Goal: Task Accomplishment & Management: Use online tool/utility

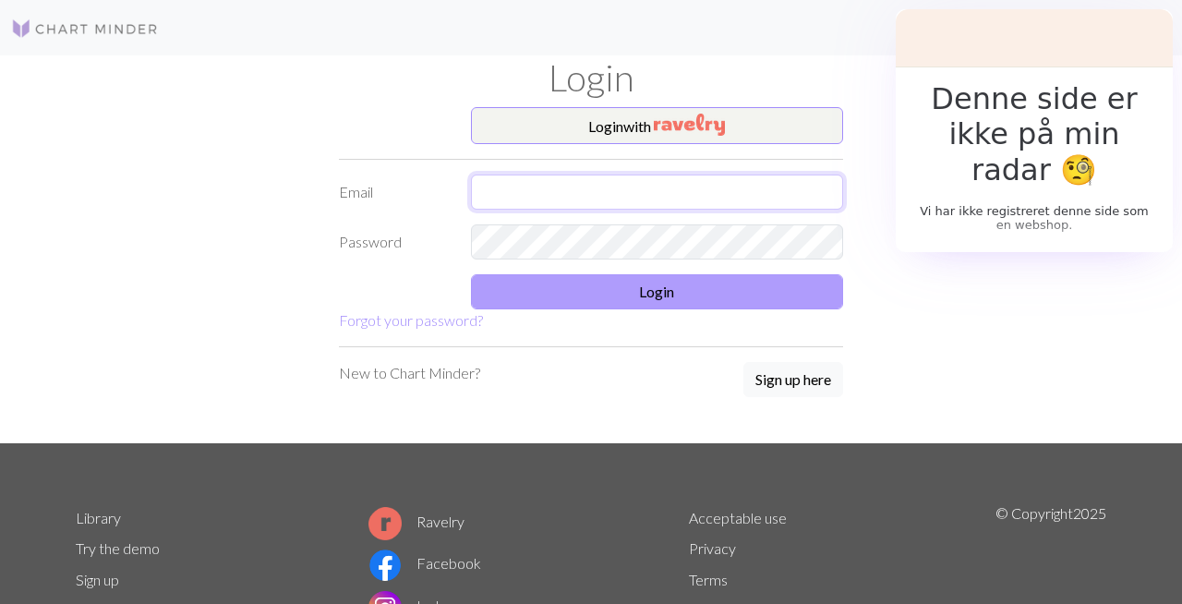
type input "[PERSON_NAME][EMAIL_ADDRESS][PERSON_NAME][DOMAIN_NAME]"
click at [658, 294] on button "Login" at bounding box center [657, 291] width 373 height 35
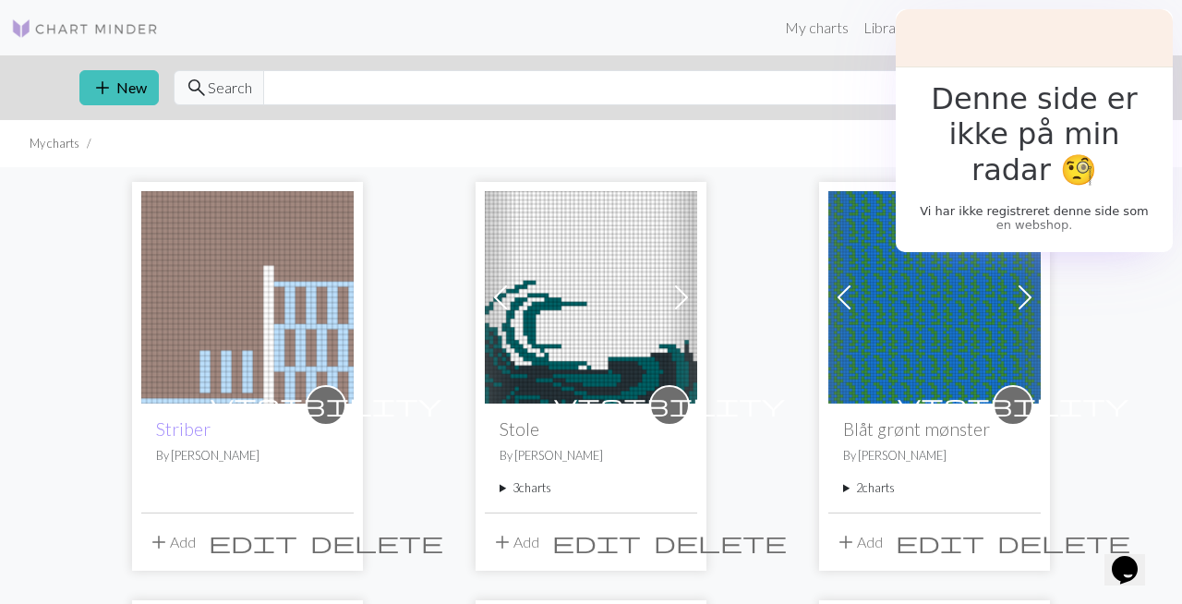
click at [283, 318] on img at bounding box center [247, 297] width 212 height 212
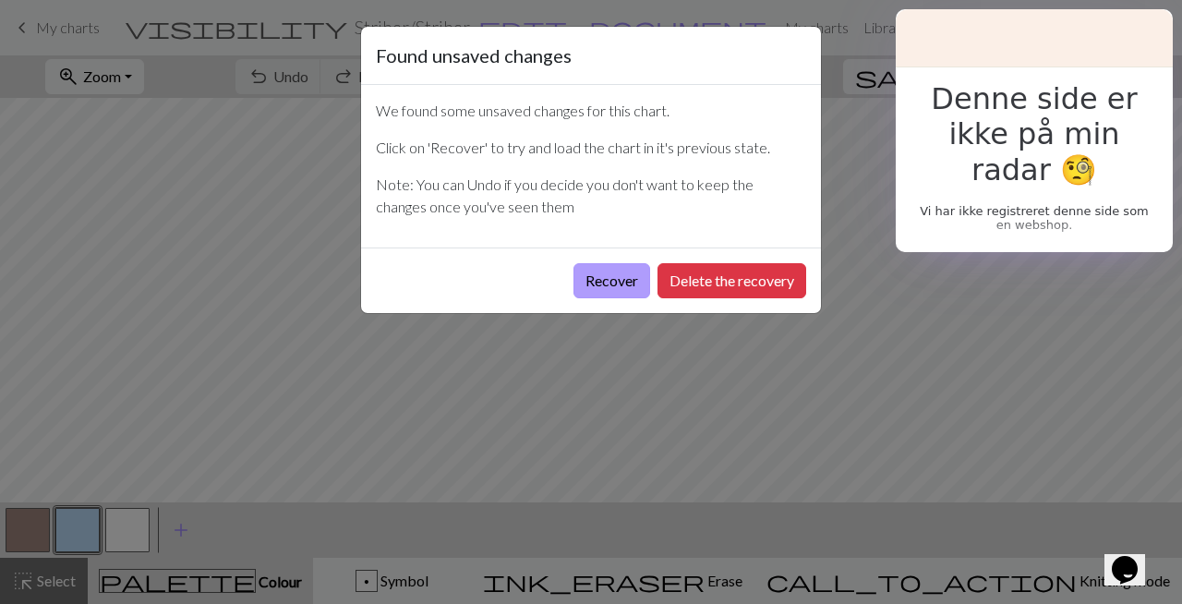
click at [619, 286] on button "Recover" at bounding box center [612, 280] width 77 height 35
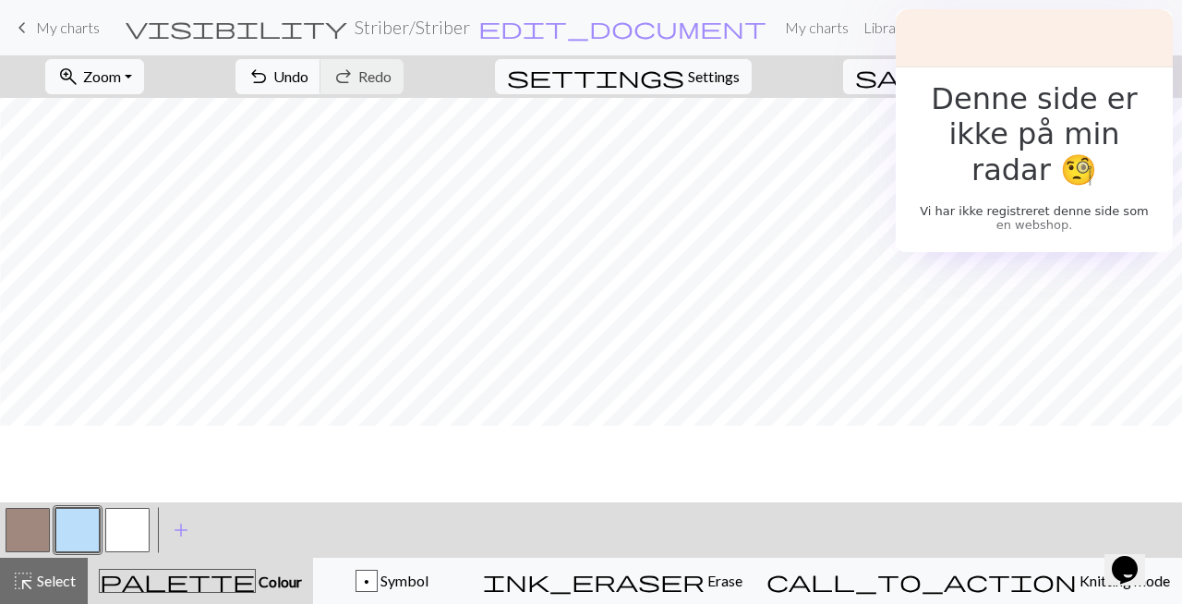
scroll to position [1874, 957]
click at [144, 70] on button "zoom_in Zoom Zoom" at bounding box center [94, 76] width 99 height 35
click at [149, 219] on button "50%" at bounding box center [119, 222] width 146 height 30
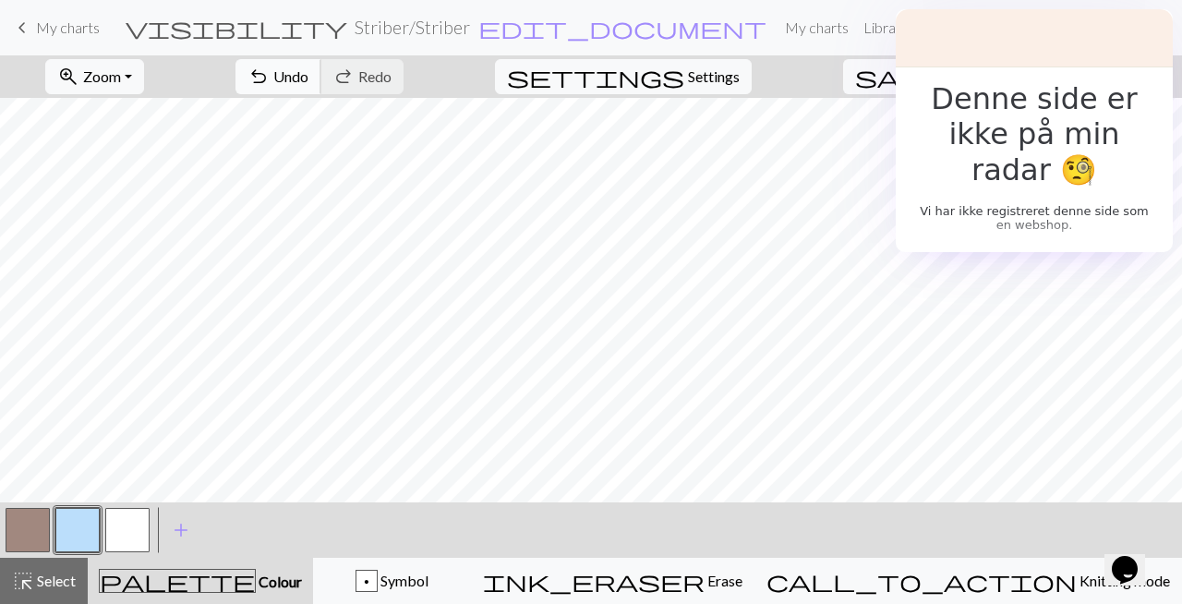
click at [270, 72] on span "undo" at bounding box center [259, 77] width 22 height 26
click at [144, 77] on button "zoom_in Zoom Zoom" at bounding box center [94, 76] width 99 height 35
click at [133, 249] on button "100%" at bounding box center [119, 251] width 146 height 30
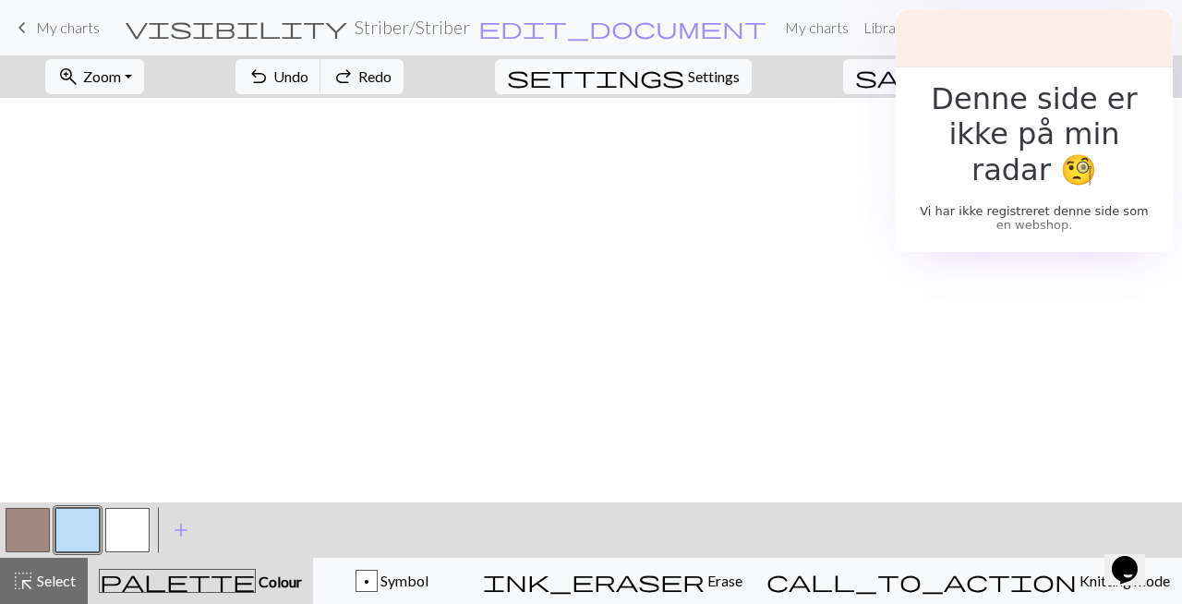
scroll to position [1951, 0]
click at [44, 541] on button "button" at bounding box center [28, 530] width 44 height 44
click at [89, 526] on button "button" at bounding box center [77, 530] width 44 height 44
click at [144, 82] on button "zoom_in Zoom Zoom" at bounding box center [94, 76] width 99 height 35
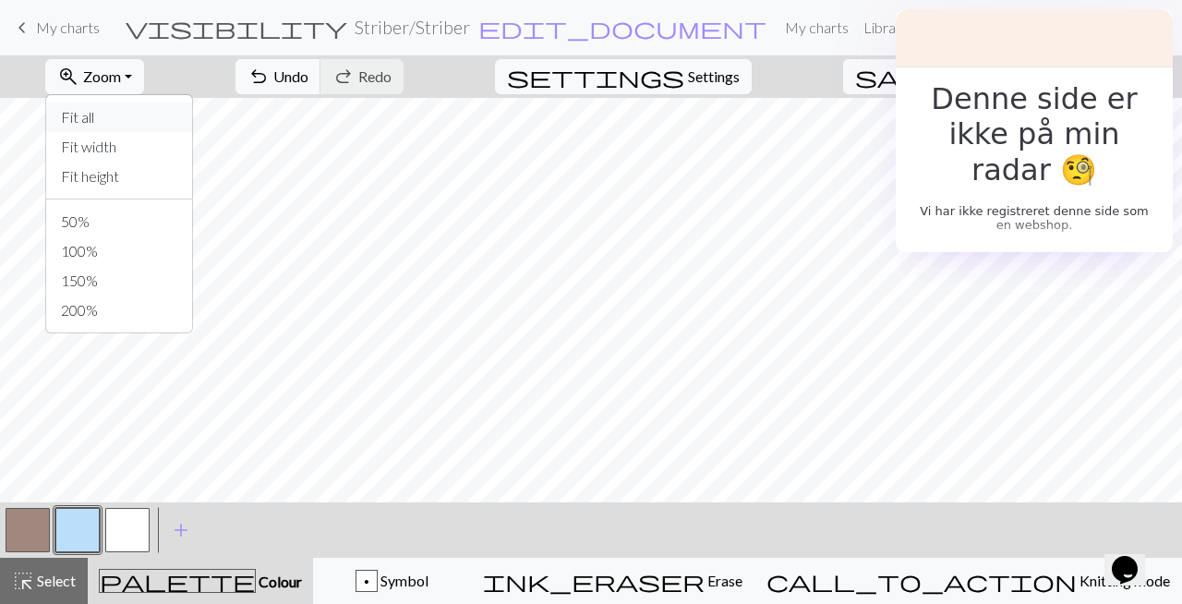
click at [155, 125] on button "Fit all" at bounding box center [119, 118] width 146 height 30
click at [132, 523] on button "button" at bounding box center [127, 530] width 44 height 44
click at [42, 523] on button "button" at bounding box center [28, 530] width 44 height 44
click at [130, 530] on button "button" at bounding box center [127, 530] width 44 height 44
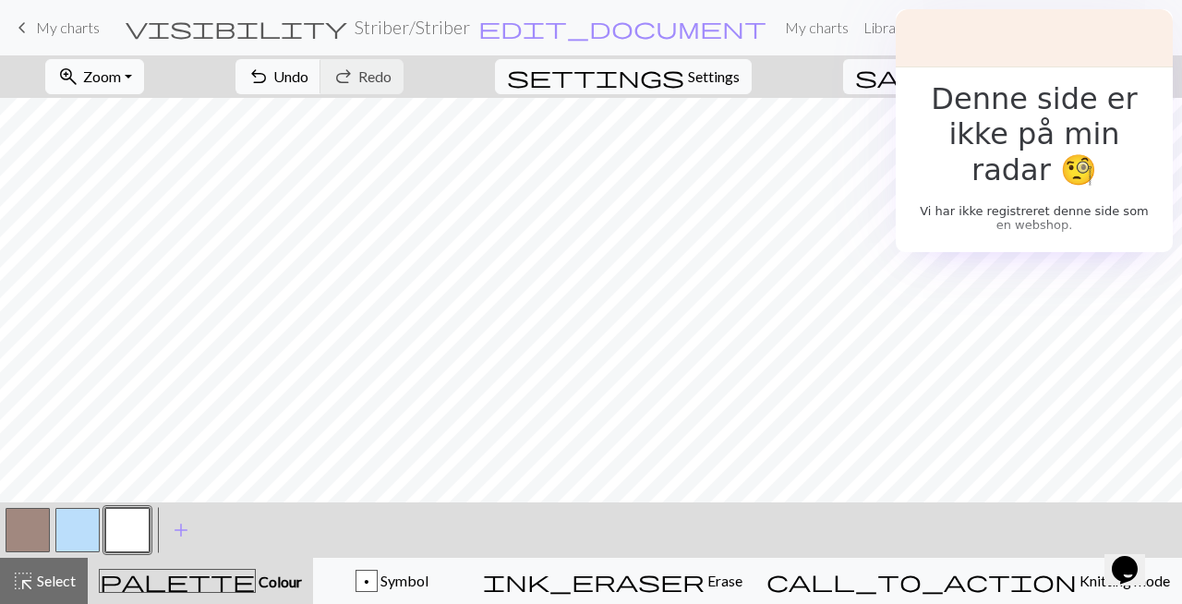
click at [121, 80] on span "Zoom" at bounding box center [102, 76] width 38 height 18
click at [138, 248] on button "100%" at bounding box center [119, 251] width 146 height 30
click at [121, 69] on span "Zoom" at bounding box center [102, 76] width 38 height 18
click at [144, 126] on button "Fit all" at bounding box center [119, 118] width 146 height 30
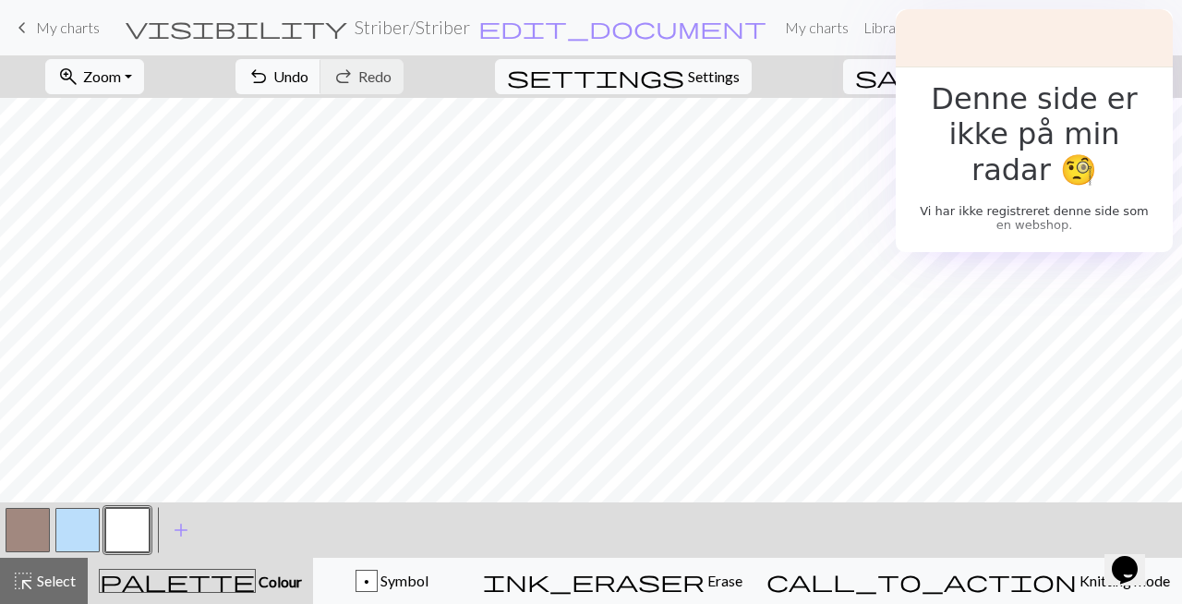
scroll to position [250, 0]
click at [35, 538] on button "button" at bounding box center [28, 530] width 44 height 44
click at [129, 536] on button "button" at bounding box center [127, 530] width 44 height 44
click at [28, 532] on button "button" at bounding box center [28, 530] width 44 height 44
click at [33, 579] on span "highlight_alt" at bounding box center [23, 581] width 22 height 26
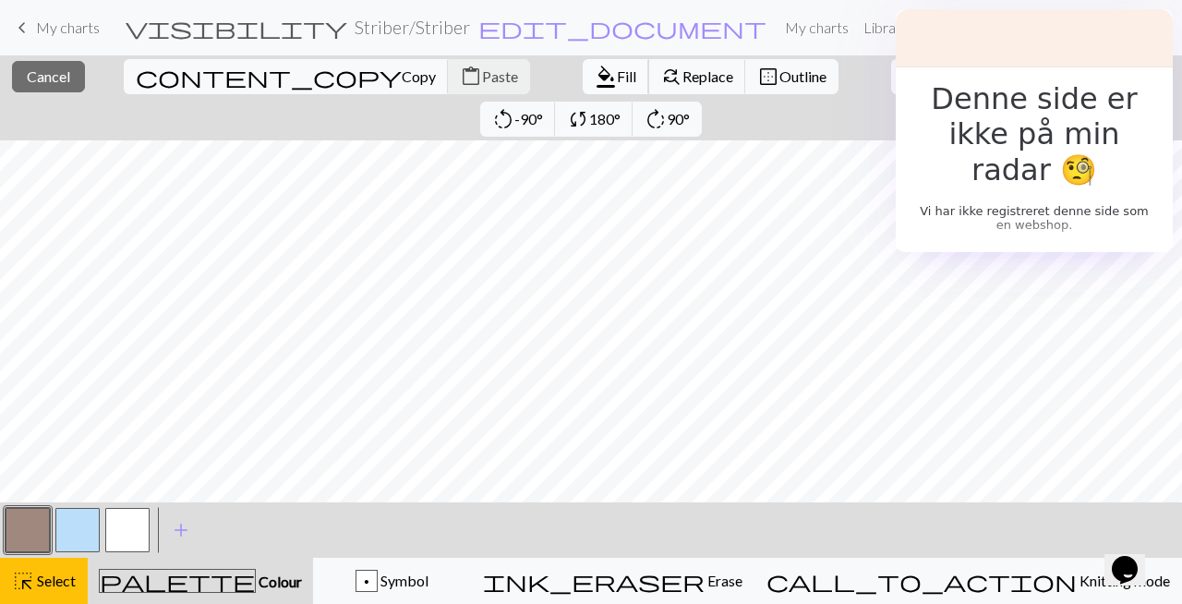
click at [595, 80] on span "format_color_fill" at bounding box center [606, 77] width 22 height 26
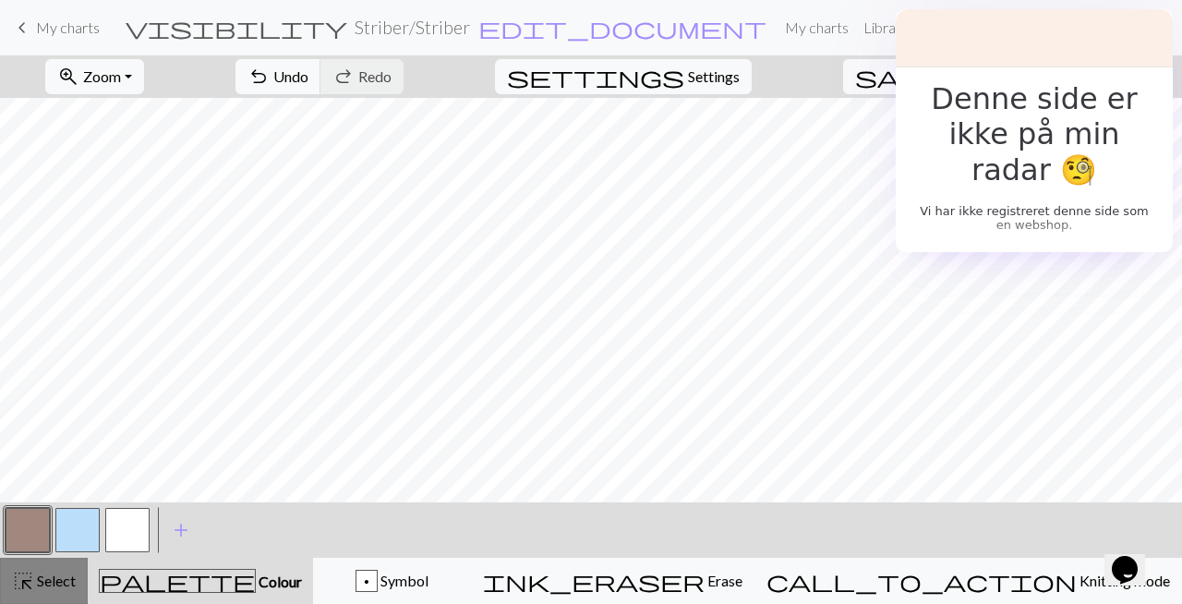
click at [75, 581] on span "Select" at bounding box center [55, 581] width 42 height 18
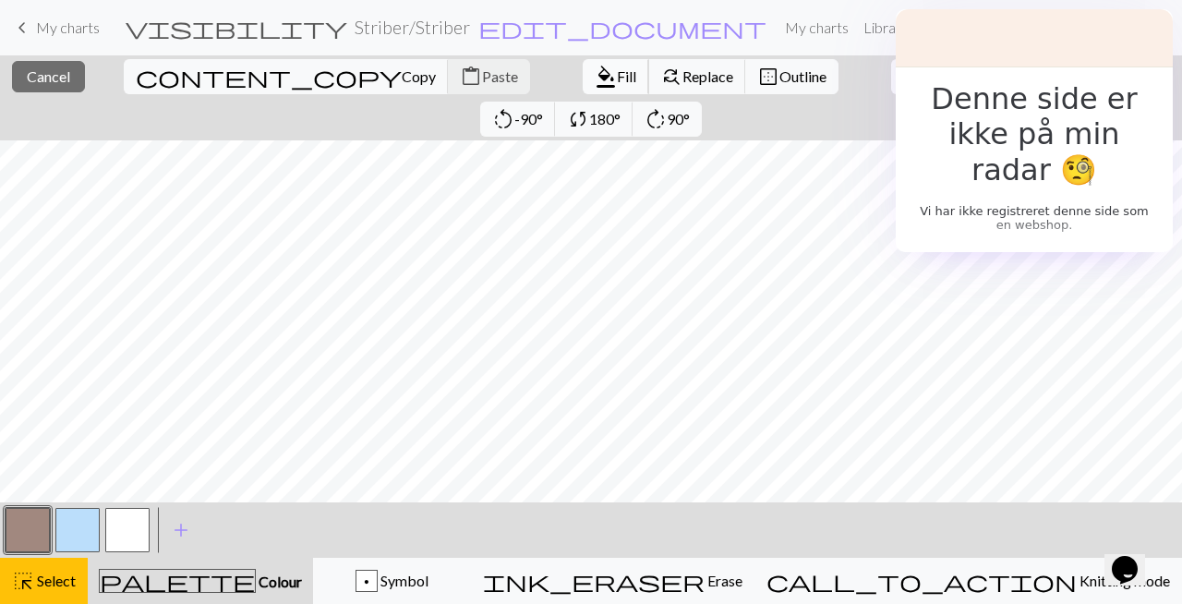
click at [595, 85] on span "format_color_fill" at bounding box center [606, 77] width 22 height 26
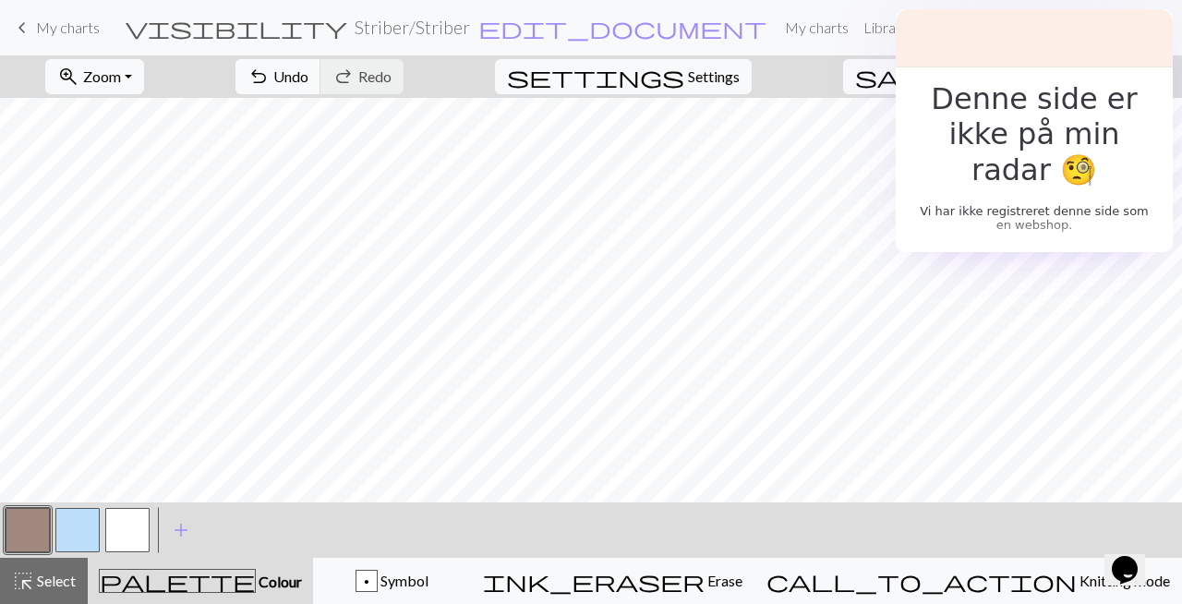
click at [127, 524] on button "button" at bounding box center [127, 530] width 44 height 44
click at [121, 68] on span "Zoom" at bounding box center [102, 76] width 38 height 18
click at [132, 248] on button "100%" at bounding box center [119, 251] width 146 height 30
click at [18, 538] on button "button" at bounding box center [28, 530] width 44 height 44
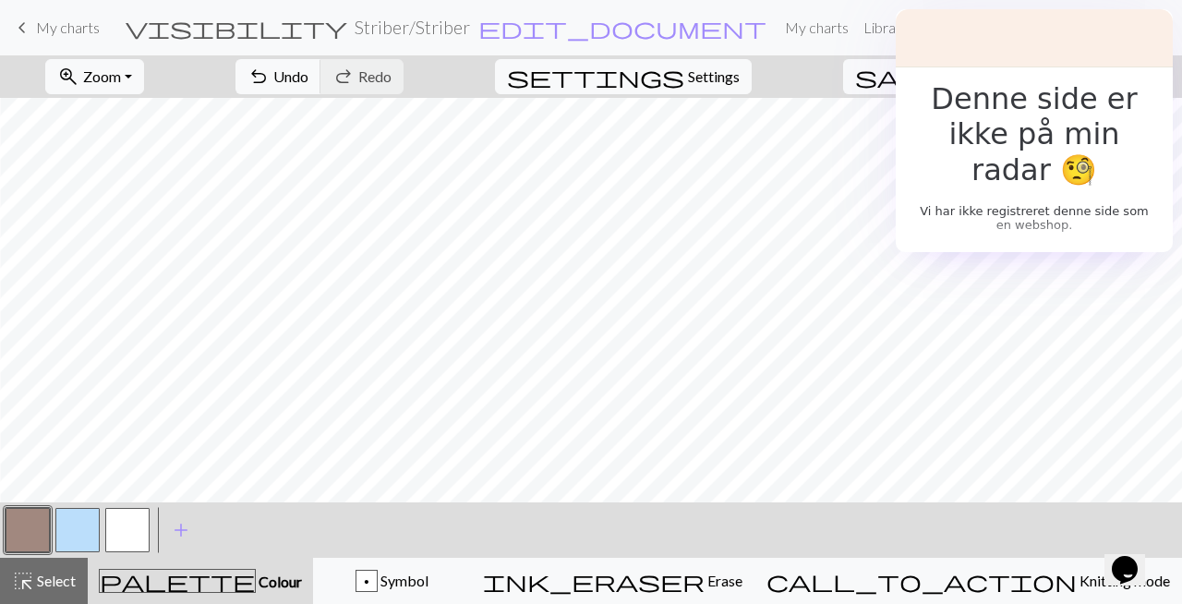
click at [137, 525] on button "button" at bounding box center [127, 530] width 44 height 44
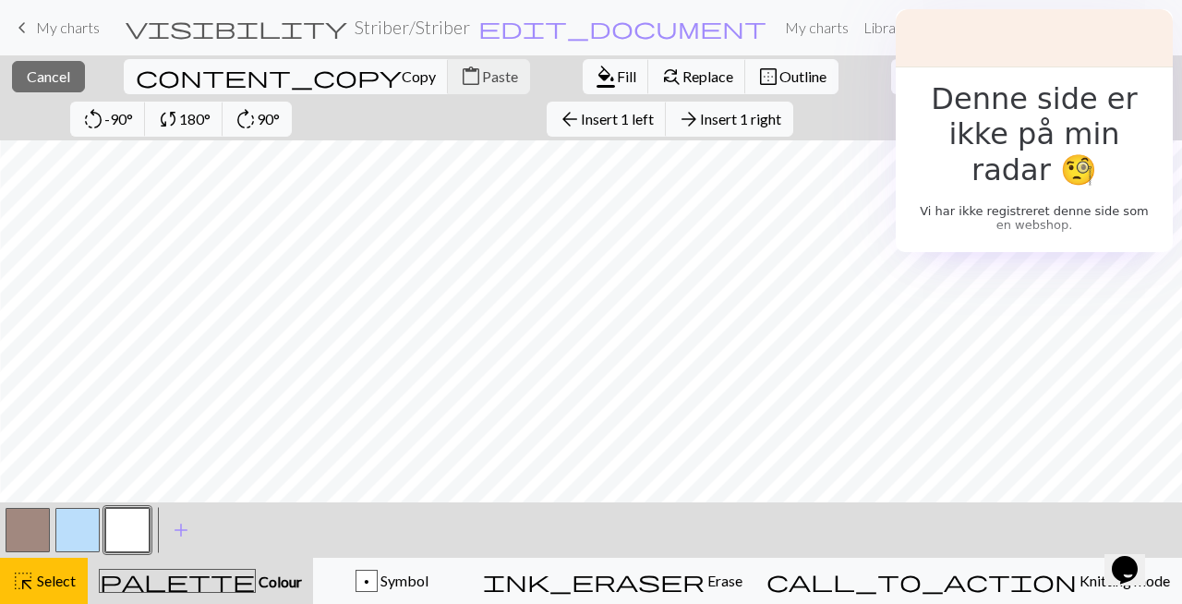
click at [153, 532] on div "< > add Add a colour" at bounding box center [591, 529] width 1182 height 55
click at [132, 531] on button "button" at bounding box center [127, 530] width 44 height 44
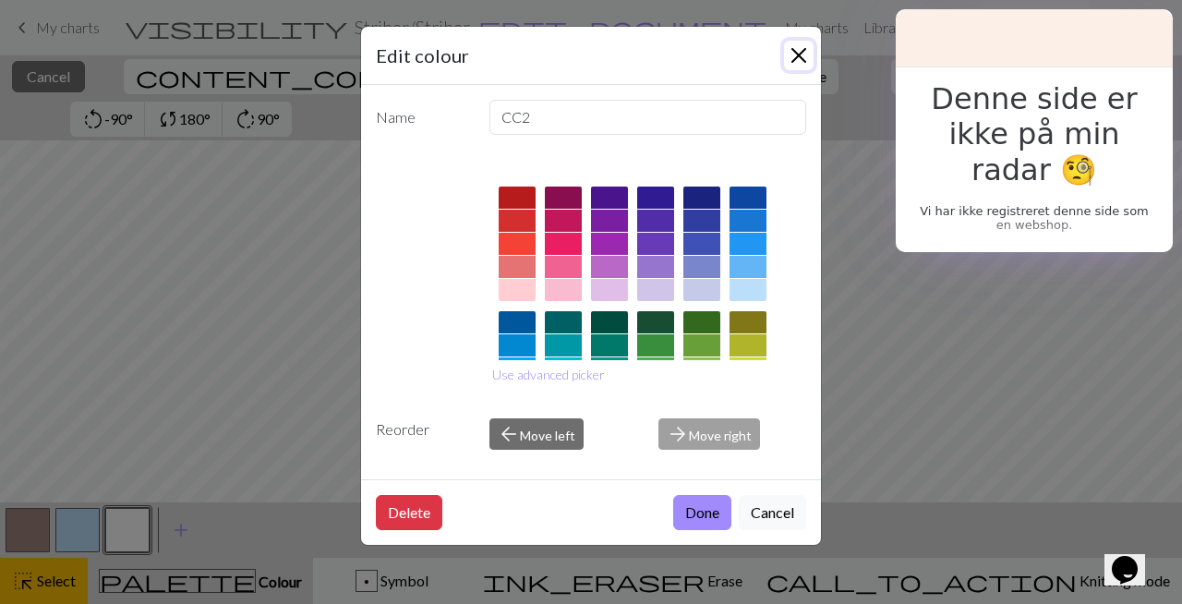
click at [791, 57] on button "Close" at bounding box center [799, 56] width 30 height 30
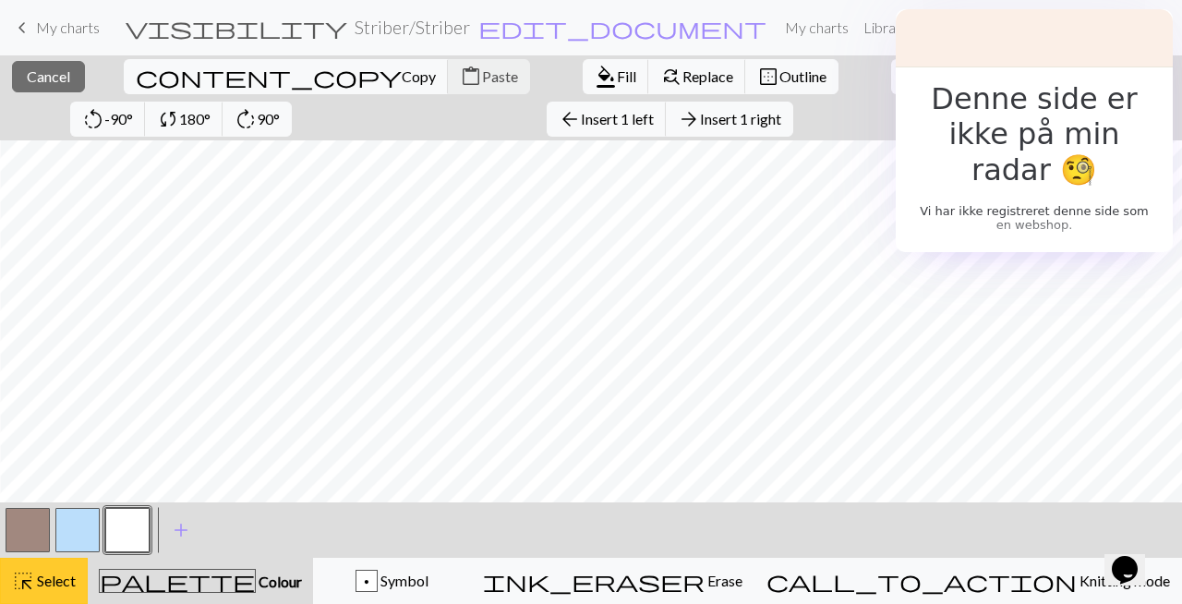
click at [42, 572] on span "Select" at bounding box center [55, 581] width 42 height 18
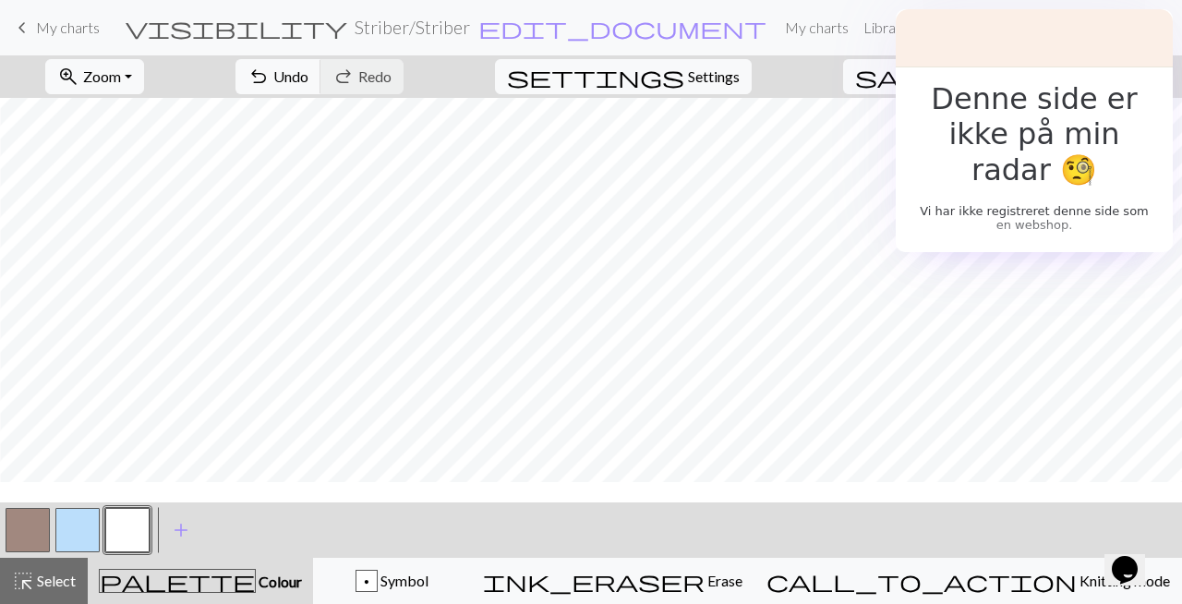
scroll to position [135, 957]
click at [121, 80] on span "Zoom" at bounding box center [102, 76] width 38 height 18
click at [151, 176] on button "Fit height" at bounding box center [119, 177] width 146 height 30
click at [77, 529] on button "button" at bounding box center [77, 530] width 44 height 44
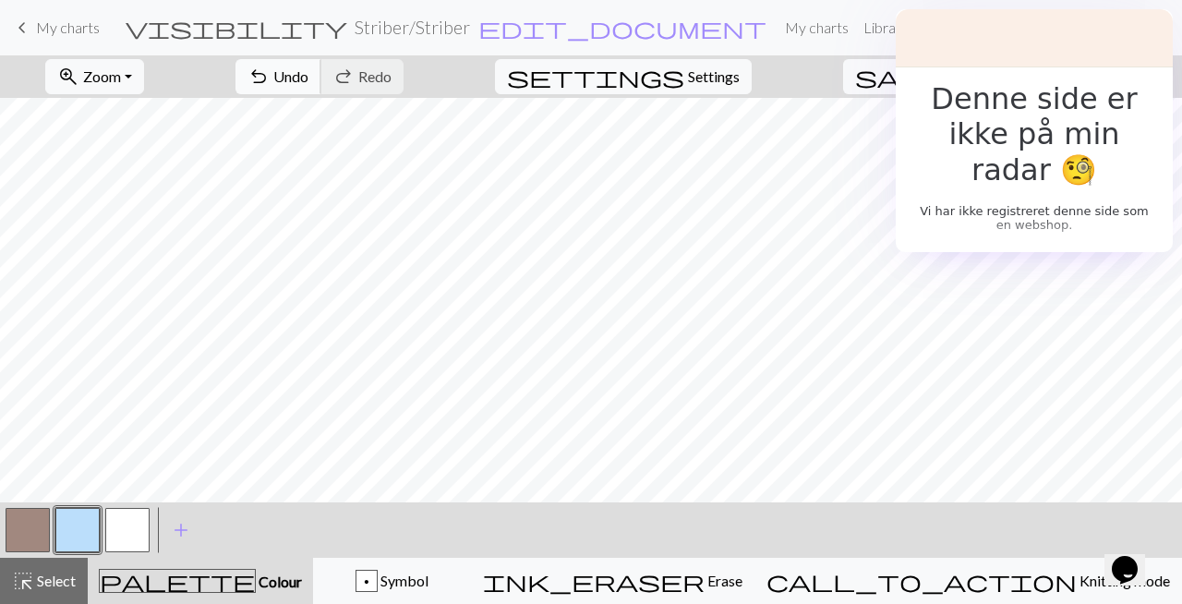
click at [308, 83] on span "Undo" at bounding box center [290, 76] width 35 height 18
click at [121, 72] on span "Zoom" at bounding box center [102, 76] width 38 height 18
click at [127, 243] on button "100%" at bounding box center [119, 251] width 146 height 30
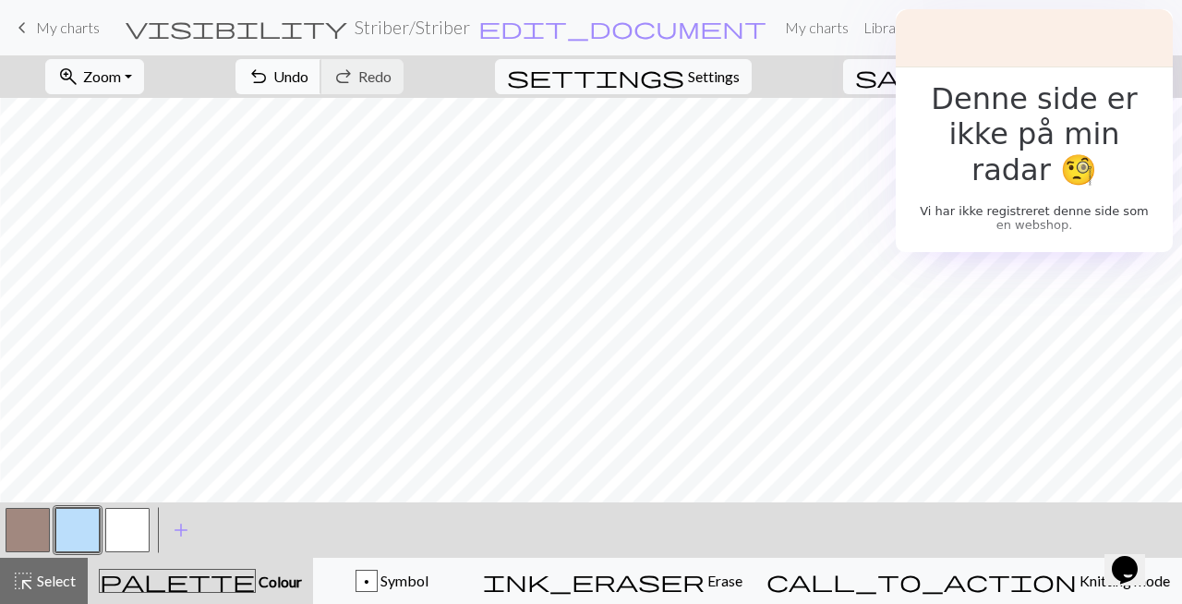
click at [270, 78] on span "undo" at bounding box center [259, 77] width 22 height 26
click at [308, 79] on span "Undo" at bounding box center [290, 76] width 35 height 18
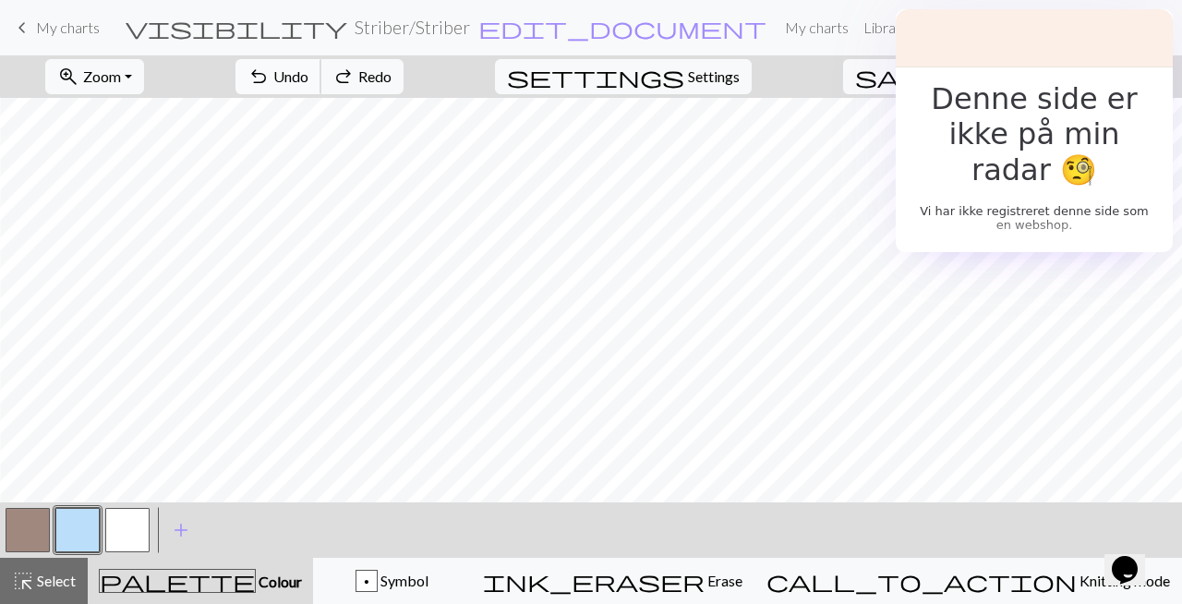
click at [308, 79] on span "Undo" at bounding box center [290, 76] width 35 height 18
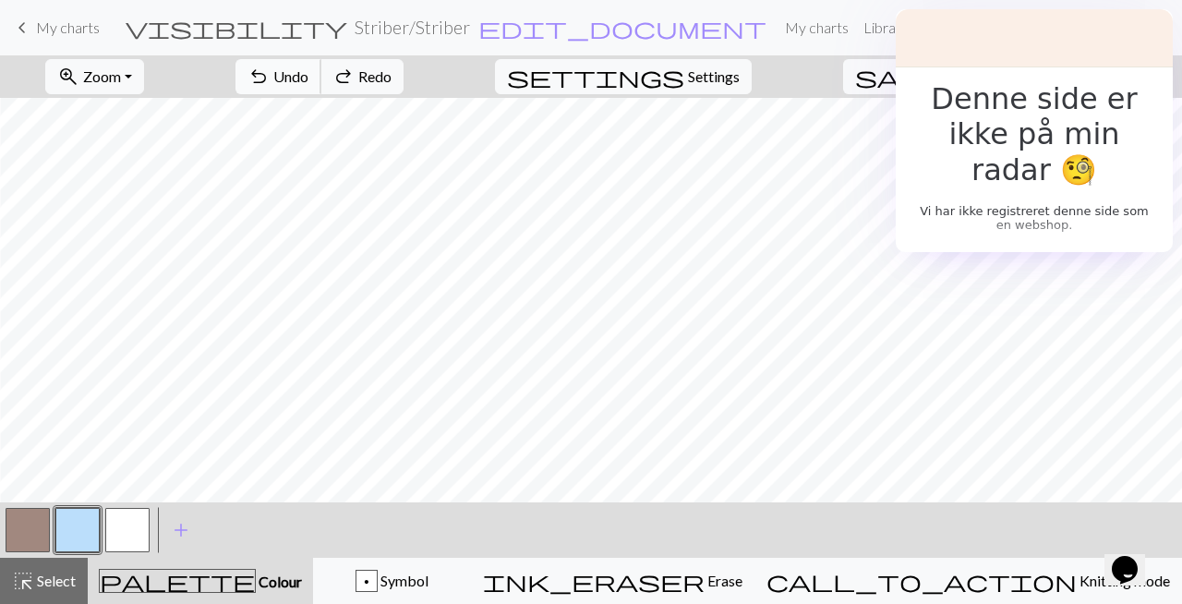
click at [308, 79] on span "Undo" at bounding box center [290, 76] width 35 height 18
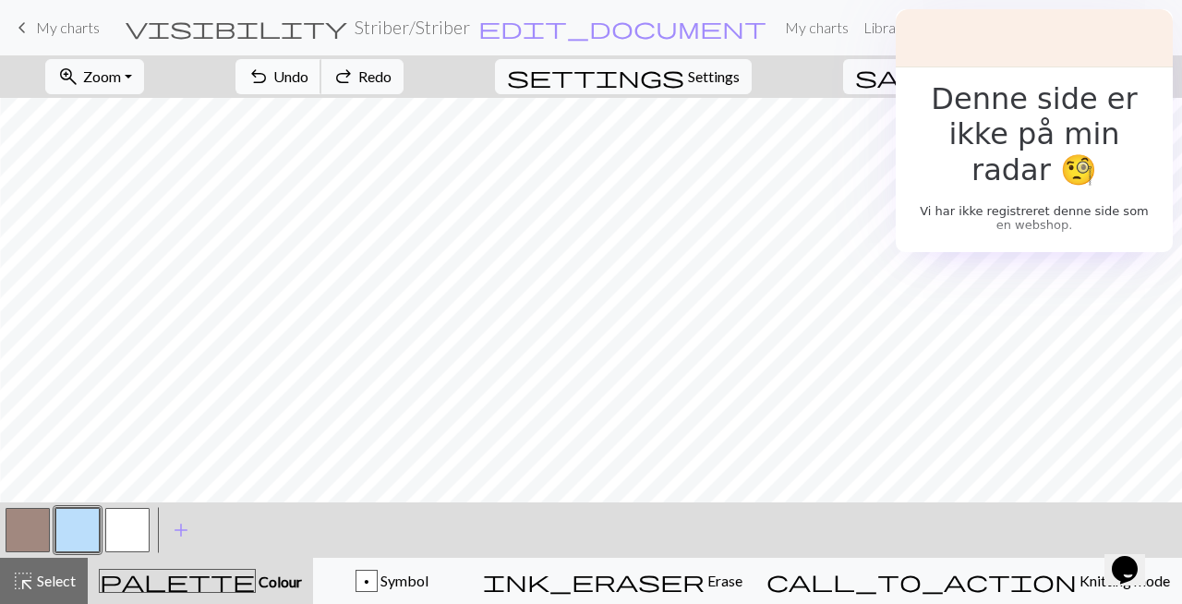
click at [308, 79] on span "Undo" at bounding box center [290, 76] width 35 height 18
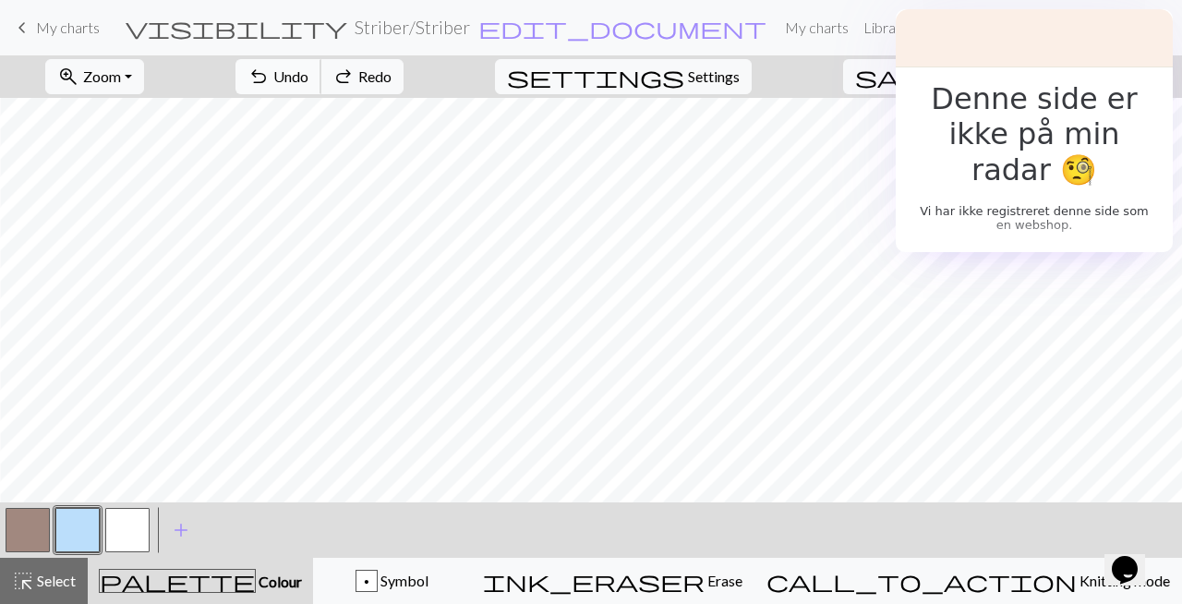
click at [308, 79] on span "Undo" at bounding box center [290, 76] width 35 height 18
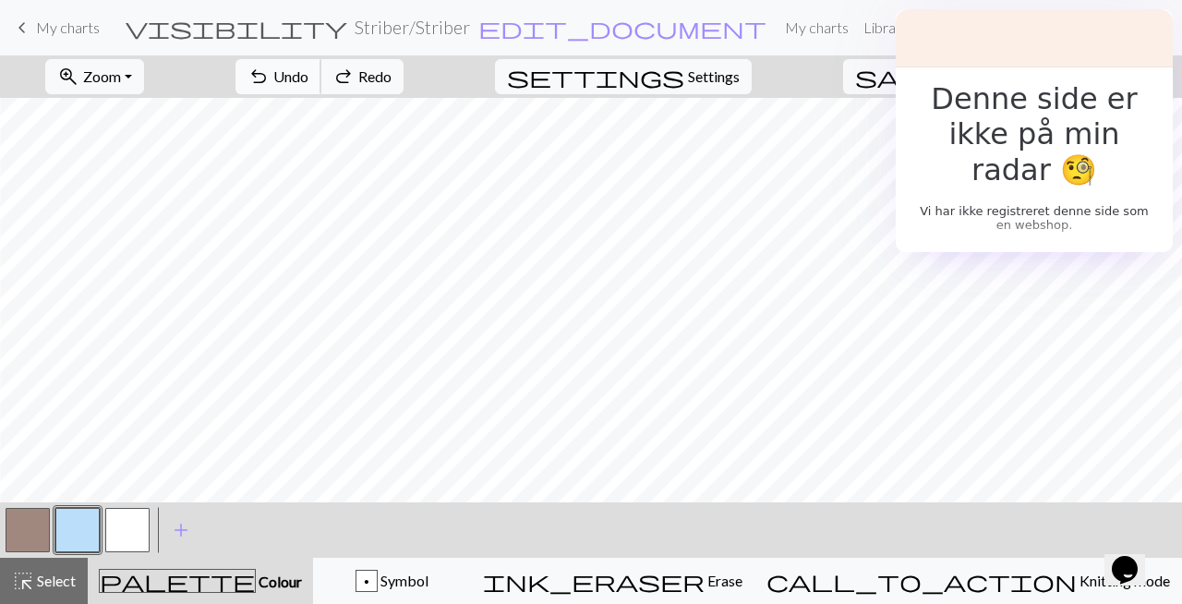
click at [308, 79] on span "Undo" at bounding box center [290, 76] width 35 height 18
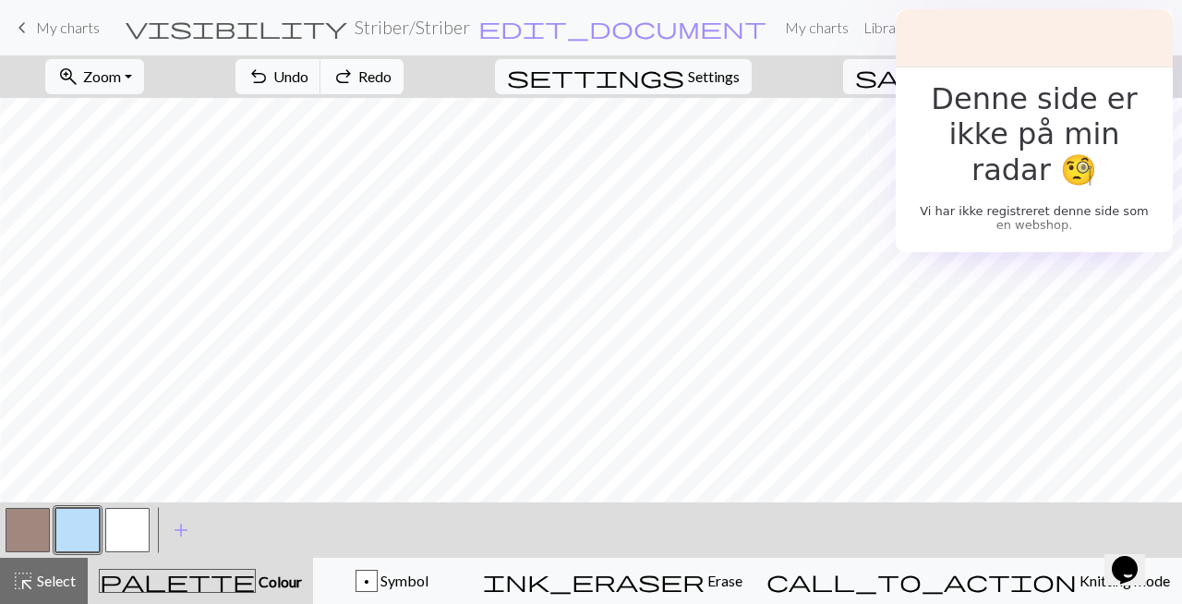
scroll to position [1299, 957]
click at [321, 76] on button "undo Undo Undo" at bounding box center [279, 76] width 86 height 35
click at [321, 77] on button "undo Undo Undo" at bounding box center [279, 76] width 86 height 35
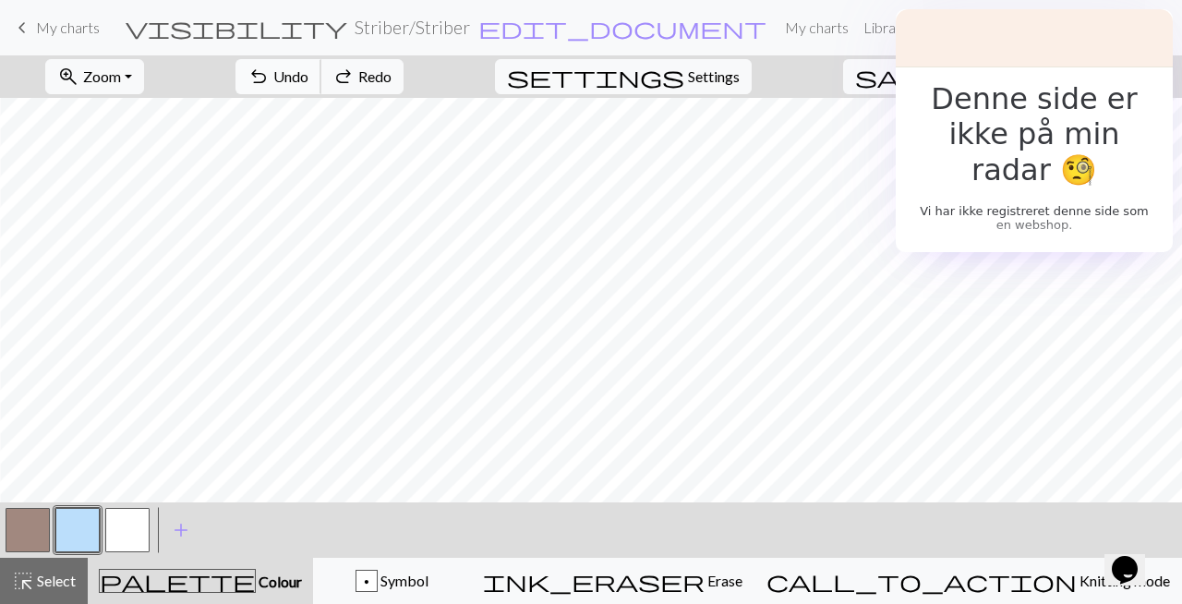
click at [321, 77] on button "undo Undo Undo" at bounding box center [279, 76] width 86 height 35
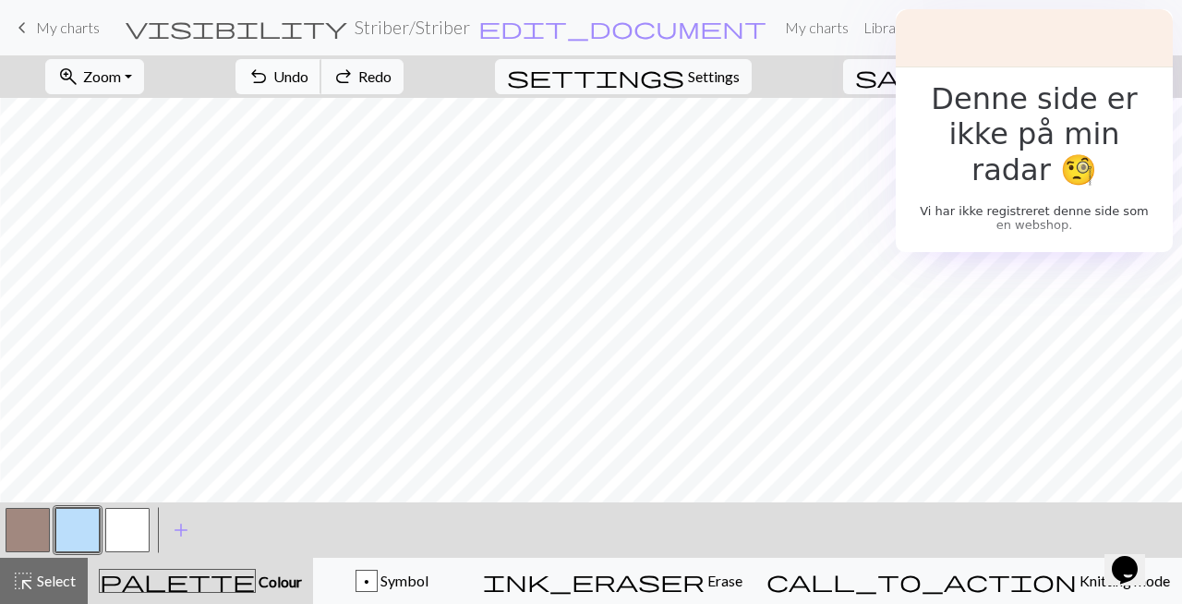
click at [321, 77] on button "undo Undo Undo" at bounding box center [279, 76] width 86 height 35
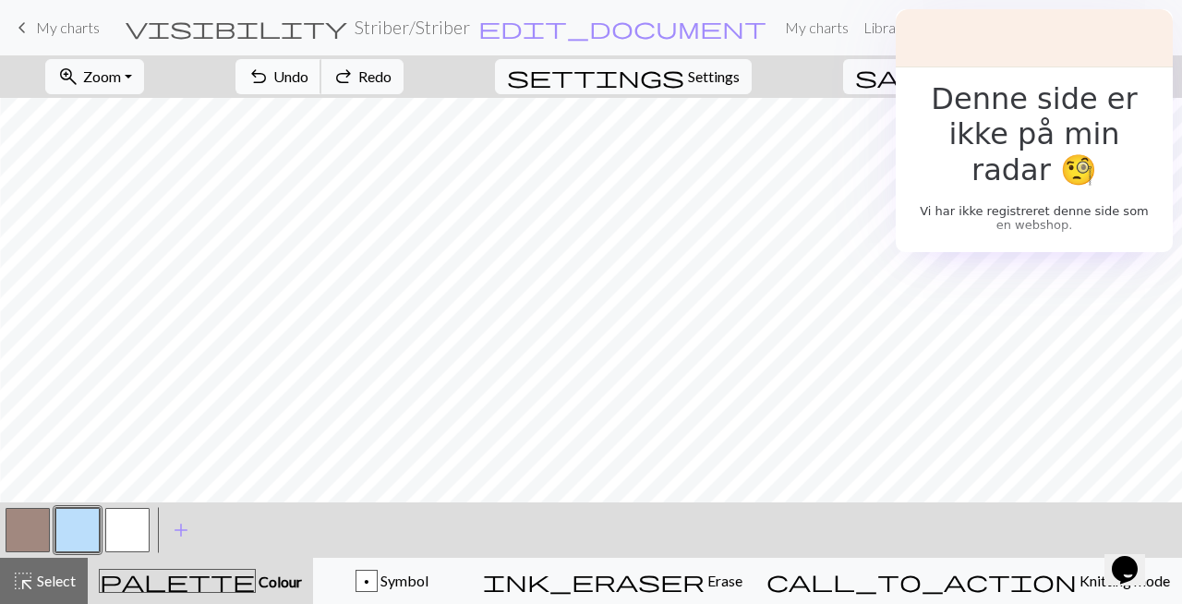
click at [321, 77] on button "undo Undo Undo" at bounding box center [279, 76] width 86 height 35
click at [308, 81] on span "Undo" at bounding box center [290, 76] width 35 height 18
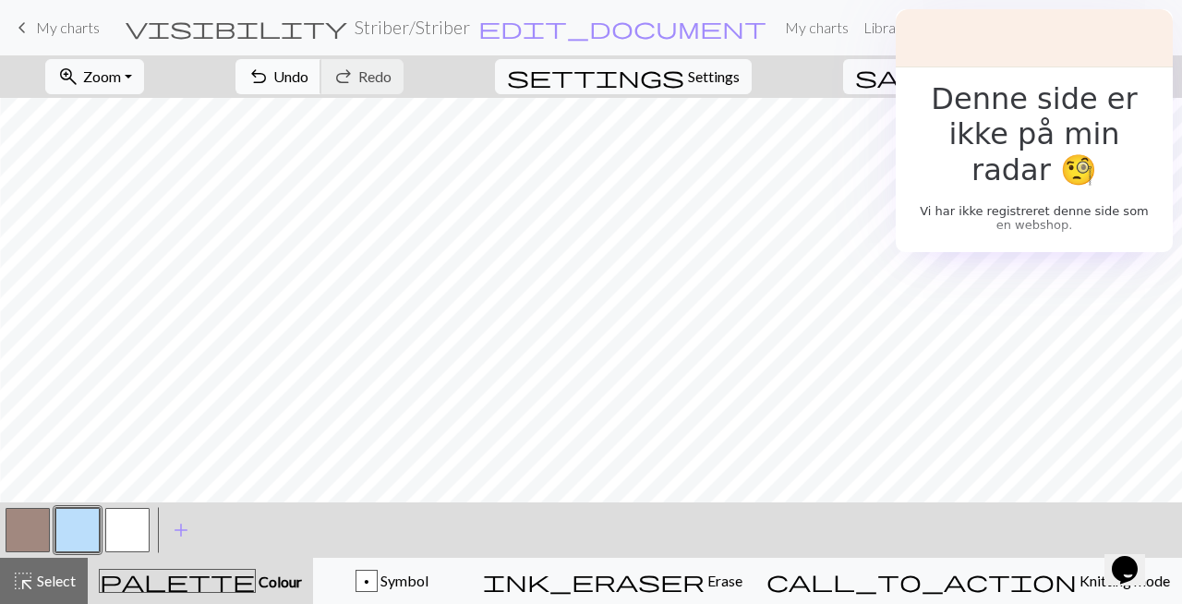
click at [308, 81] on span "Undo" at bounding box center [290, 76] width 35 height 18
click at [121, 81] on span "Zoom" at bounding box center [102, 76] width 38 height 18
click at [134, 213] on button "50%" at bounding box center [119, 222] width 146 height 30
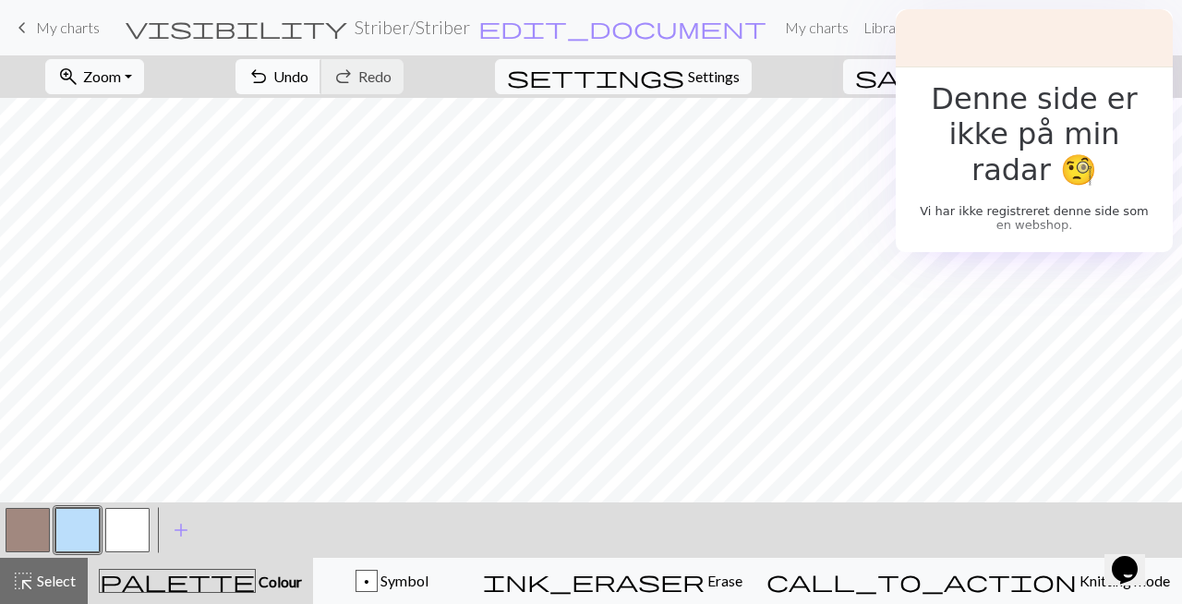
click at [270, 68] on span "undo" at bounding box center [259, 77] width 22 height 26
click at [308, 80] on span "Undo" at bounding box center [290, 76] width 35 height 18
click at [308, 79] on span "Undo" at bounding box center [290, 76] width 35 height 18
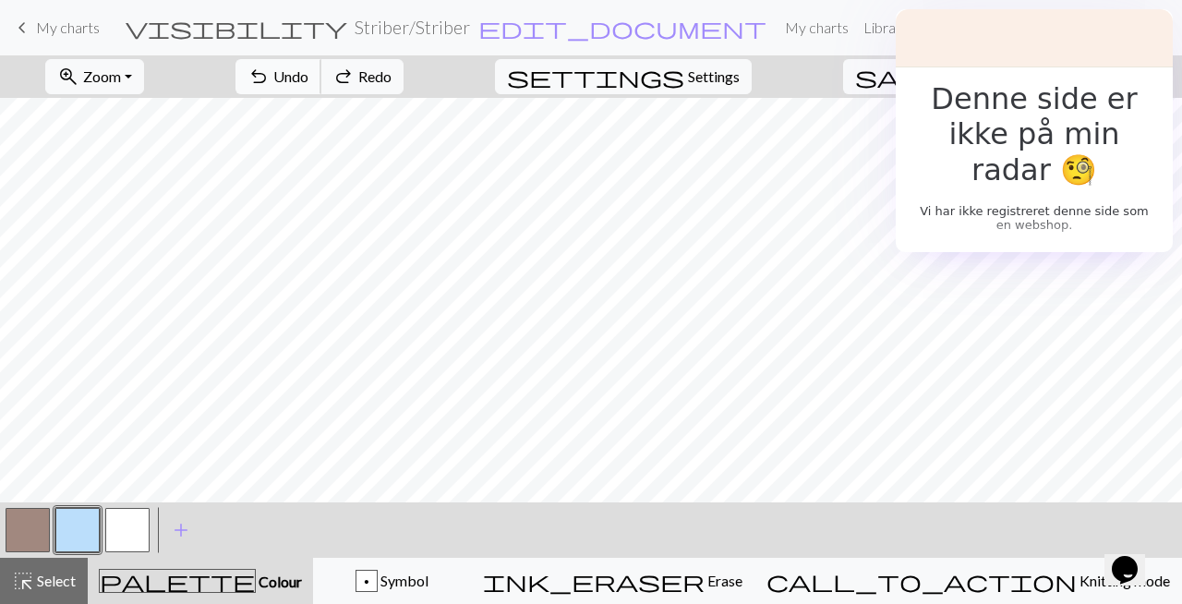
click at [308, 79] on span "Undo" at bounding box center [290, 76] width 35 height 18
click at [144, 87] on button "zoom_in Zoom Zoom" at bounding box center [94, 76] width 99 height 35
click at [127, 249] on button "100%" at bounding box center [119, 251] width 146 height 30
click at [270, 80] on span "undo" at bounding box center [259, 77] width 22 height 26
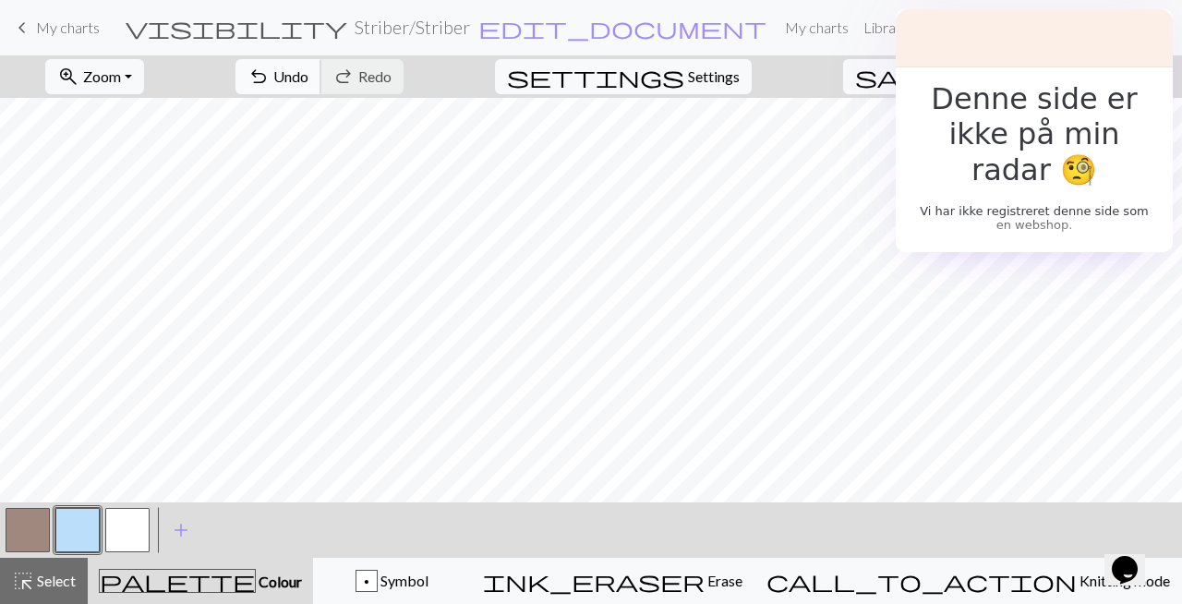
click at [321, 81] on button "undo Undo Undo" at bounding box center [279, 76] width 86 height 35
click at [308, 84] on span "Undo" at bounding box center [290, 76] width 35 height 18
click at [321, 86] on button "undo Undo Undo" at bounding box center [279, 76] width 86 height 35
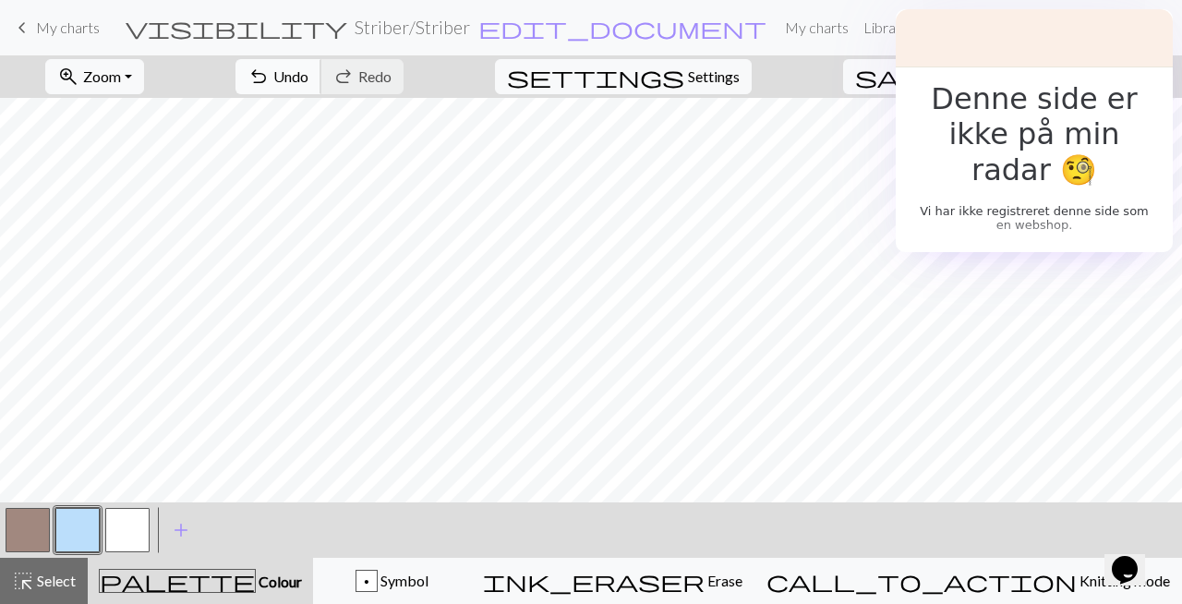
click at [308, 79] on span "Undo" at bounding box center [290, 76] width 35 height 18
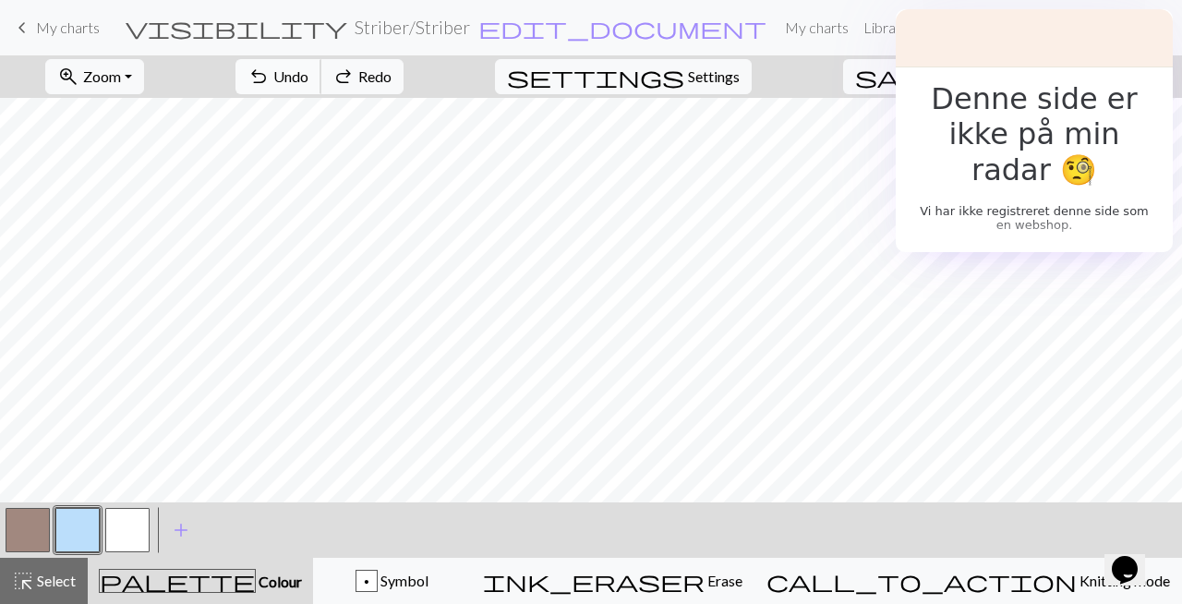
click at [308, 79] on span "Undo" at bounding box center [290, 76] width 35 height 18
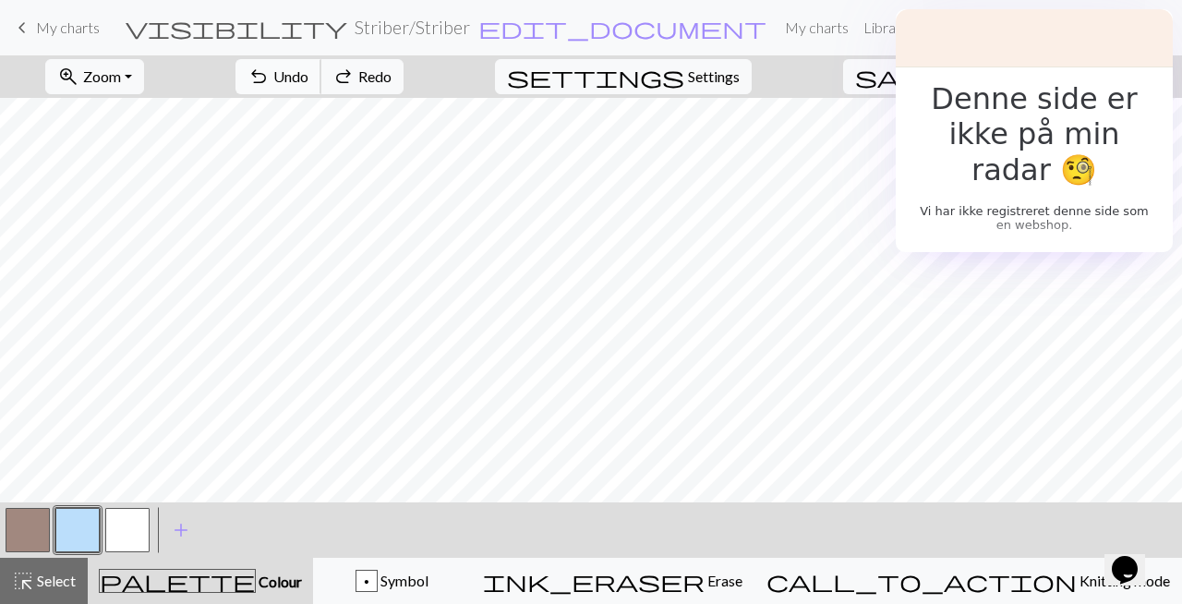
click at [308, 79] on span "Undo" at bounding box center [290, 76] width 35 height 18
click at [144, 83] on button "zoom_in Zoom Zoom" at bounding box center [94, 76] width 99 height 35
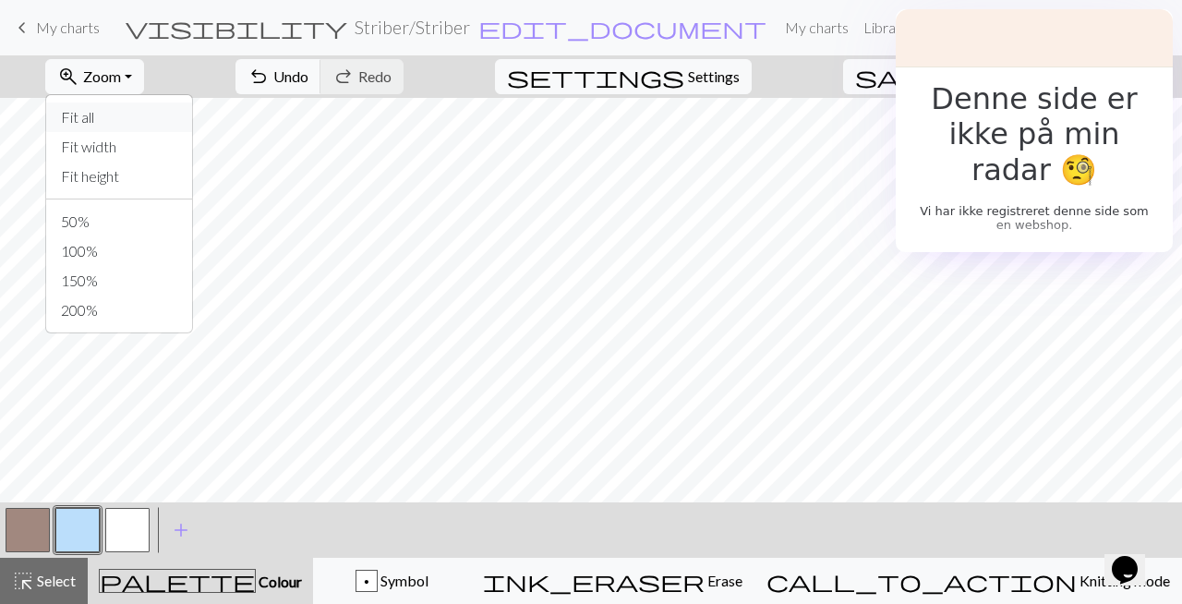
click at [150, 117] on button "Fit all" at bounding box center [119, 118] width 146 height 30
click at [121, 71] on span "Zoom" at bounding box center [102, 76] width 38 height 18
click at [136, 249] on button "100%" at bounding box center [119, 251] width 146 height 30
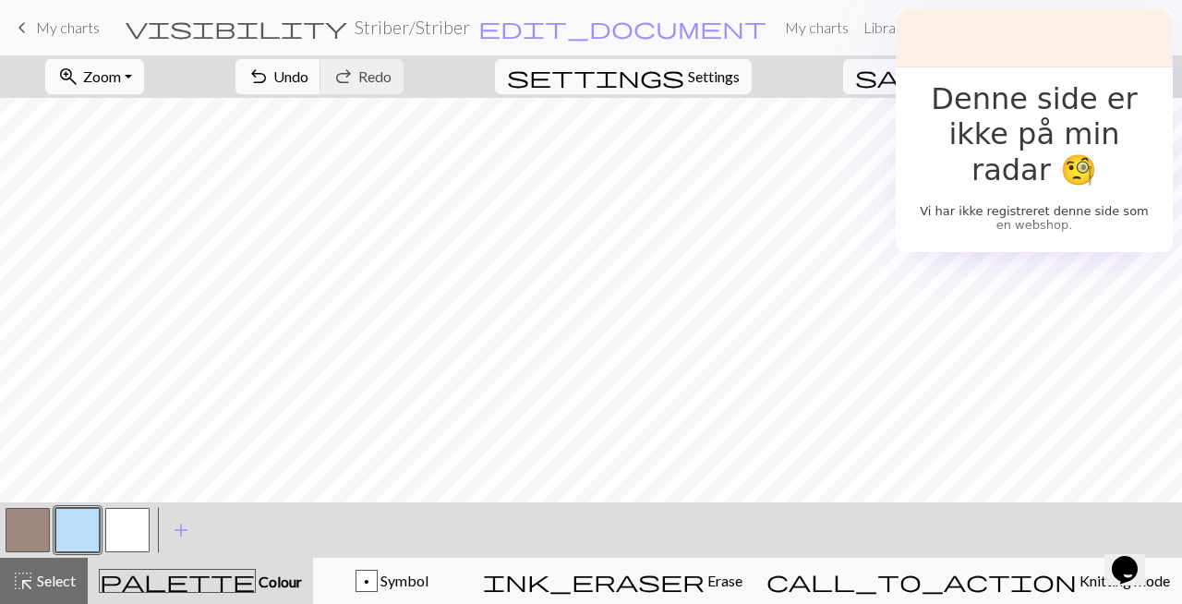
click at [144, 62] on button "zoom_in Zoom Zoom" at bounding box center [94, 76] width 99 height 35
click at [139, 176] on button "Fit height" at bounding box center [119, 177] width 146 height 30
click at [270, 81] on span "undo" at bounding box center [259, 77] width 22 height 26
click at [270, 80] on span "undo" at bounding box center [259, 77] width 22 height 26
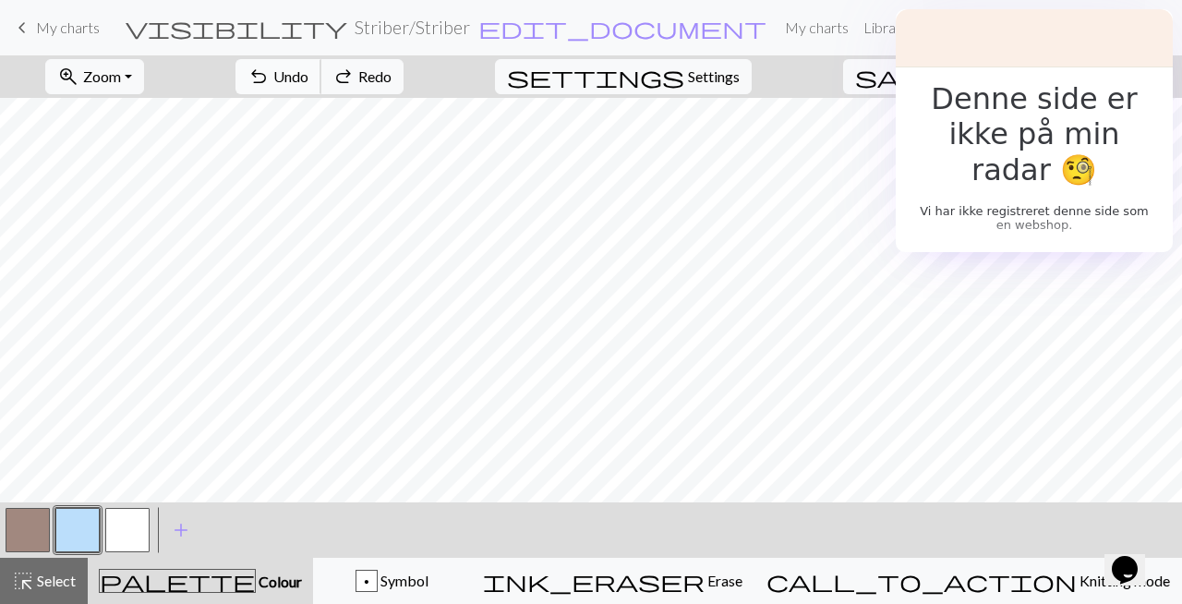
click at [270, 79] on span "undo" at bounding box center [259, 77] width 22 height 26
click at [392, 79] on span "Redo" at bounding box center [374, 76] width 33 height 18
click at [121, 75] on span "Zoom" at bounding box center [102, 76] width 38 height 18
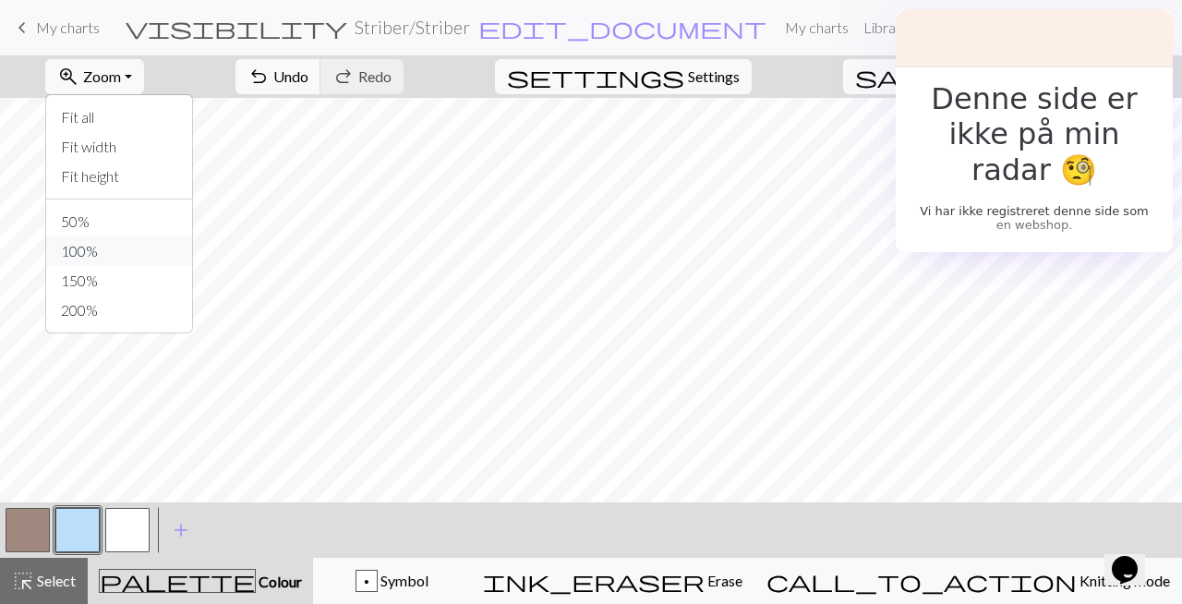
click at [137, 257] on button "100%" at bounding box center [119, 251] width 146 height 30
click at [270, 81] on span "undo" at bounding box center [259, 77] width 22 height 26
click at [144, 81] on button "zoom_in Zoom Zoom" at bounding box center [94, 76] width 99 height 35
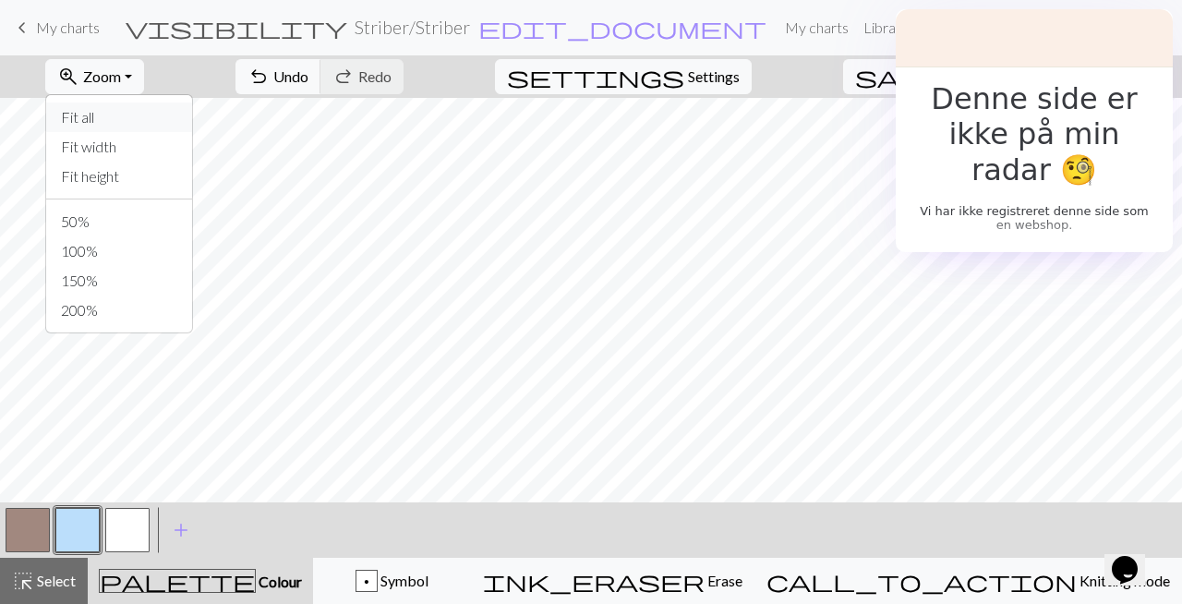
click at [148, 123] on button "Fit all" at bounding box center [119, 118] width 146 height 30
click at [121, 71] on span "Zoom" at bounding box center [102, 76] width 38 height 18
click at [125, 256] on button "100%" at bounding box center [119, 251] width 146 height 30
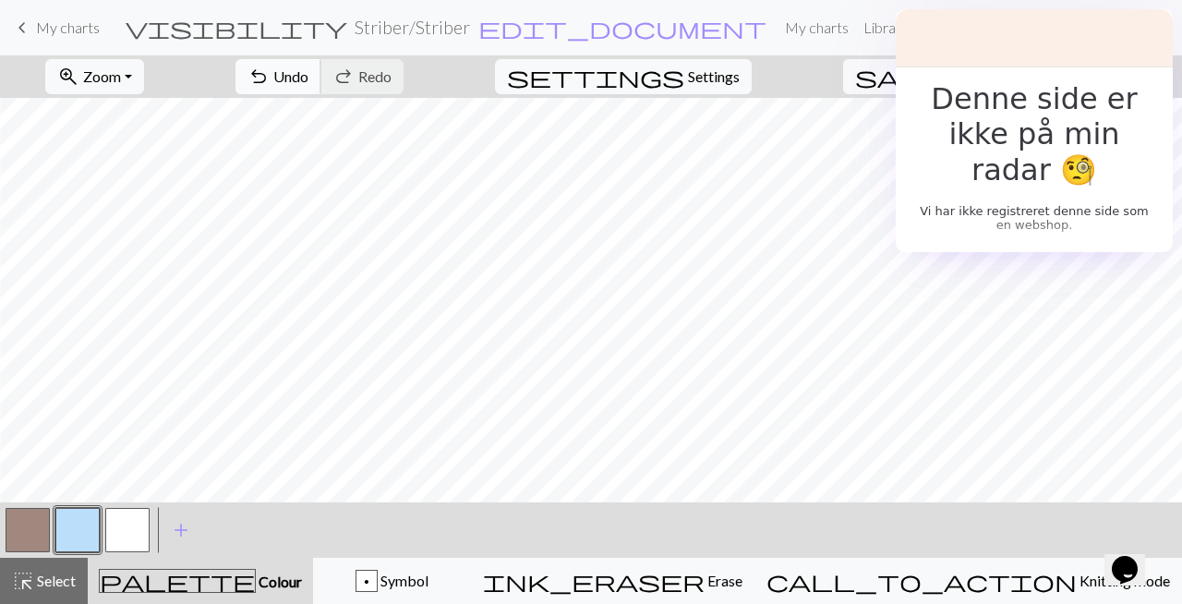
click at [308, 74] on span "Undo" at bounding box center [290, 76] width 35 height 18
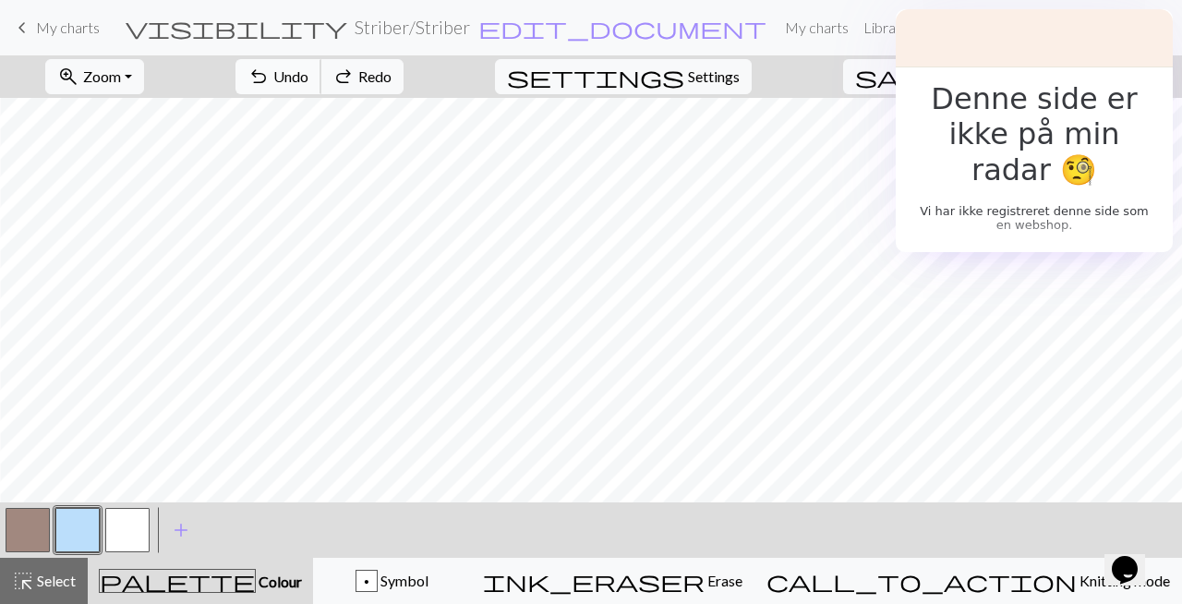
click at [308, 74] on span "Undo" at bounding box center [290, 76] width 35 height 18
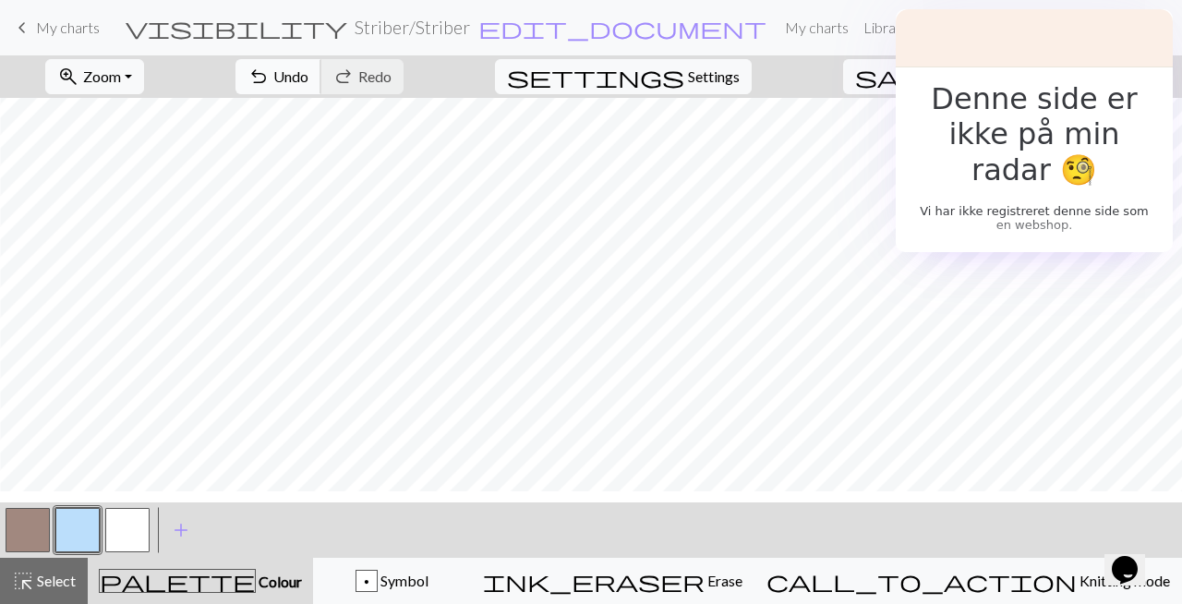
scroll to position [620, 957]
click at [44, 521] on button "button" at bounding box center [28, 530] width 44 height 44
click at [64, 538] on button "button" at bounding box center [77, 530] width 44 height 44
click at [308, 78] on span "Undo" at bounding box center [290, 76] width 35 height 18
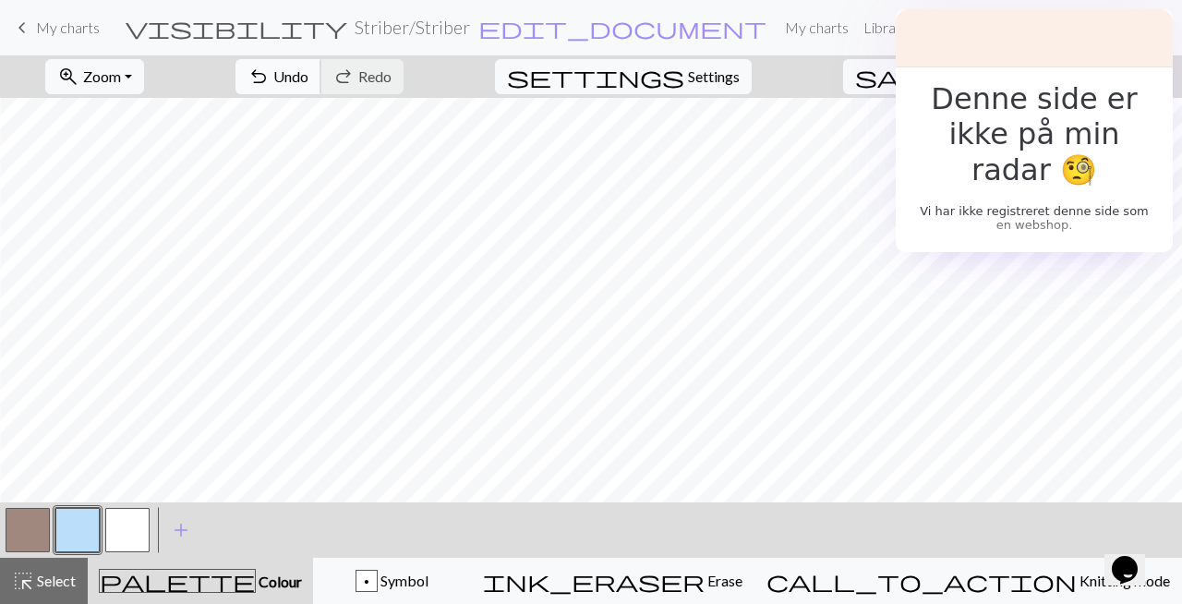
click at [270, 69] on span "undo" at bounding box center [259, 77] width 22 height 26
click at [270, 87] on span "undo" at bounding box center [259, 77] width 22 height 26
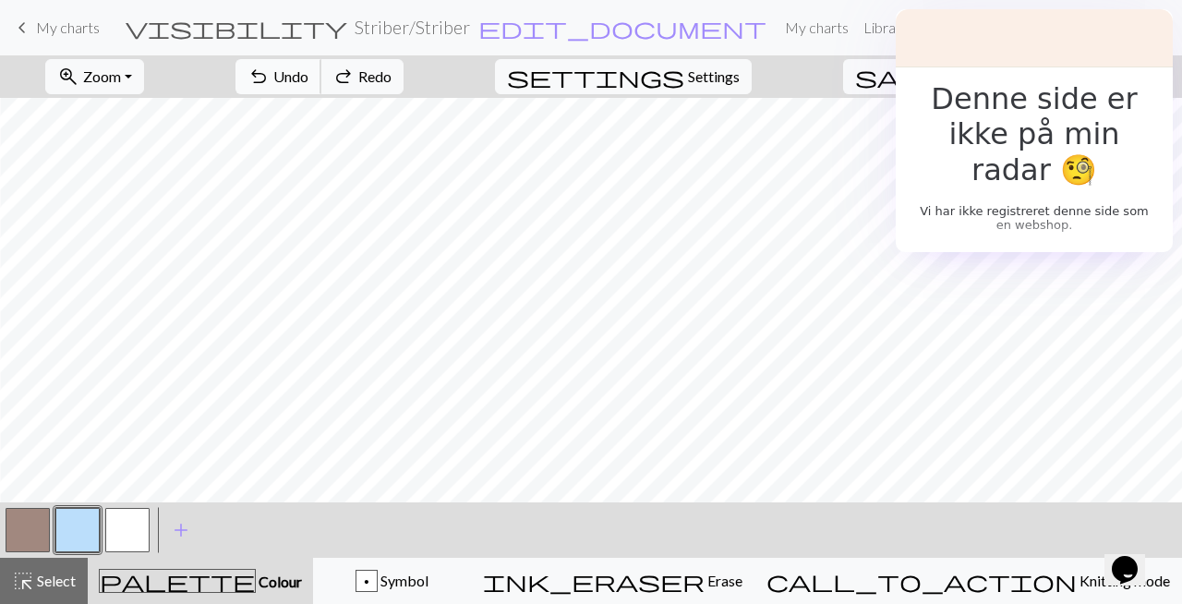
click at [270, 87] on span "undo" at bounding box center [259, 77] width 22 height 26
click at [270, 71] on span "undo" at bounding box center [259, 77] width 22 height 26
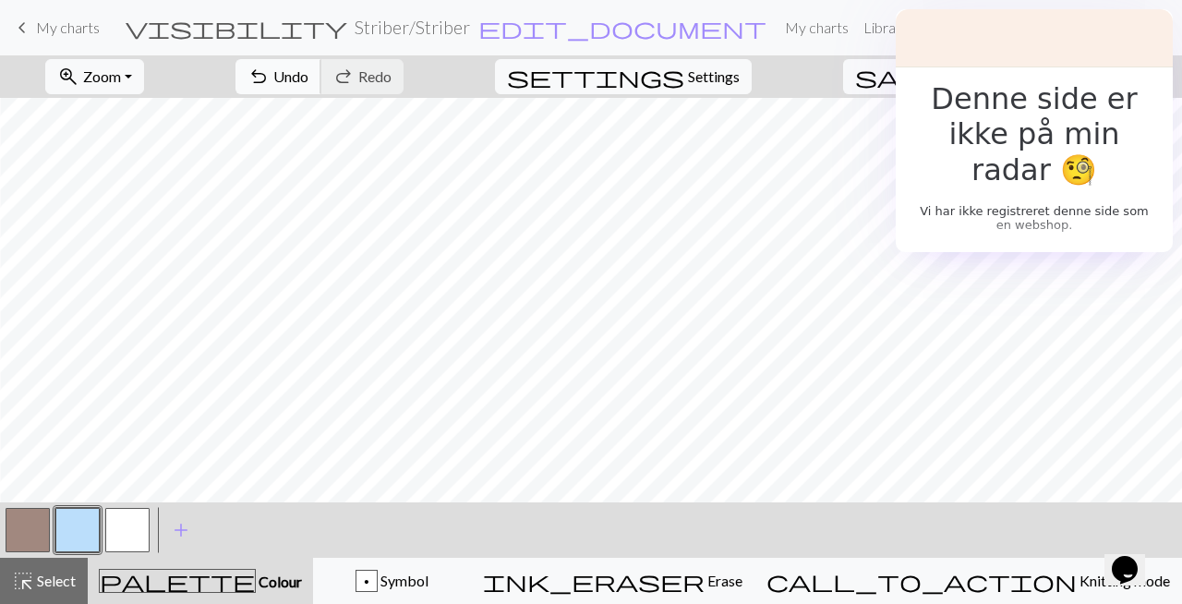
click at [270, 71] on span "undo" at bounding box center [259, 77] width 22 height 26
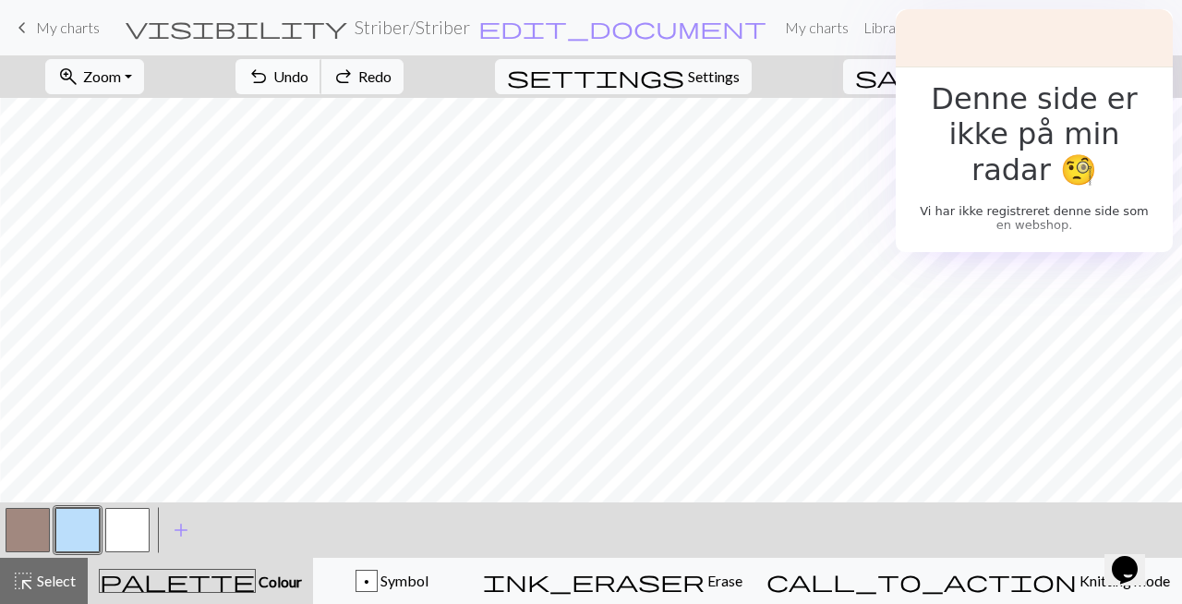
click at [270, 71] on span "undo" at bounding box center [259, 77] width 22 height 26
click at [270, 78] on span "undo" at bounding box center [259, 77] width 22 height 26
click at [270, 70] on span "undo" at bounding box center [259, 77] width 22 height 26
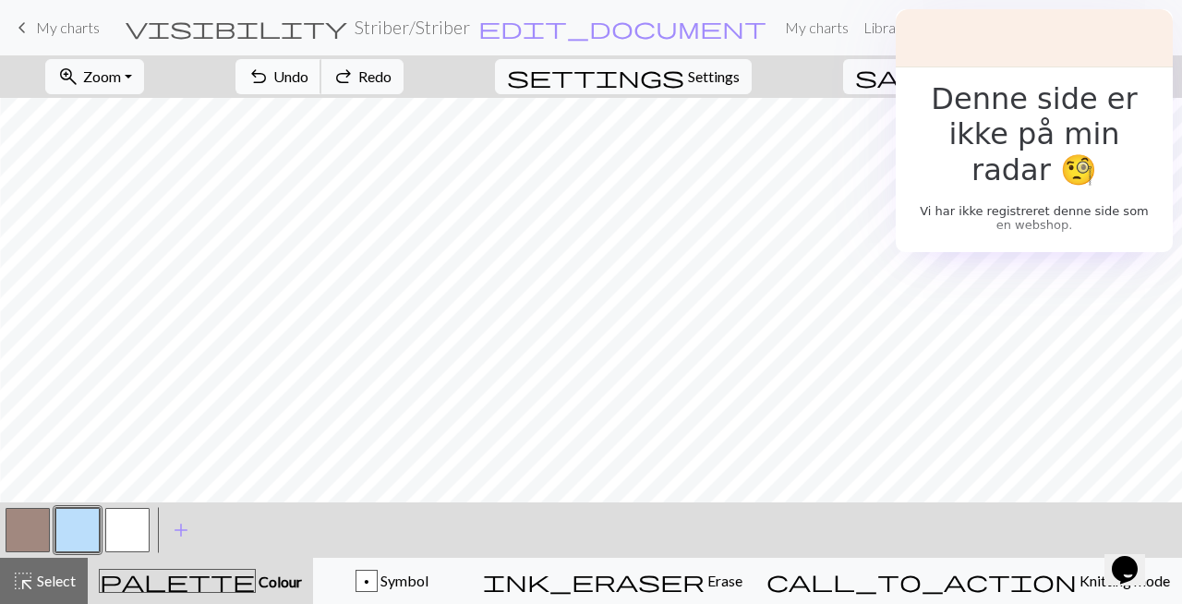
click at [270, 70] on span "undo" at bounding box center [259, 77] width 22 height 26
click at [308, 71] on span "Undo" at bounding box center [290, 76] width 35 height 18
click at [321, 80] on button "undo Undo Undo" at bounding box center [279, 76] width 86 height 35
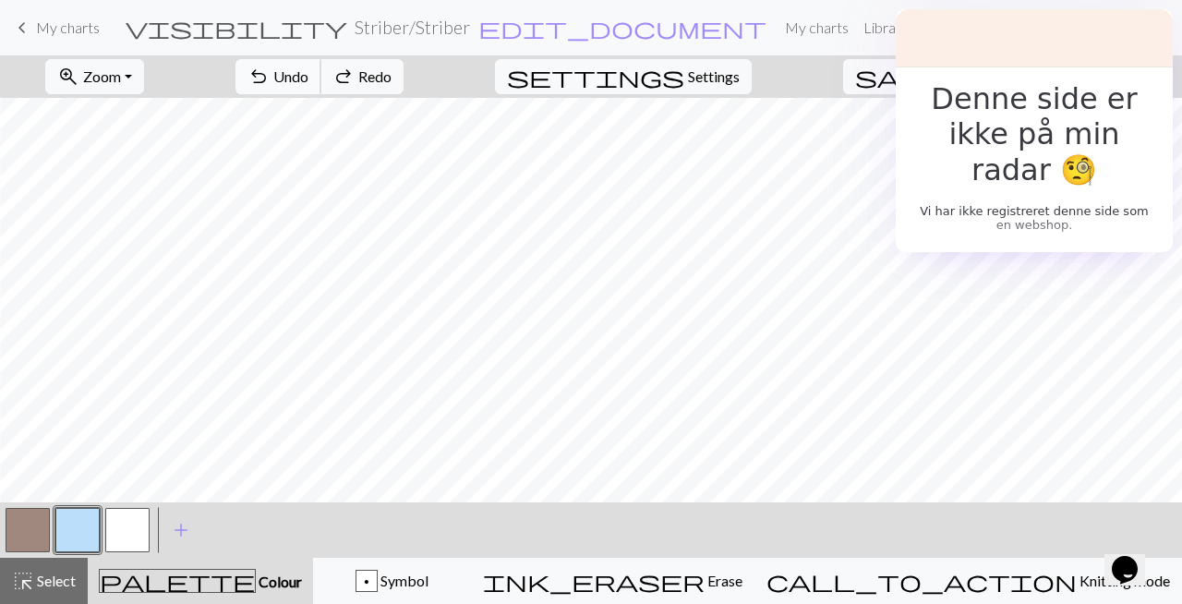
click at [321, 80] on button "undo Undo Undo" at bounding box center [279, 76] width 86 height 35
click at [308, 74] on span "Undo" at bounding box center [290, 76] width 35 height 18
click at [270, 73] on span "undo" at bounding box center [259, 77] width 22 height 26
click at [270, 74] on span "undo" at bounding box center [259, 77] width 22 height 26
click at [270, 75] on span "undo" at bounding box center [259, 77] width 22 height 26
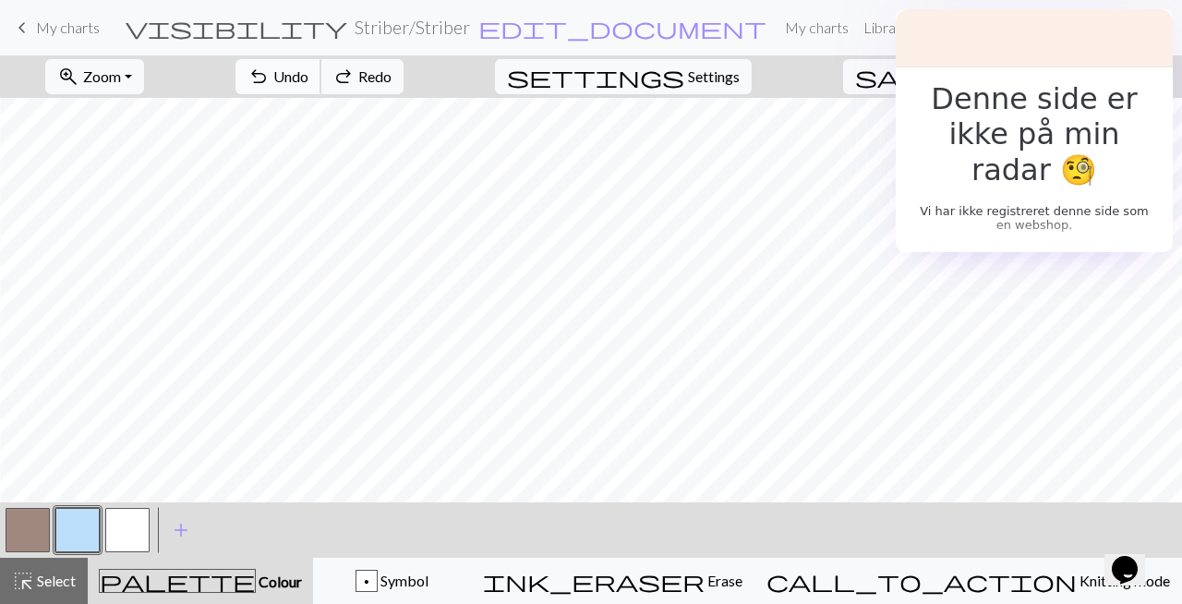
click at [270, 75] on span "undo" at bounding box center [259, 77] width 22 height 26
click at [308, 71] on span "Undo" at bounding box center [290, 76] width 35 height 18
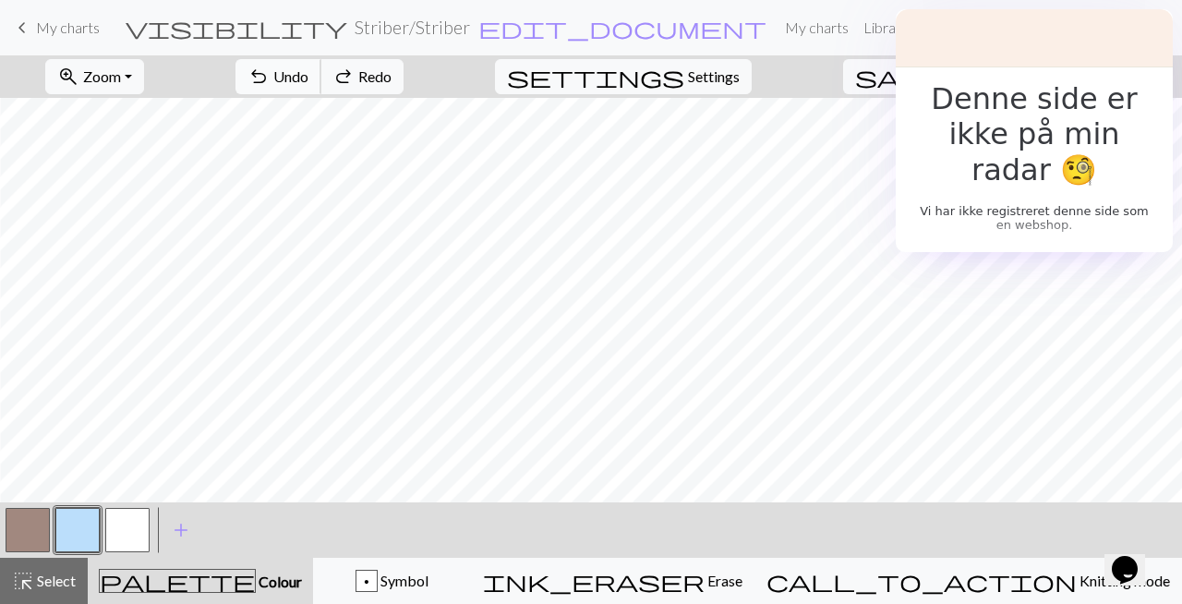
click at [308, 81] on span "Undo" at bounding box center [290, 76] width 35 height 18
click at [270, 82] on span "undo" at bounding box center [259, 77] width 22 height 26
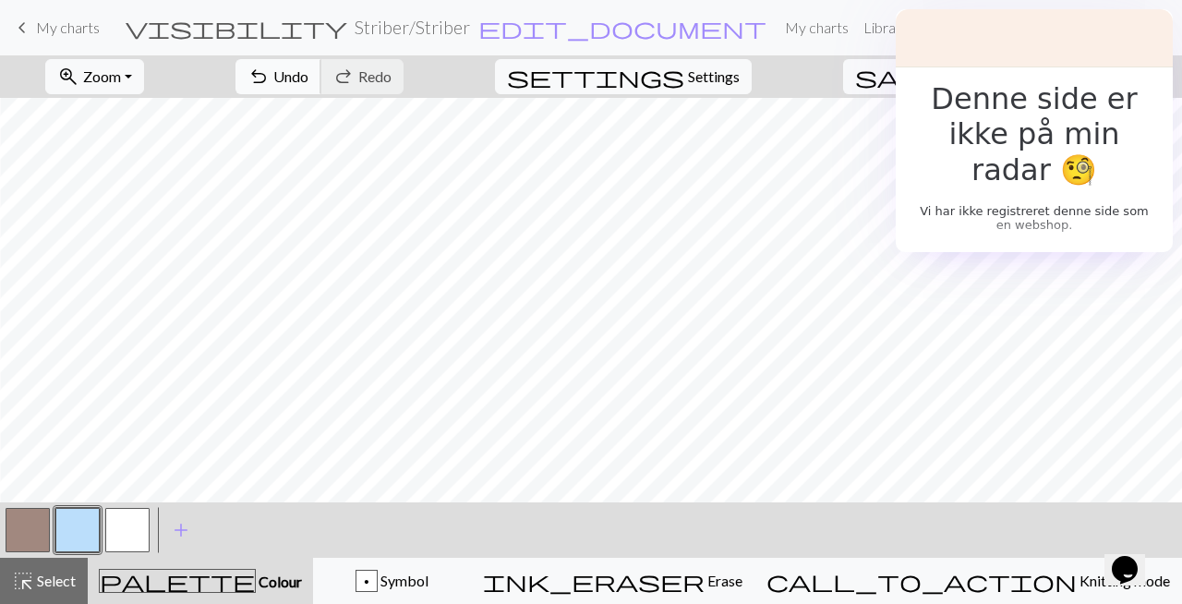
click at [270, 78] on span "undo" at bounding box center [259, 77] width 22 height 26
click at [270, 81] on span "undo" at bounding box center [259, 77] width 22 height 26
click at [321, 87] on button "undo Undo Undo" at bounding box center [279, 76] width 86 height 35
click at [321, 85] on button "undo Undo Undo" at bounding box center [279, 76] width 86 height 35
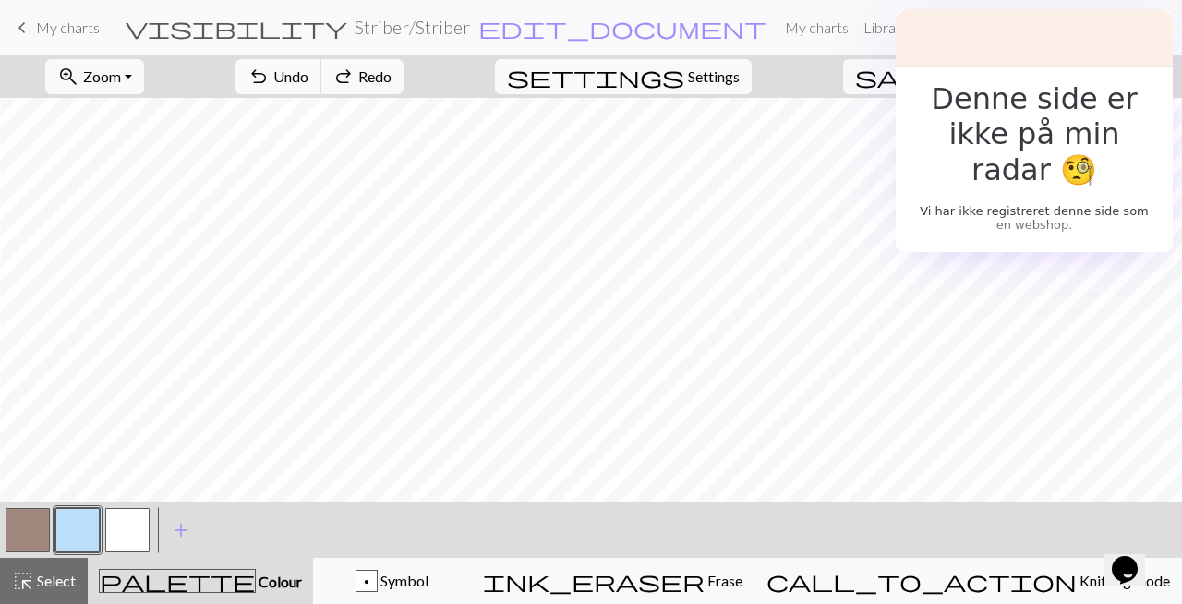
click at [308, 85] on span "Undo" at bounding box center [290, 76] width 35 height 18
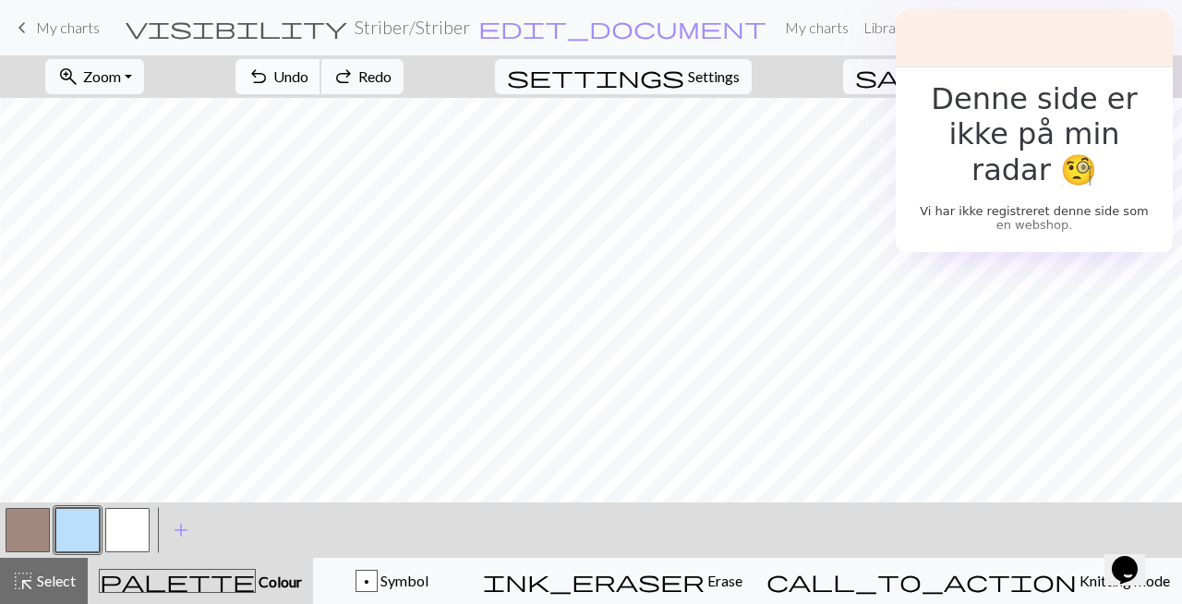
click at [308, 85] on span "Undo" at bounding box center [290, 76] width 35 height 18
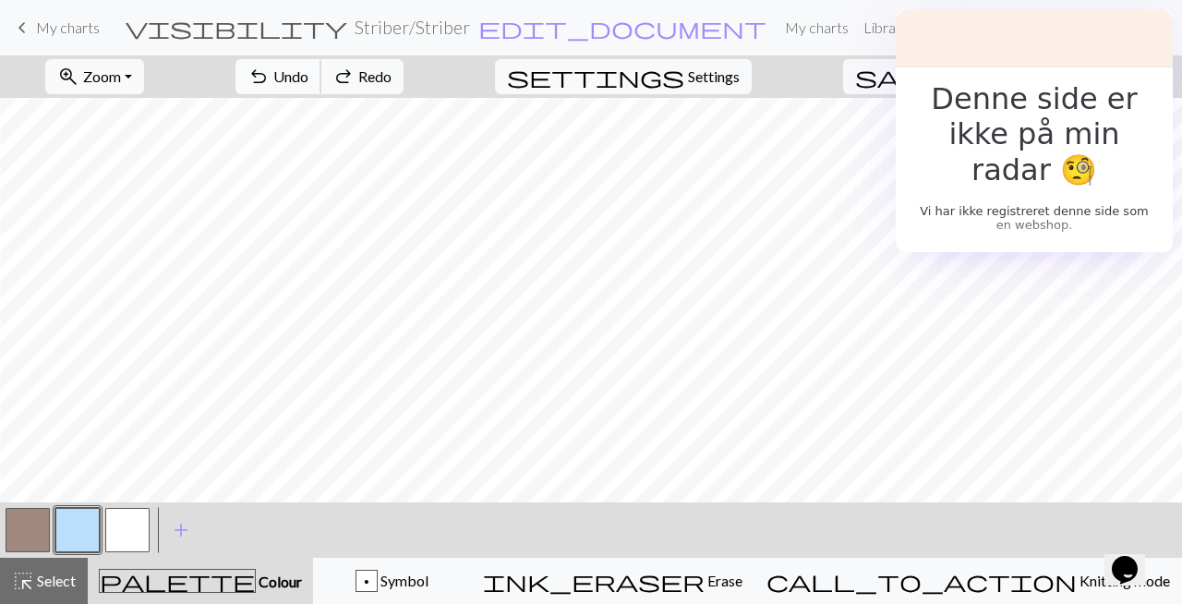
click at [308, 85] on span "Undo" at bounding box center [290, 76] width 35 height 18
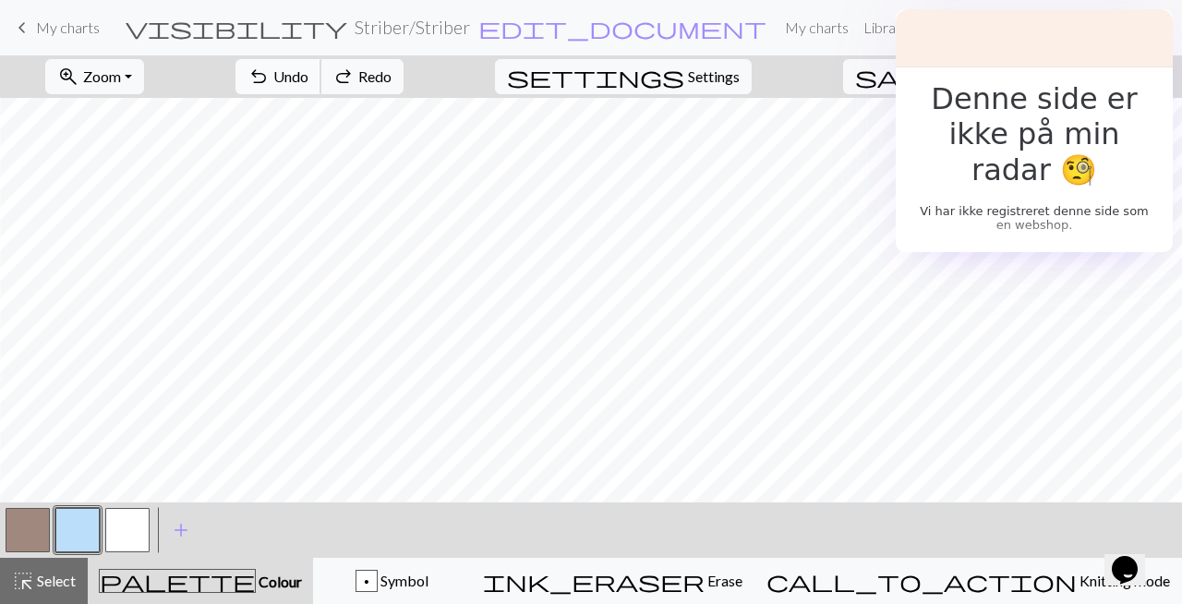
click at [308, 85] on span "Undo" at bounding box center [290, 76] width 35 height 18
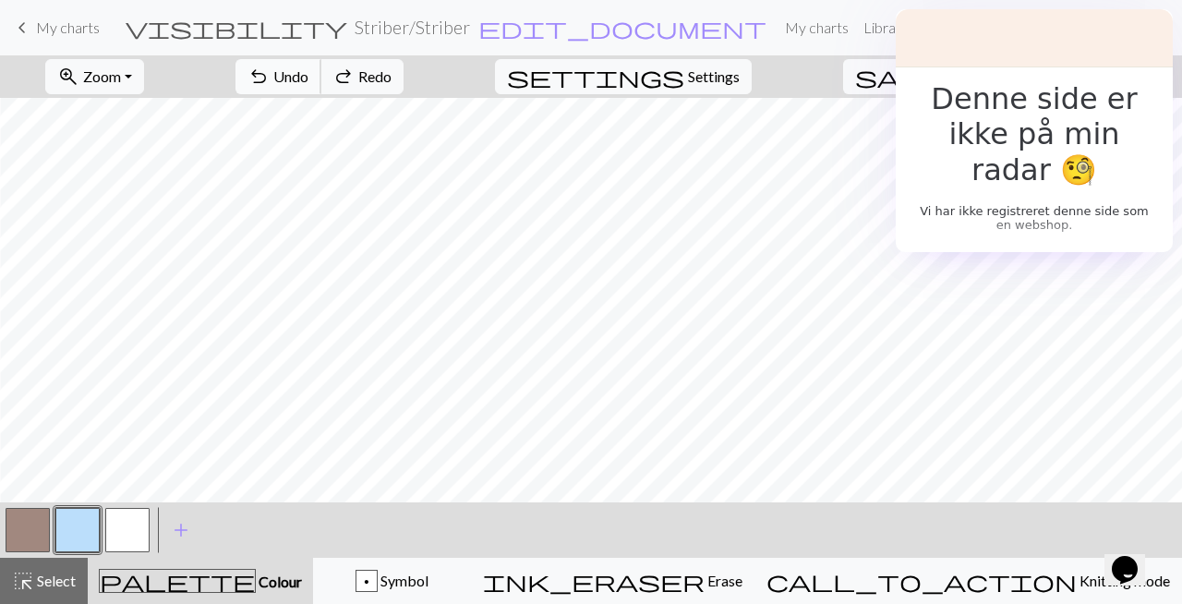
click at [308, 85] on span "Undo" at bounding box center [290, 76] width 35 height 18
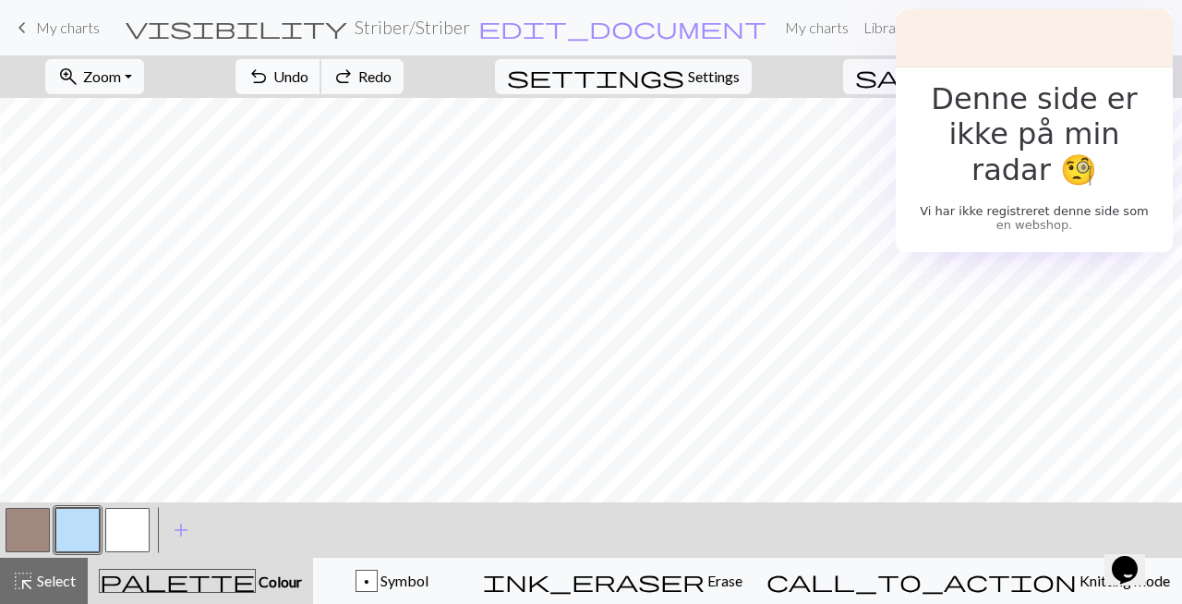
click at [308, 85] on span "Undo" at bounding box center [290, 76] width 35 height 18
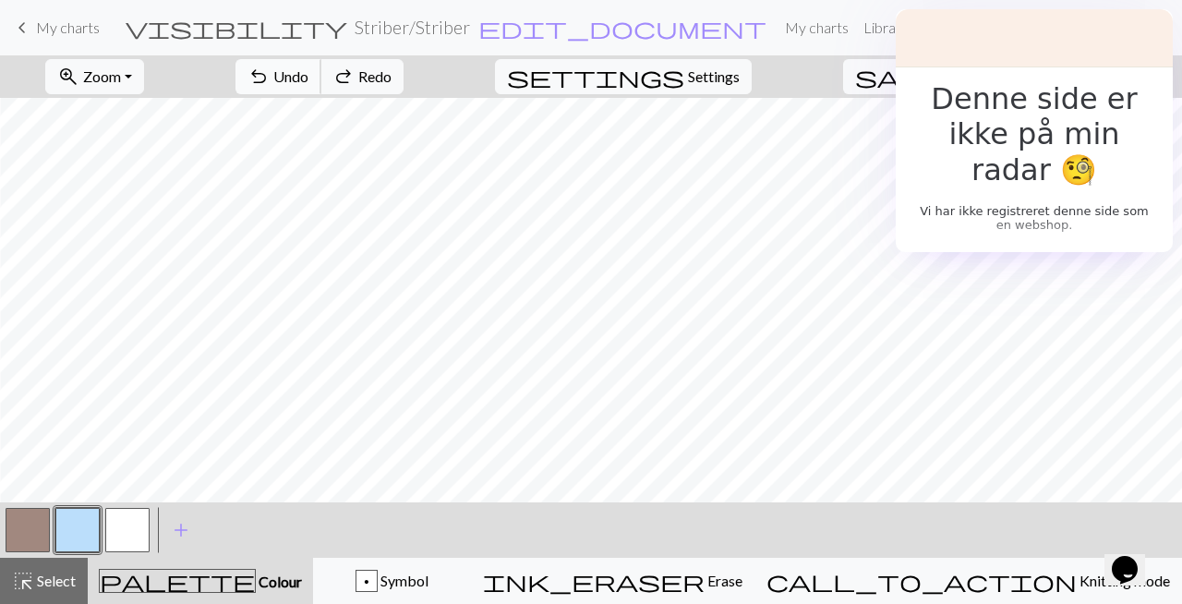
click at [308, 85] on span "Undo" at bounding box center [290, 76] width 35 height 18
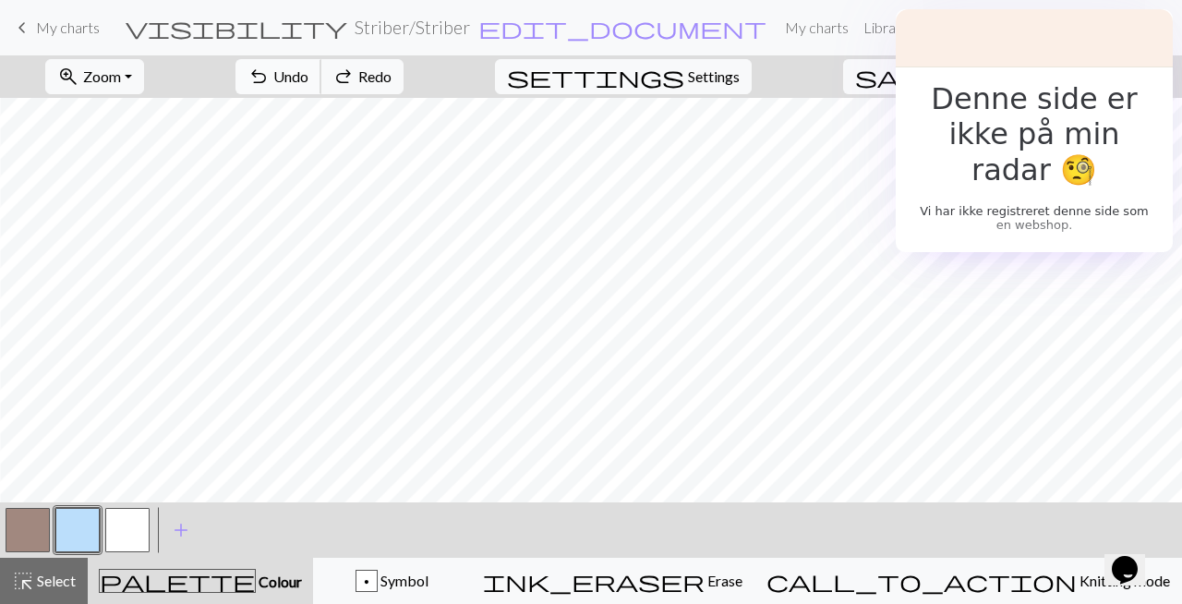
click at [308, 85] on span "Undo" at bounding box center [290, 76] width 35 height 18
click at [385, 85] on div "undo Undo Undo redo Redo Redo" at bounding box center [320, 76] width 196 height 42
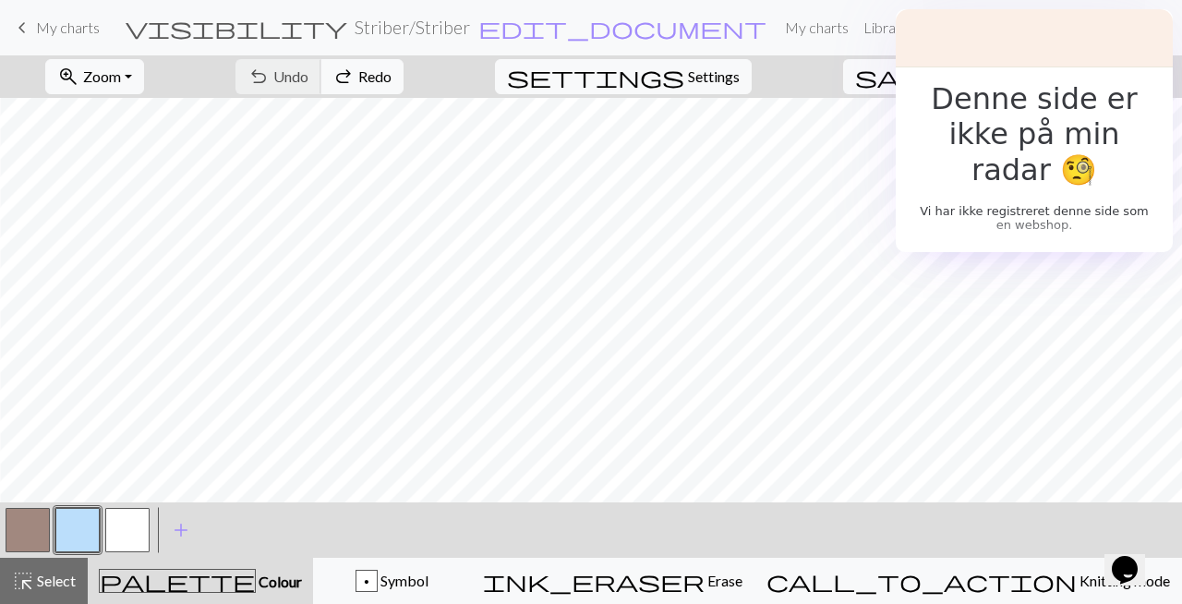
click at [385, 85] on div "undo Undo Undo redo Redo Redo" at bounding box center [320, 76] width 196 height 42
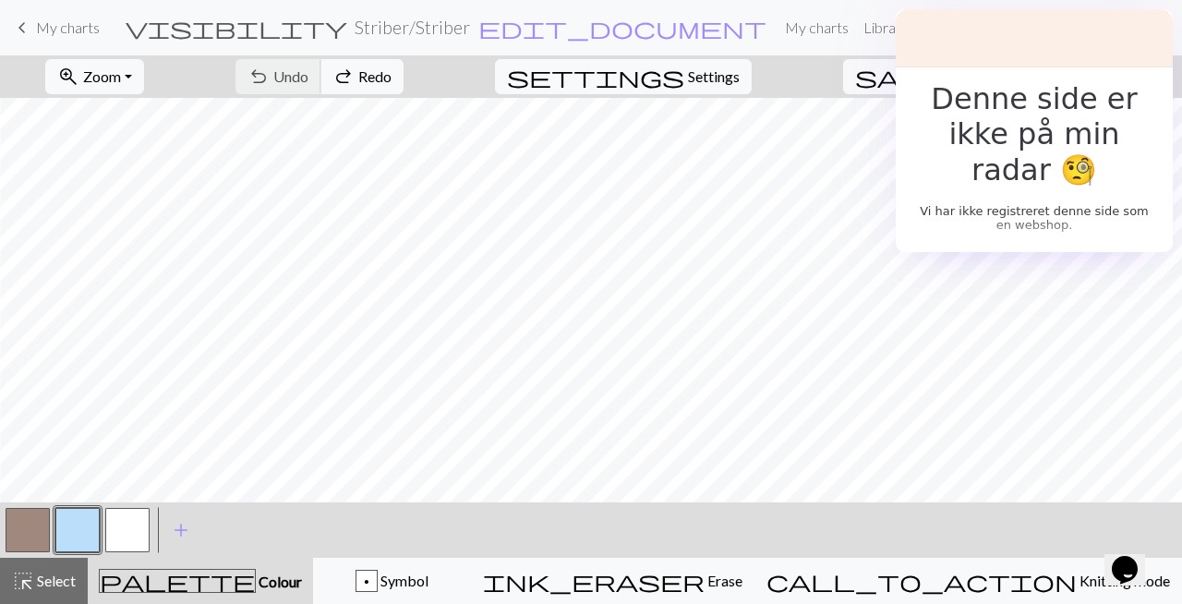
click at [385, 85] on div "undo Undo Undo redo Redo Redo" at bounding box center [320, 76] width 196 height 42
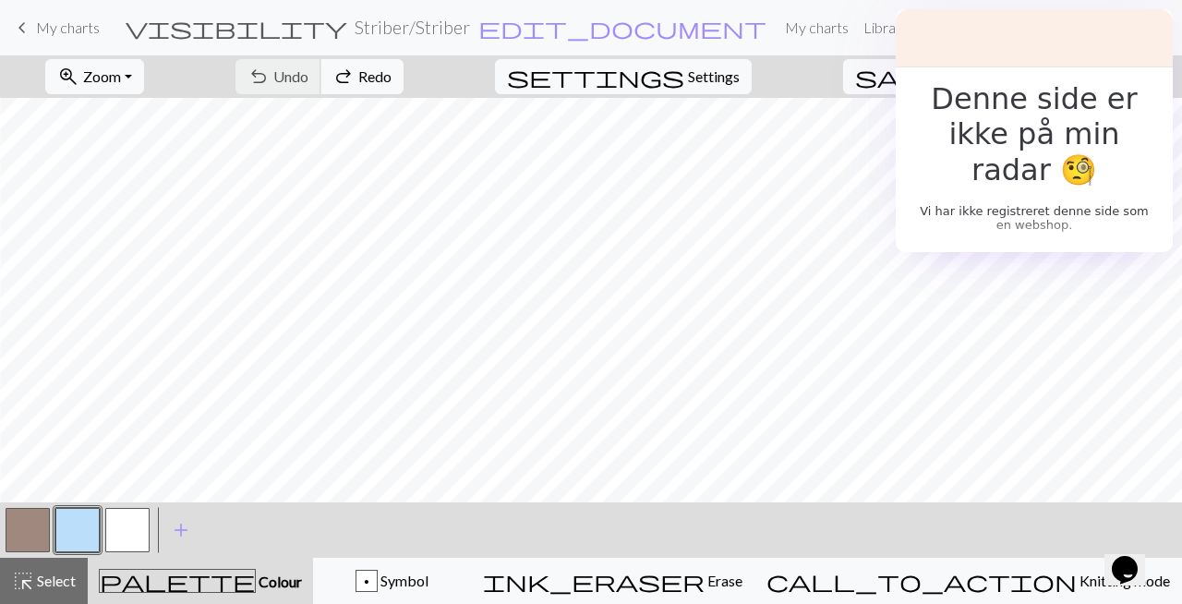
click at [385, 85] on div "undo Undo Undo redo Redo Redo" at bounding box center [320, 76] width 196 height 42
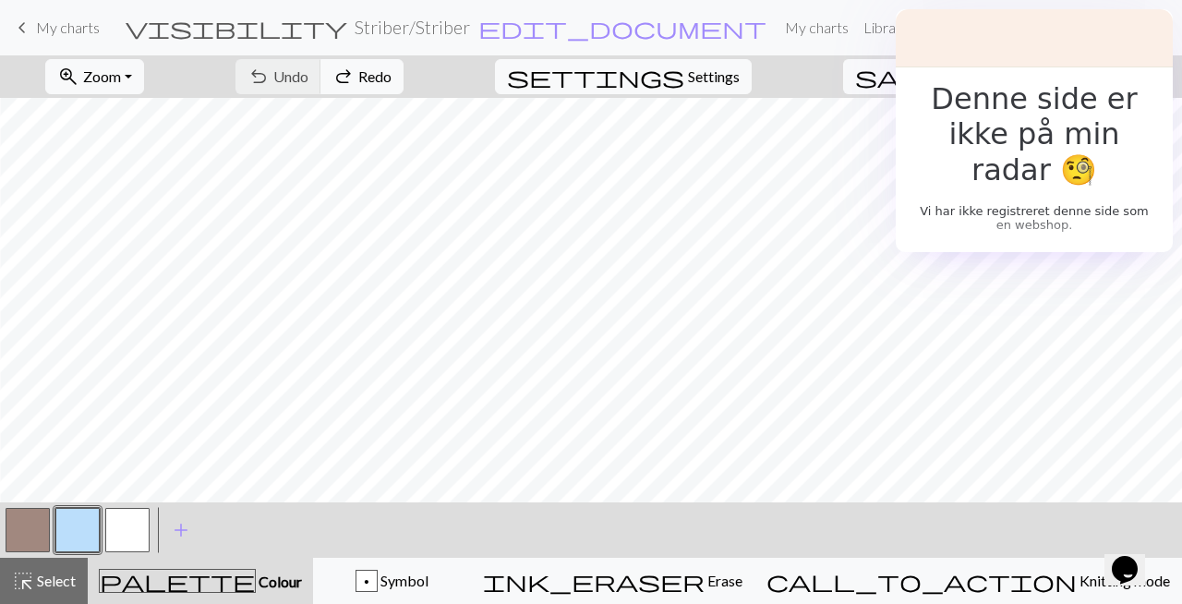
click at [17, 527] on button "button" at bounding box center [28, 530] width 44 height 44
click at [36, 564] on button "highlight_alt Select Select" at bounding box center [44, 581] width 88 height 46
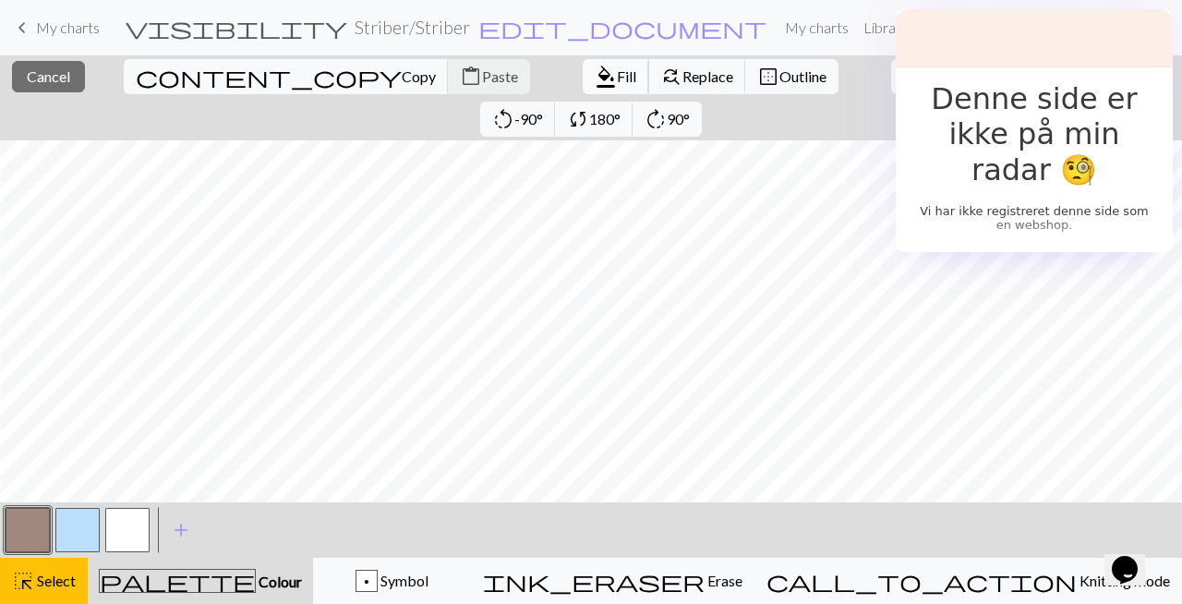
click at [617, 80] on span "Fill" at bounding box center [626, 76] width 19 height 18
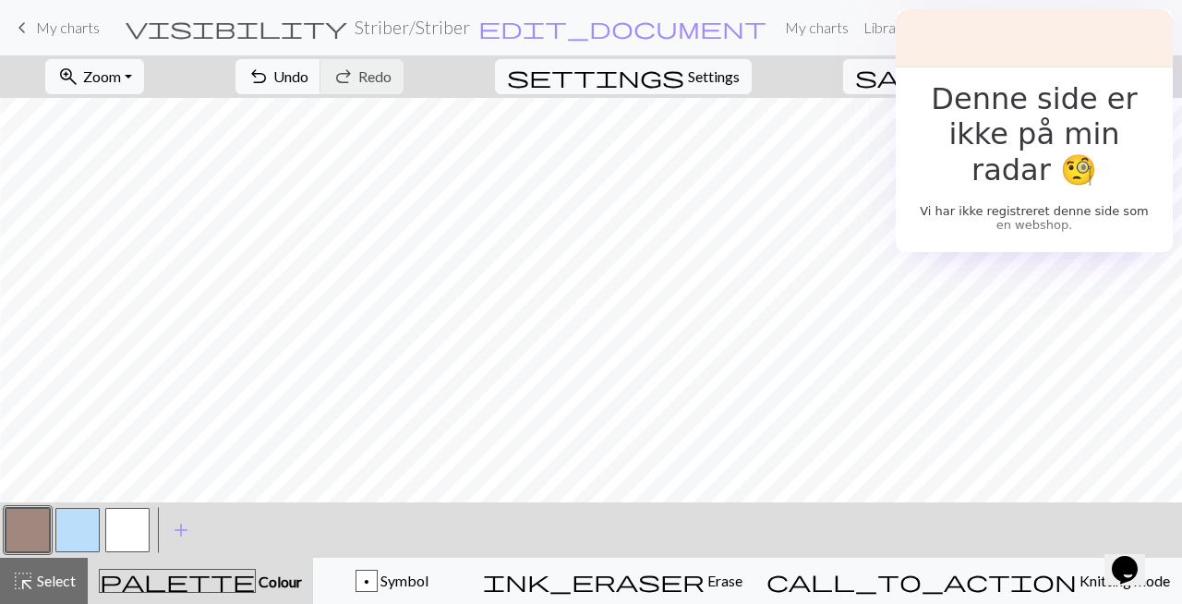
click at [86, 530] on button "button" at bounding box center [77, 530] width 44 height 44
click at [308, 76] on span "Undo" at bounding box center [290, 76] width 35 height 18
click at [308, 68] on span "Undo" at bounding box center [290, 76] width 35 height 18
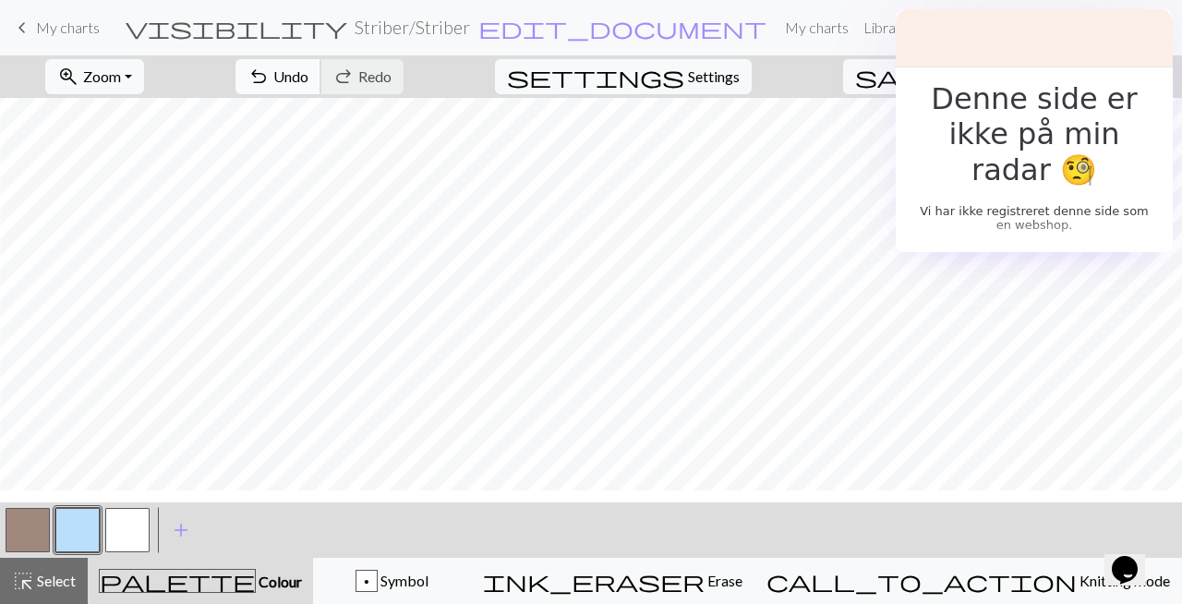
scroll to position [938, 391]
click at [270, 79] on span "undo" at bounding box center [259, 77] width 22 height 26
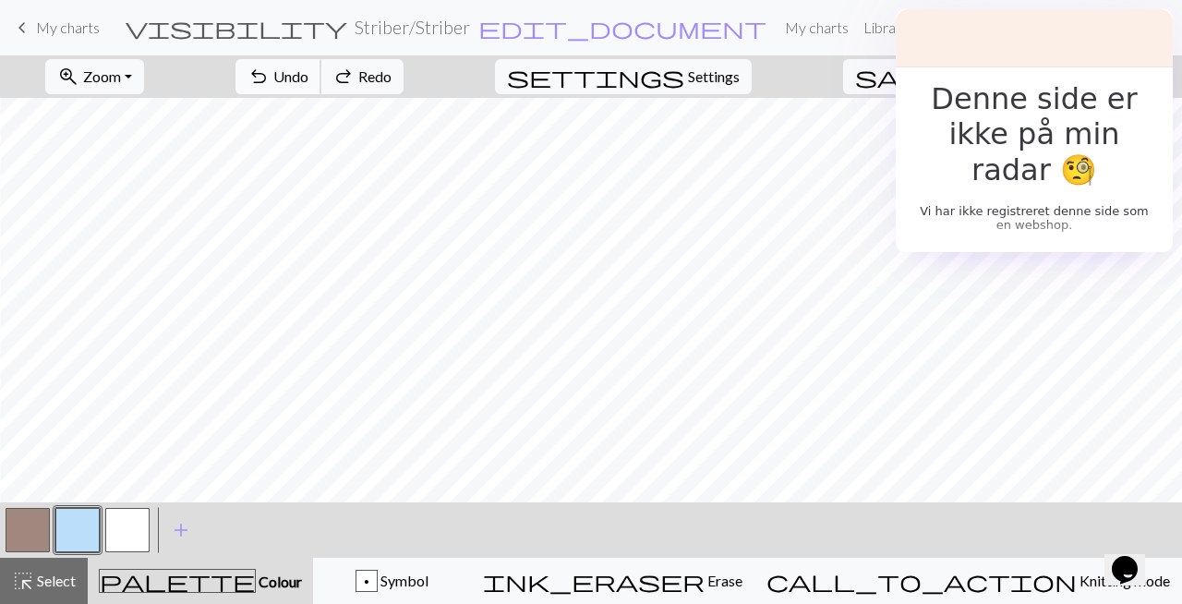
click at [270, 79] on span "undo" at bounding box center [259, 77] width 22 height 26
click at [270, 74] on span "undo" at bounding box center [259, 77] width 22 height 26
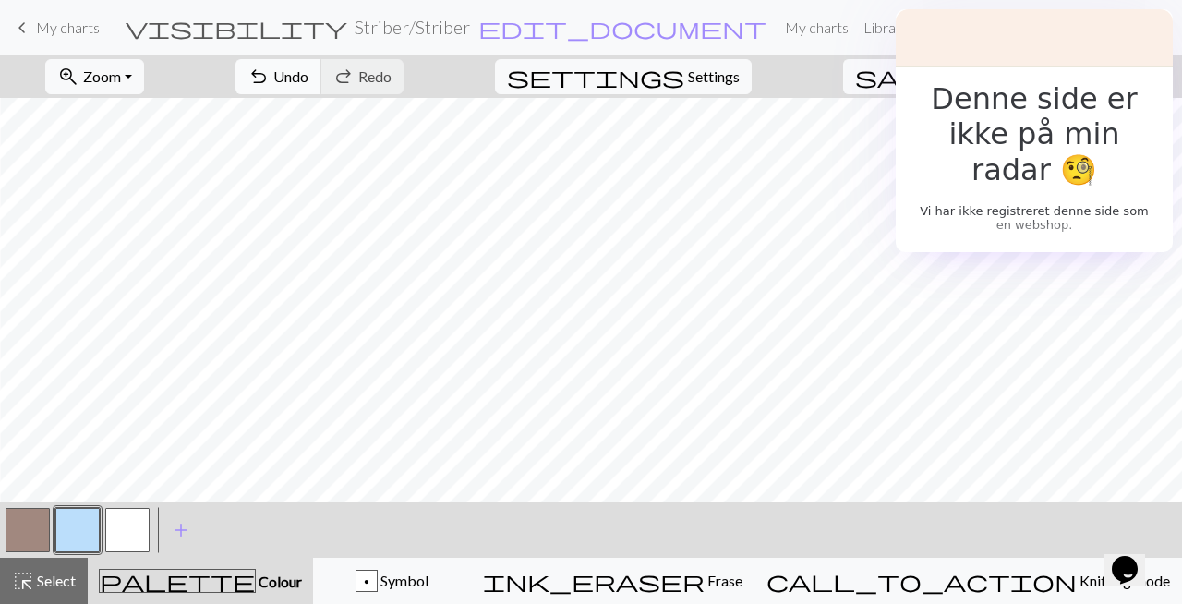
click at [308, 76] on span "Undo" at bounding box center [290, 76] width 35 height 18
click at [270, 72] on span "undo" at bounding box center [259, 77] width 22 height 26
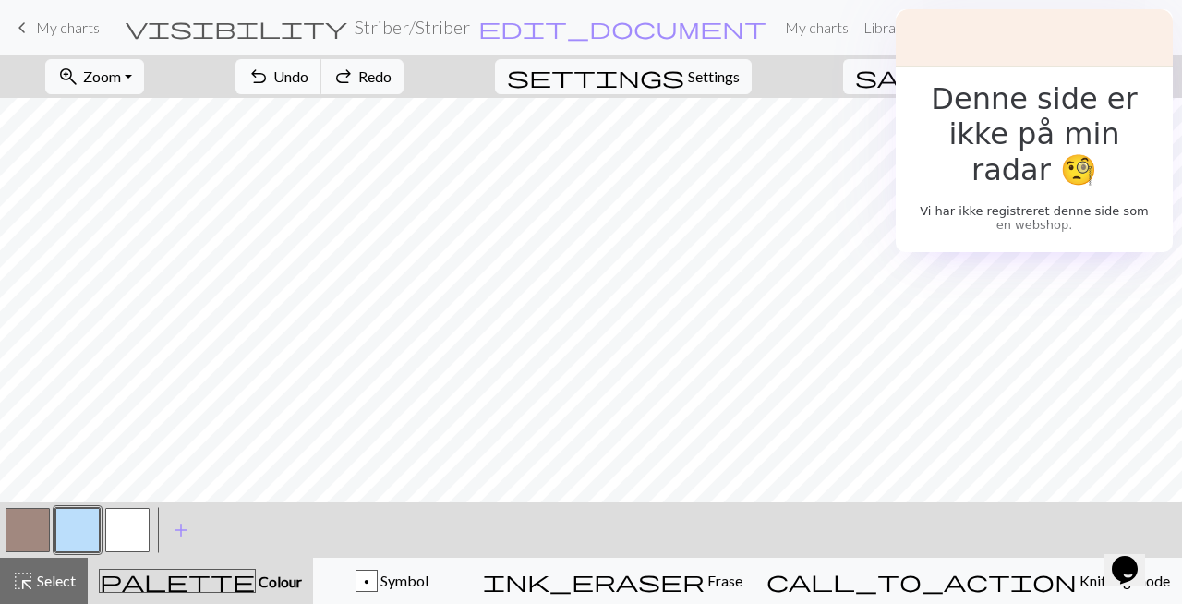
click at [270, 74] on span "undo" at bounding box center [259, 77] width 22 height 26
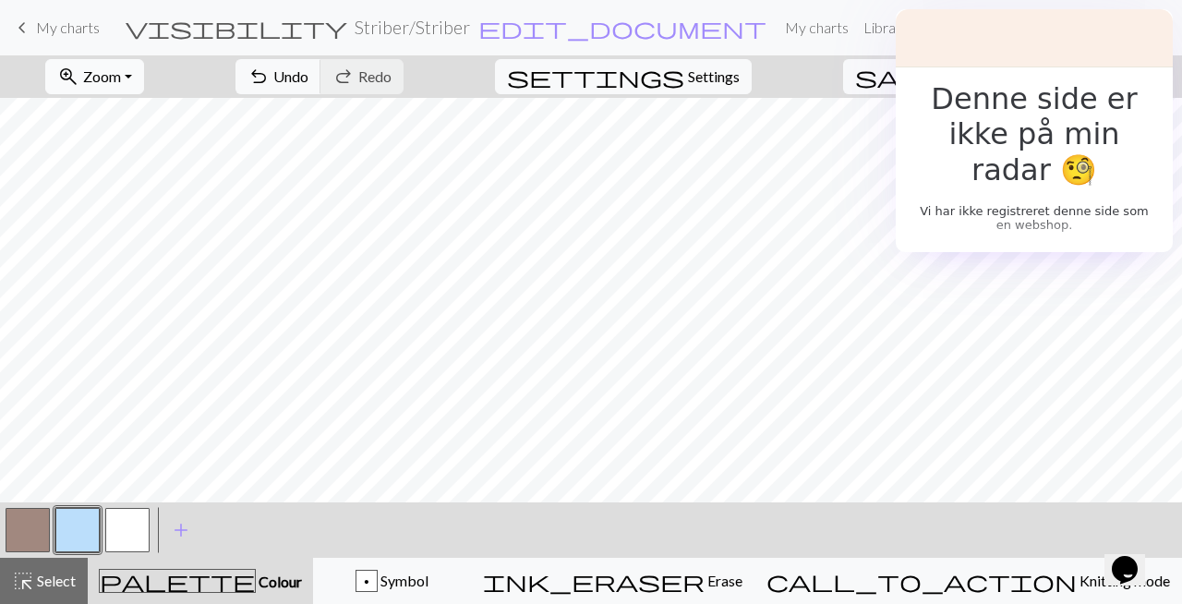
click at [144, 78] on button "zoom_in Zoom Zoom" at bounding box center [94, 76] width 99 height 35
click at [143, 126] on button "Fit all" at bounding box center [119, 118] width 146 height 30
click at [1024, 79] on button "Toggle Dropdown" at bounding box center [1006, 76] width 35 height 35
click at [991, 144] on button "save_alt Download" at bounding box center [871, 147] width 305 height 30
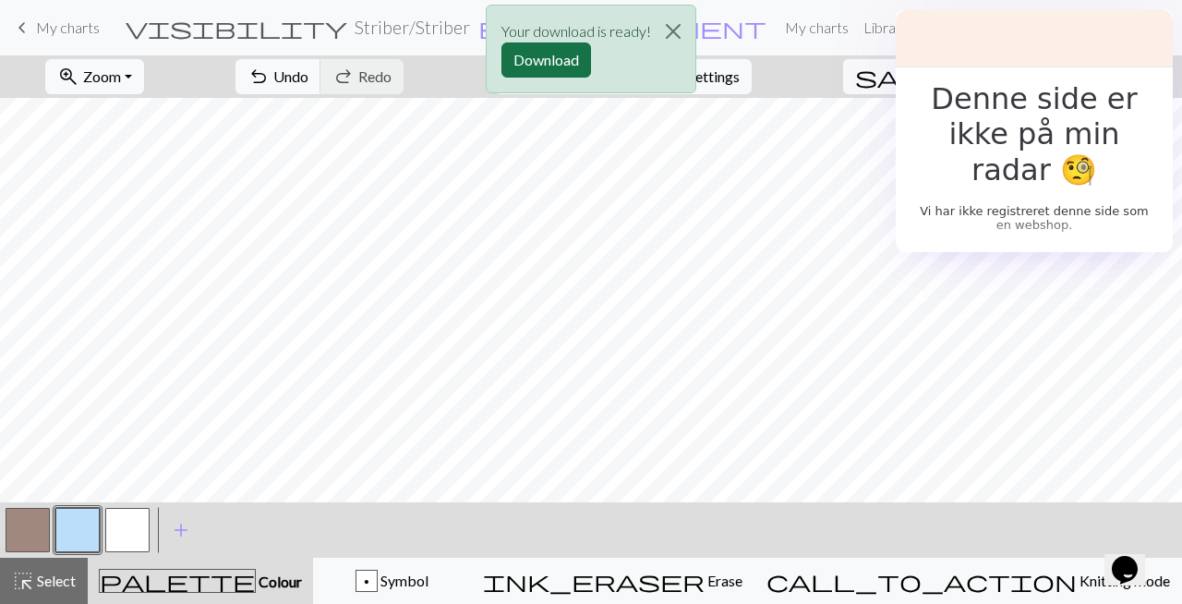
click at [543, 54] on button "Download" at bounding box center [546, 59] width 90 height 35
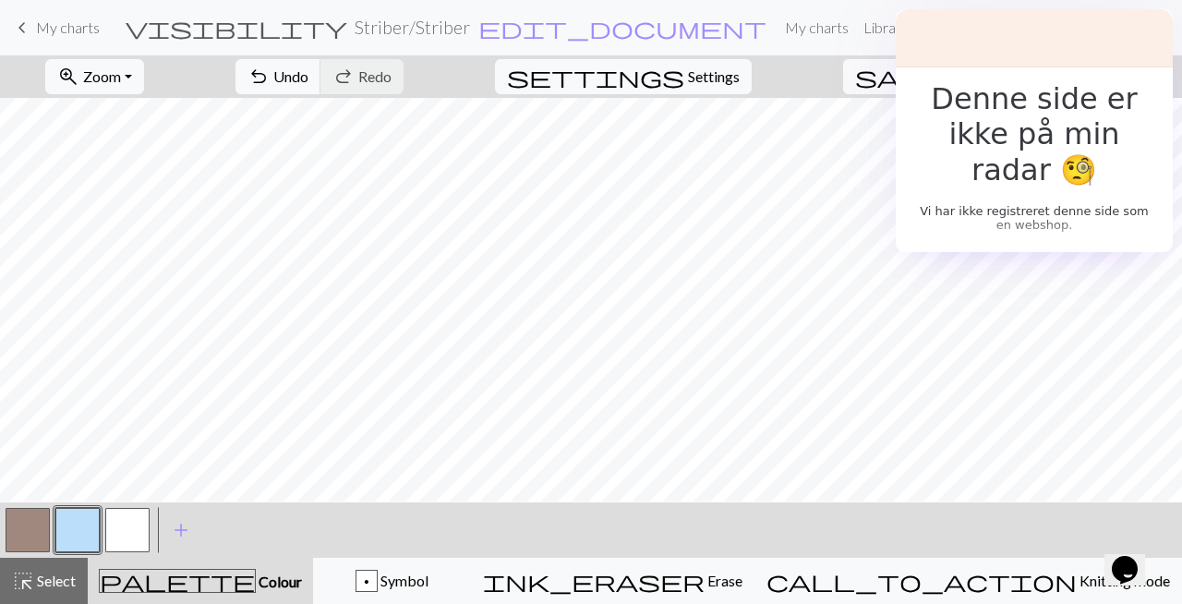
scroll to position [284, 0]
click at [33, 532] on button "button" at bounding box center [28, 530] width 44 height 44
click at [47, 578] on span "Select" at bounding box center [55, 581] width 42 height 18
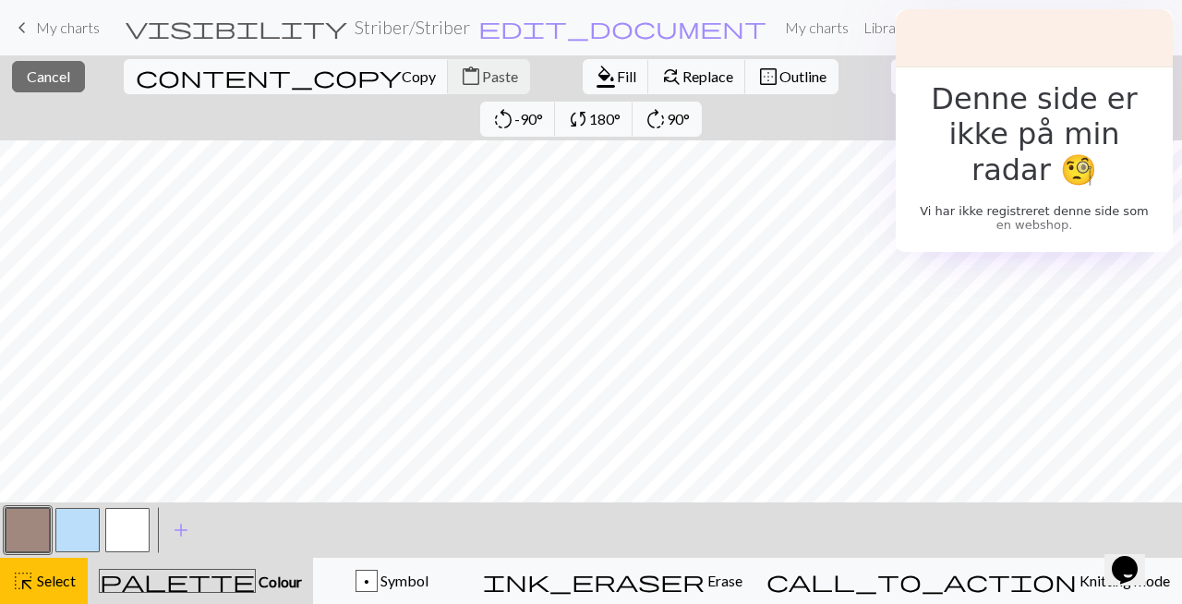
click at [24, 524] on button "button" at bounding box center [28, 530] width 44 height 44
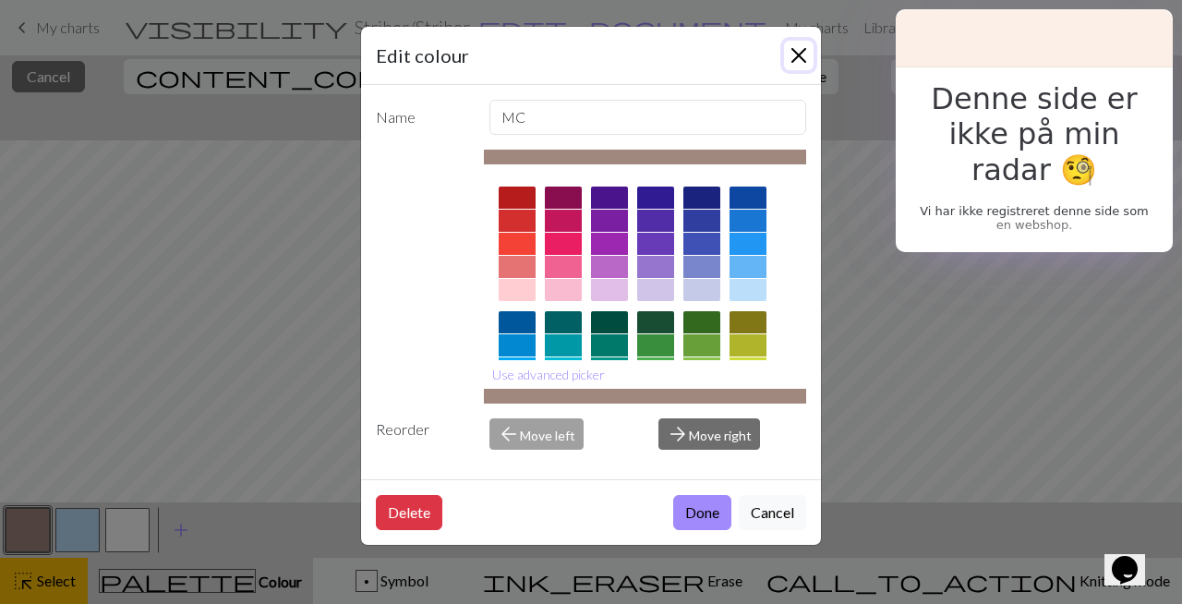
click at [798, 53] on button "Close" at bounding box center [799, 56] width 30 height 30
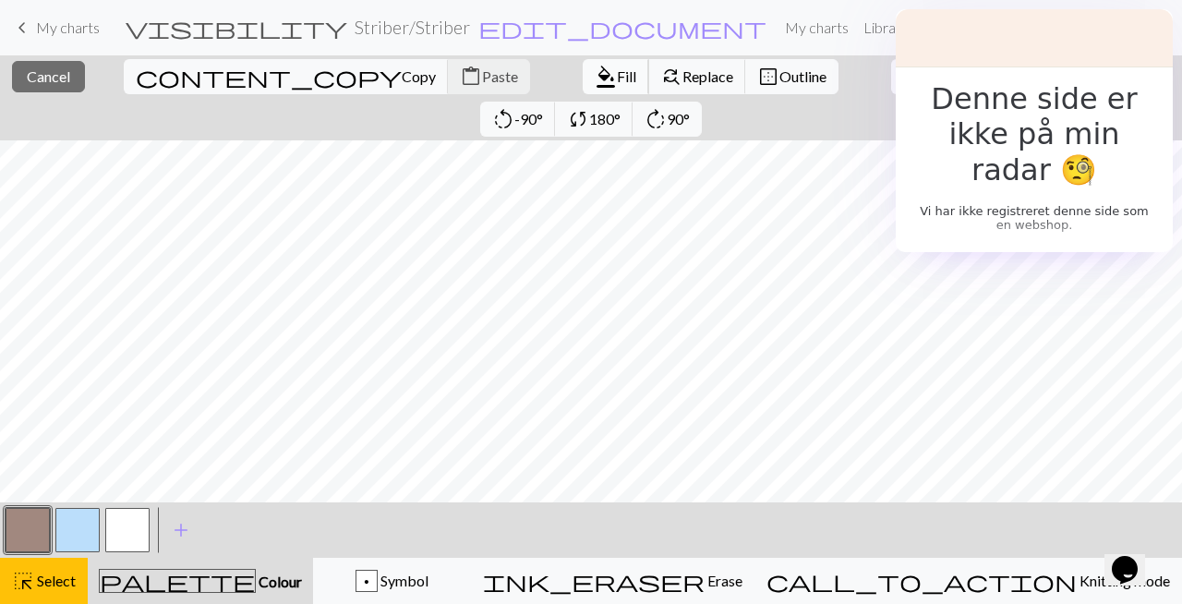
click at [617, 78] on span "Fill" at bounding box center [626, 76] width 19 height 18
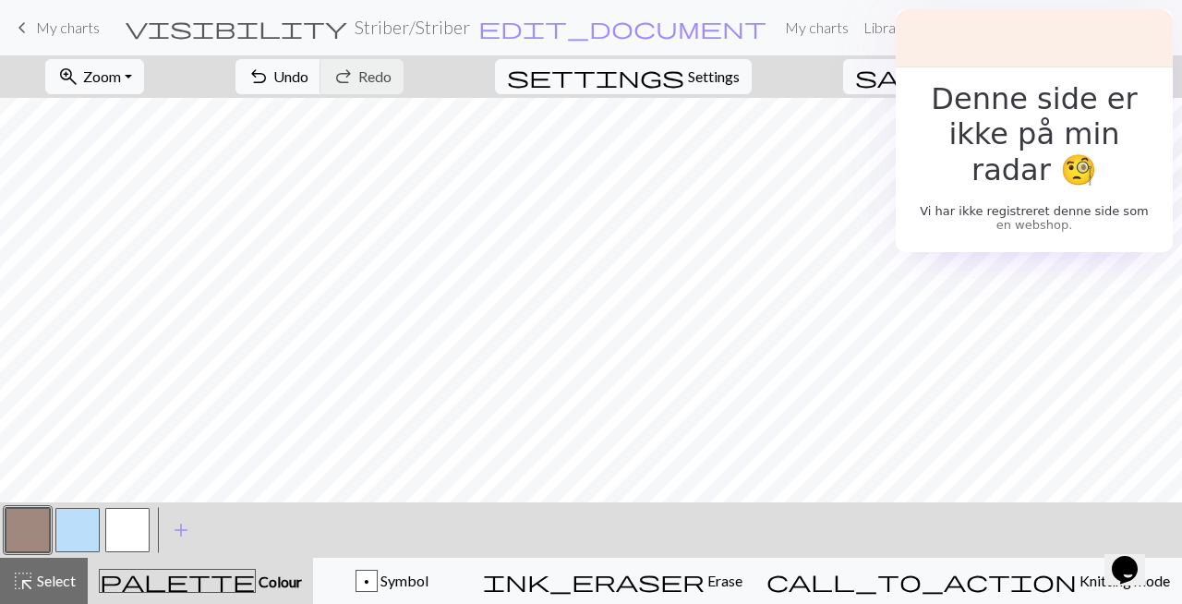
click at [72, 521] on button "button" at bounding box center [77, 530] width 44 height 44
click at [121, 82] on span "Zoom" at bounding box center [102, 76] width 38 height 18
click at [135, 247] on button "100%" at bounding box center [119, 251] width 146 height 30
click at [308, 77] on span "Undo" at bounding box center [290, 76] width 35 height 18
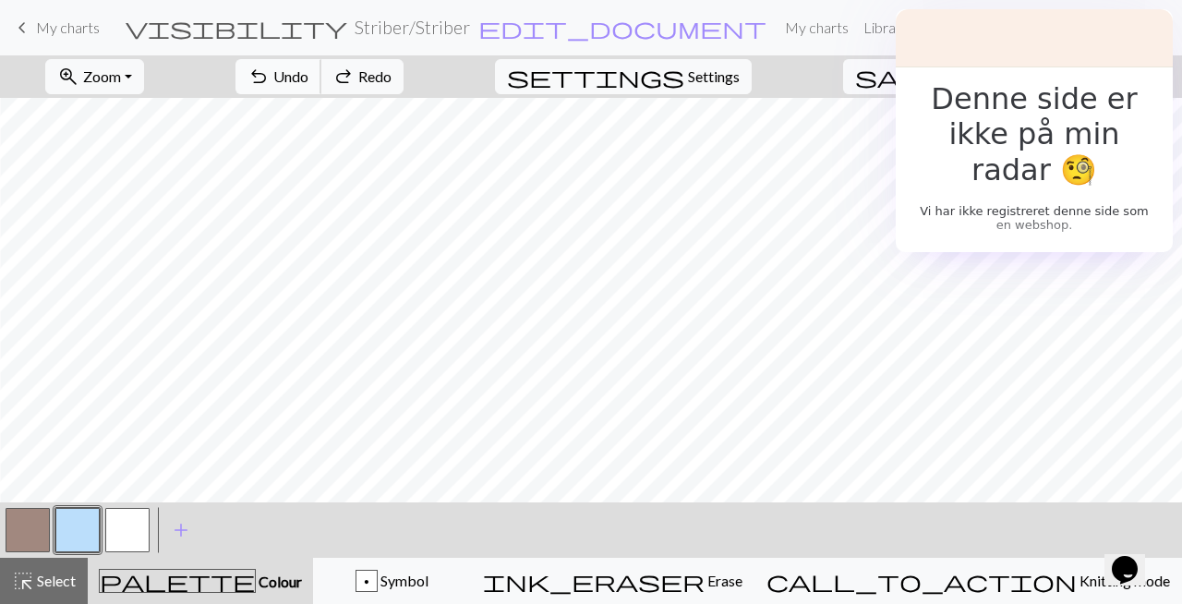
click at [321, 70] on button "undo Undo Undo" at bounding box center [279, 76] width 86 height 35
click at [42, 531] on button "button" at bounding box center [28, 530] width 44 height 44
click at [76, 531] on button "button" at bounding box center [77, 530] width 44 height 44
click at [144, 80] on button "zoom_in Zoom Zoom" at bounding box center [94, 76] width 99 height 35
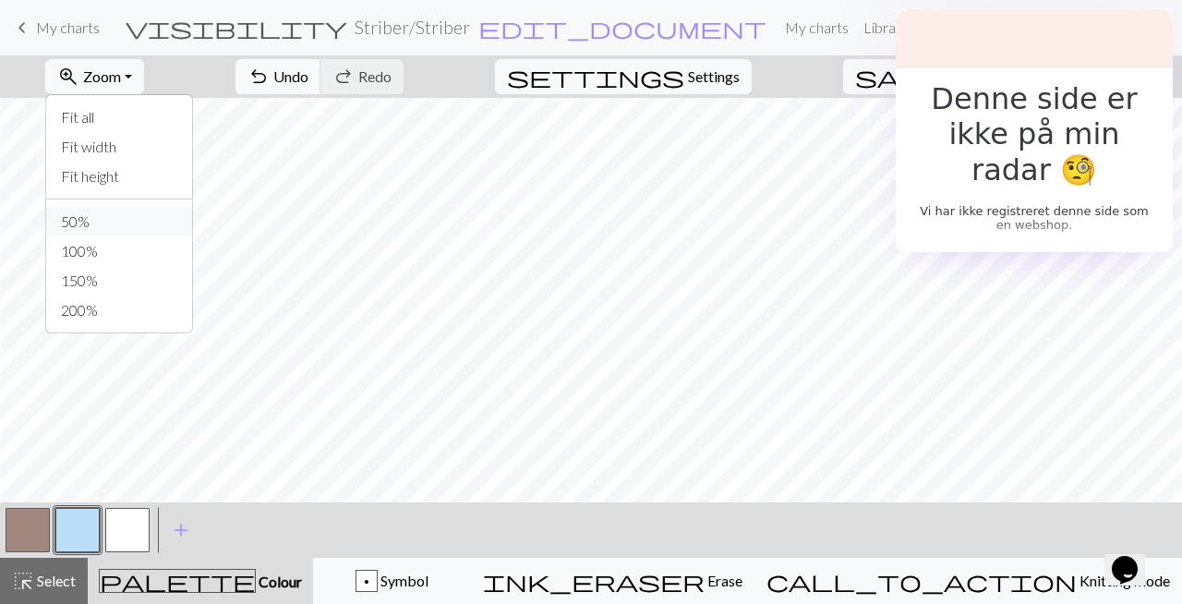
click at [137, 223] on button "50%" at bounding box center [119, 222] width 146 height 30
click at [121, 75] on span "Zoom" at bounding box center [102, 76] width 38 height 18
click at [127, 246] on button "100%" at bounding box center [119, 251] width 146 height 30
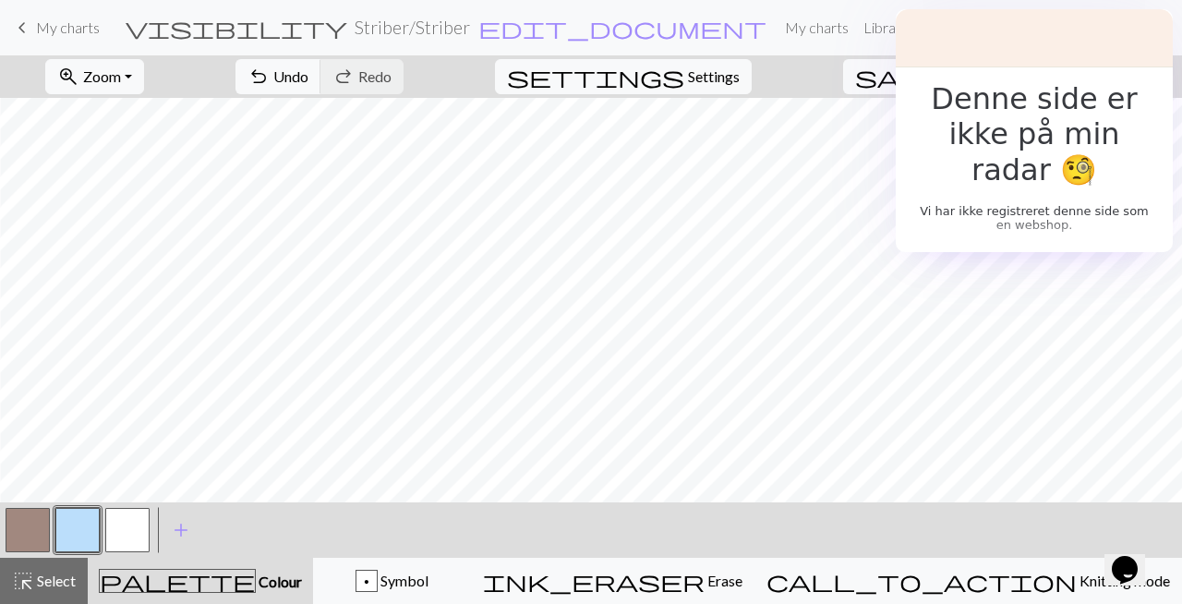
click at [41, 525] on button "button" at bounding box center [28, 530] width 44 height 44
click at [74, 526] on button "button" at bounding box center [77, 530] width 44 height 44
click at [270, 72] on span "undo" at bounding box center [259, 77] width 22 height 26
click at [308, 79] on span "Undo" at bounding box center [290, 76] width 35 height 18
click at [270, 80] on span "undo" at bounding box center [259, 77] width 22 height 26
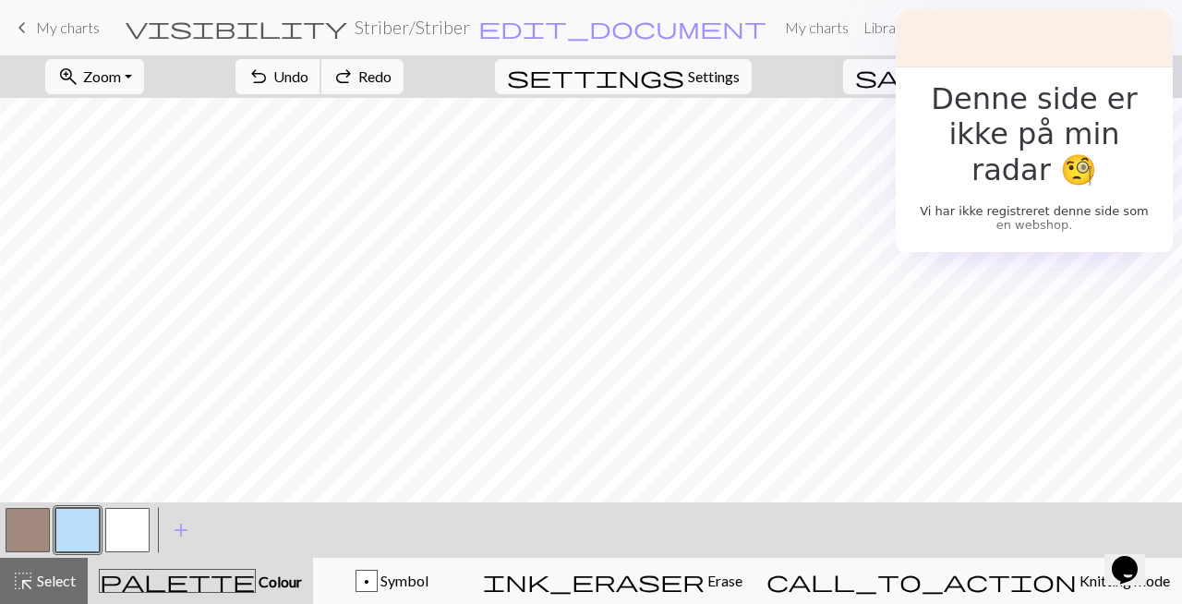
click at [270, 80] on span "undo" at bounding box center [259, 77] width 22 height 26
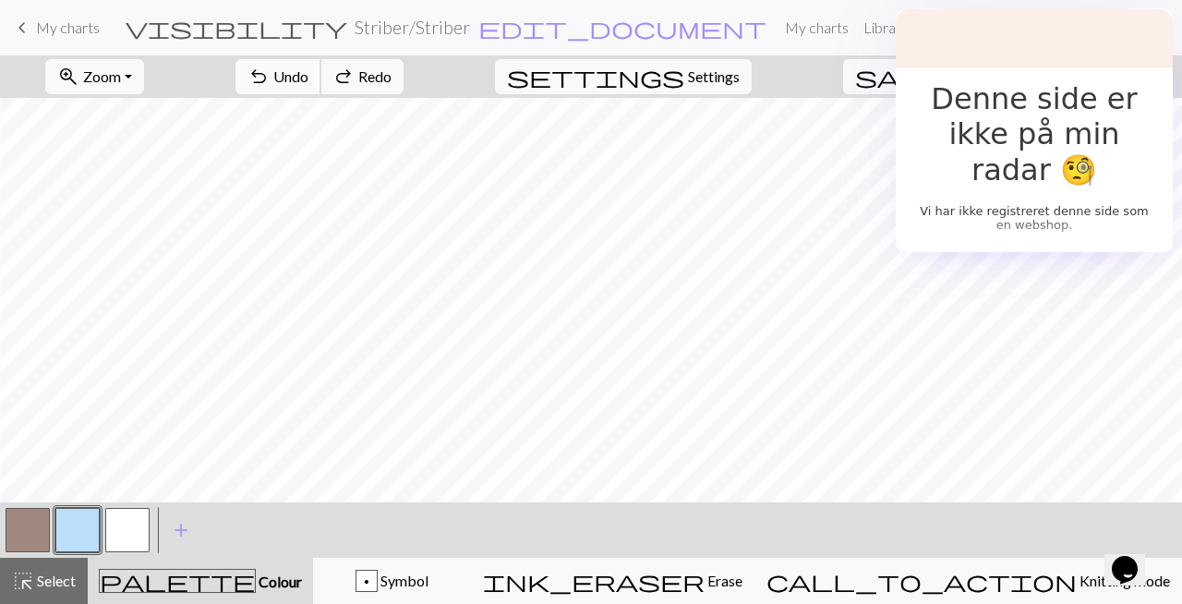
click at [270, 80] on span "undo" at bounding box center [259, 77] width 22 height 26
click at [270, 79] on span "undo" at bounding box center [259, 77] width 22 height 26
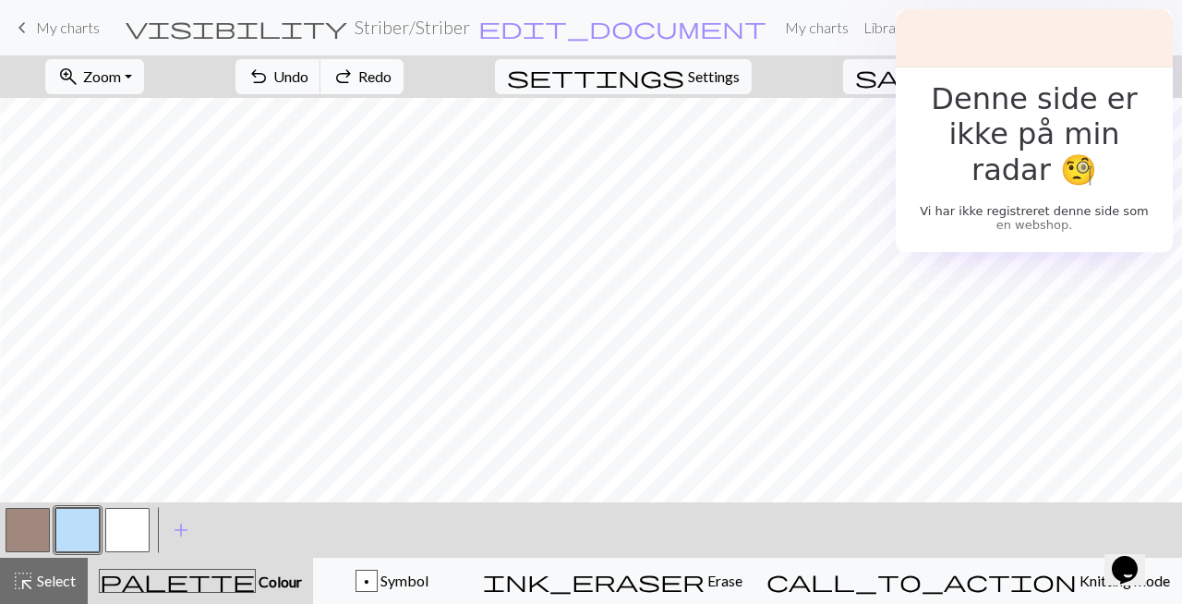
click at [392, 75] on span "Redo" at bounding box center [374, 76] width 33 height 18
click at [270, 83] on span "undo" at bounding box center [259, 77] width 22 height 26
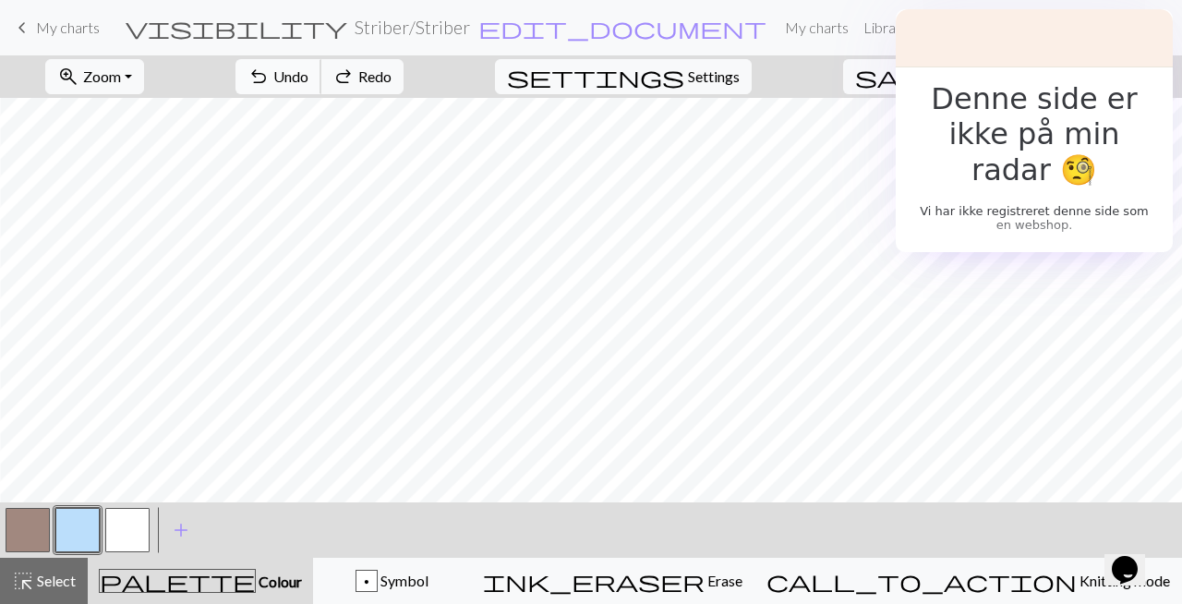
click at [270, 83] on span "undo" at bounding box center [259, 77] width 22 height 26
click at [308, 83] on span "Undo" at bounding box center [290, 76] width 35 height 18
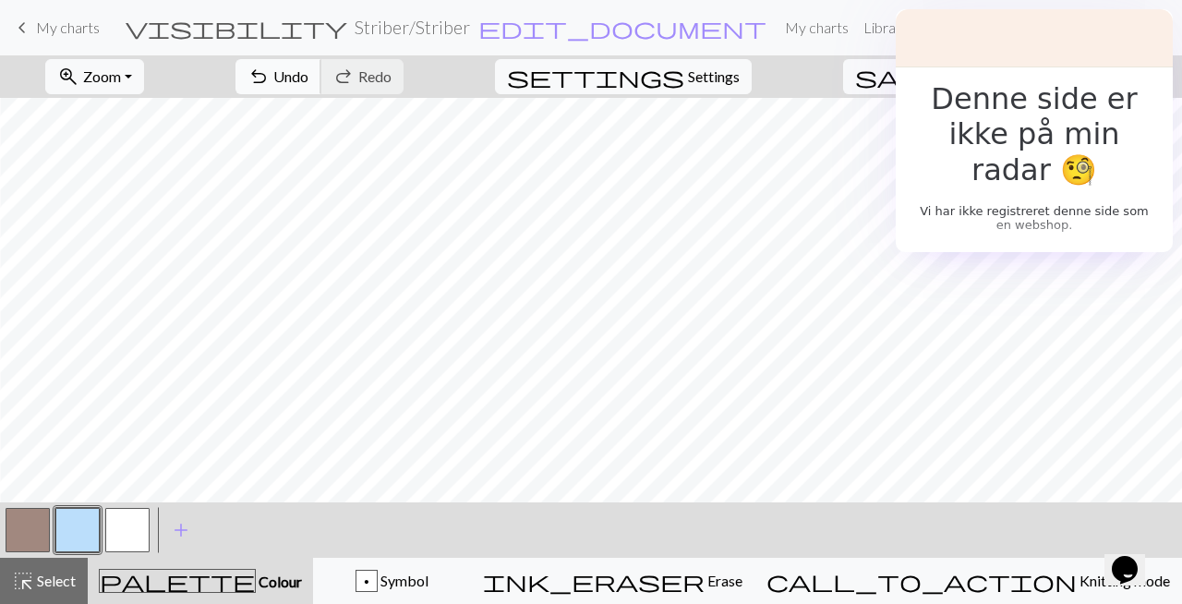
click at [270, 69] on span "undo" at bounding box center [259, 77] width 22 height 26
click at [308, 83] on span "Undo" at bounding box center [290, 76] width 35 height 18
click at [308, 67] on span "Undo" at bounding box center [290, 76] width 35 height 18
click at [270, 77] on span "undo" at bounding box center [259, 77] width 22 height 26
click at [270, 79] on span "undo" at bounding box center [259, 77] width 22 height 26
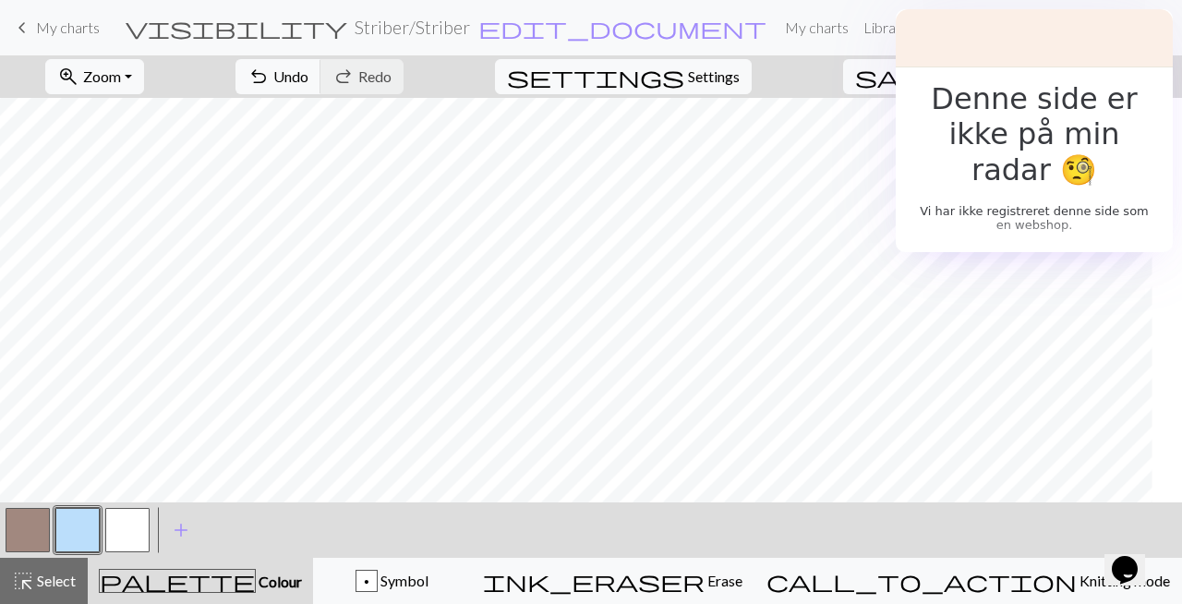
scroll to position [264, 410]
click at [270, 82] on span "undo" at bounding box center [259, 77] width 22 height 26
click at [270, 79] on span "undo" at bounding box center [259, 77] width 22 height 26
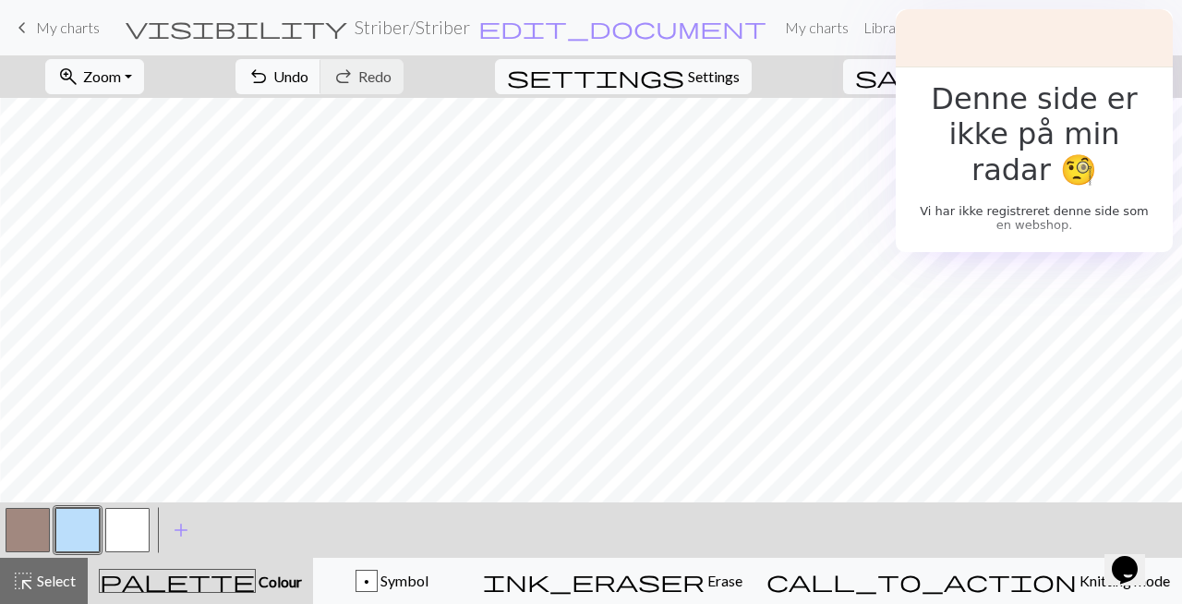
scroll to position [76, 410]
click at [321, 87] on button "undo Undo Undo" at bounding box center [279, 76] width 86 height 35
click at [270, 76] on span "undo" at bounding box center [259, 77] width 22 height 26
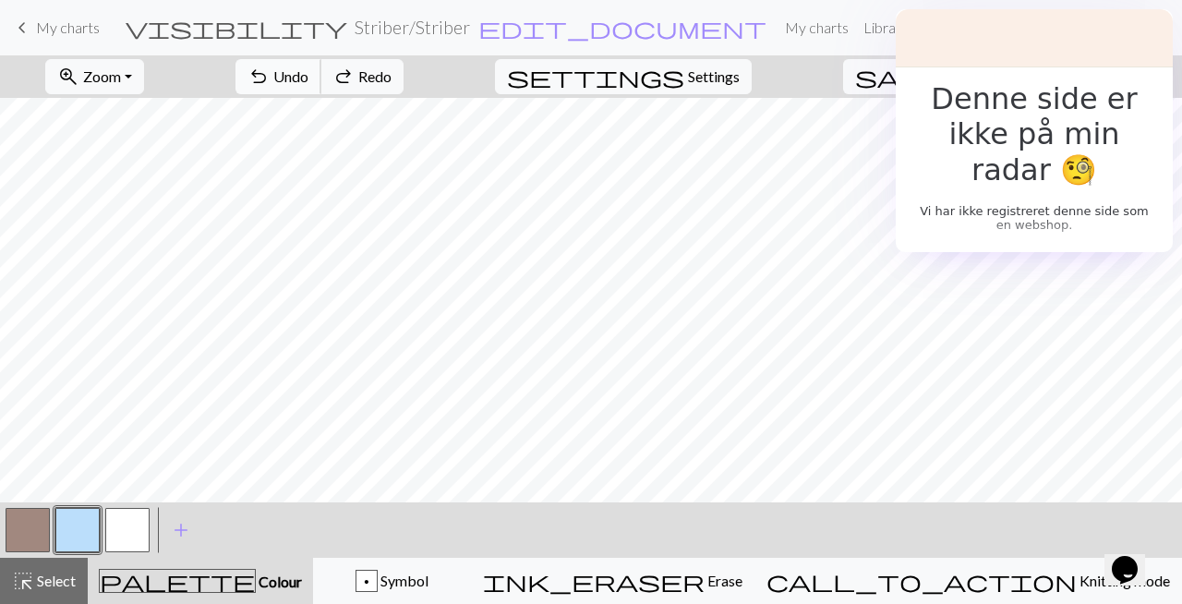
click at [270, 76] on span "undo" at bounding box center [259, 77] width 22 height 26
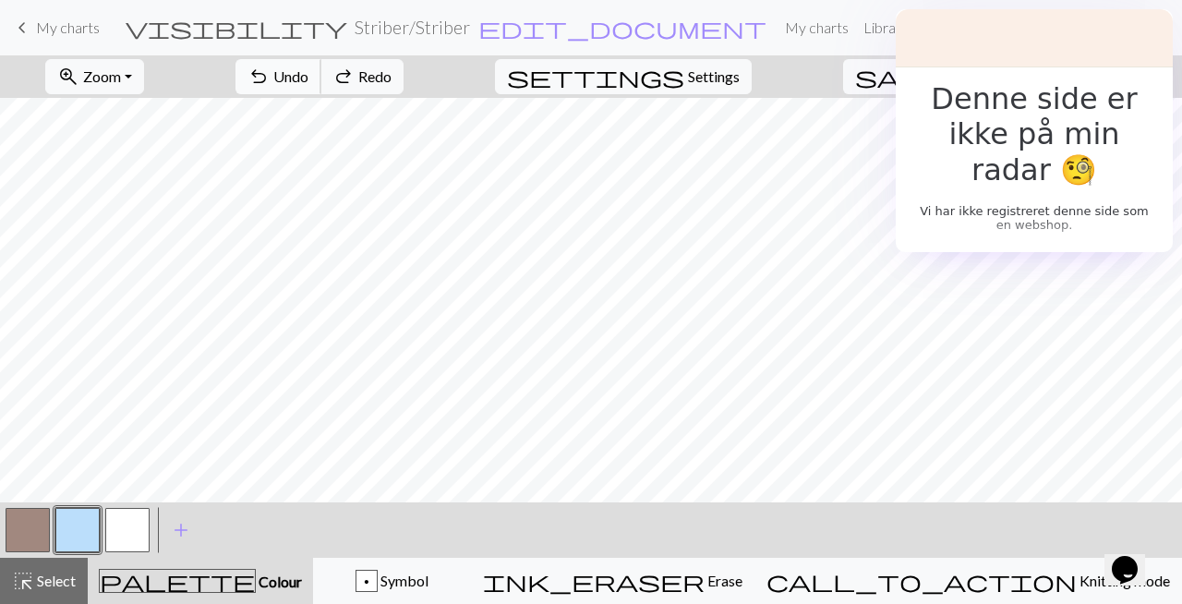
click at [270, 76] on span "undo" at bounding box center [259, 77] width 22 height 26
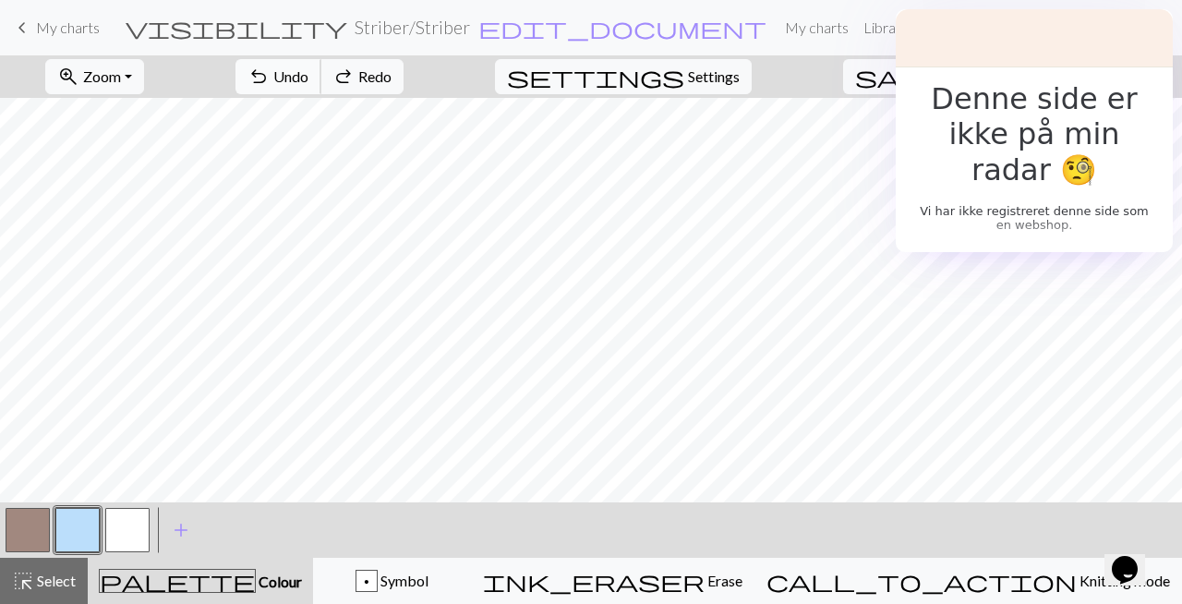
click at [270, 76] on span "undo" at bounding box center [259, 77] width 22 height 26
click at [270, 66] on span "undo" at bounding box center [259, 77] width 22 height 26
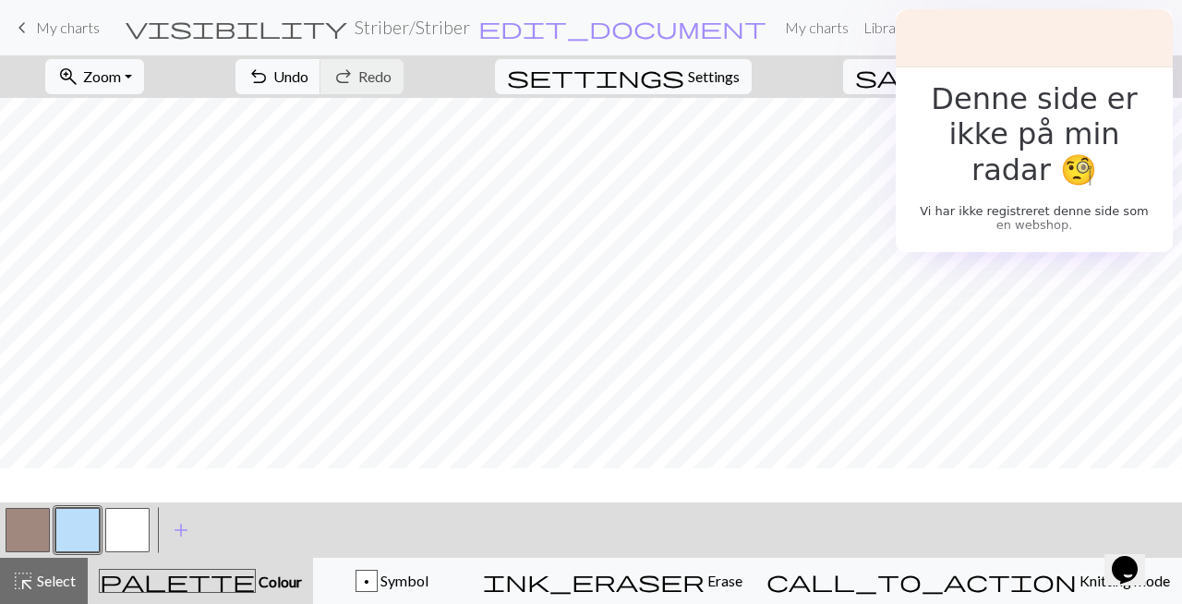
scroll to position [217, 0]
click at [308, 76] on span "Undo" at bounding box center [290, 76] width 35 height 18
click at [376, 94] on div "undo Undo Undo redo Redo Redo" at bounding box center [320, 76] width 196 height 42
click at [270, 75] on span "undo" at bounding box center [259, 77] width 22 height 26
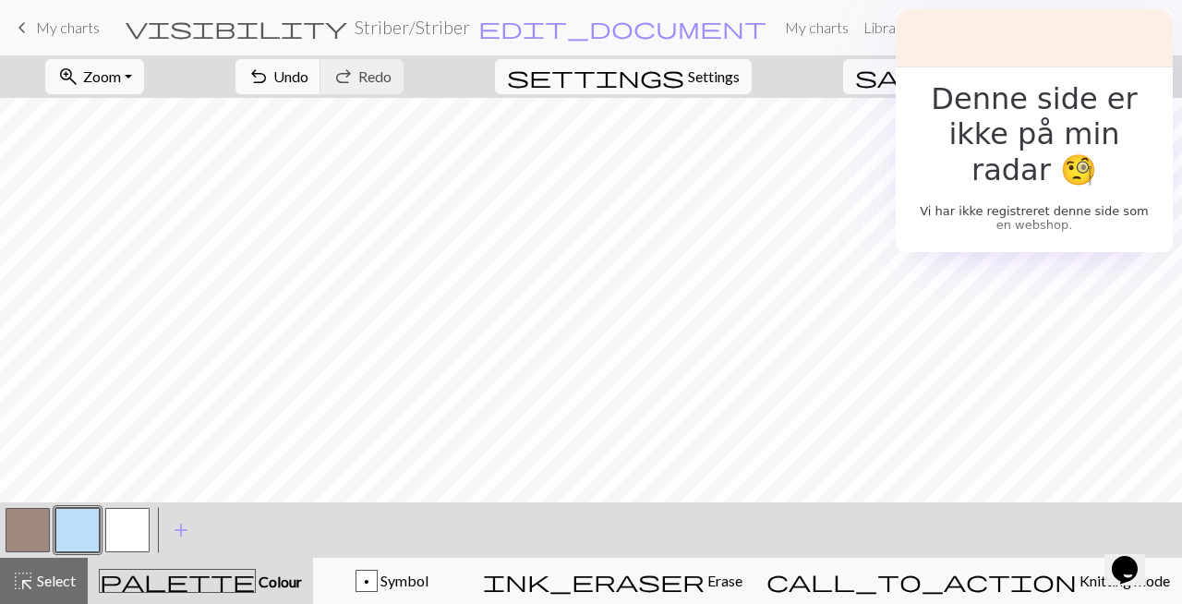
click at [368, 47] on nav "keyboard_arrow_left My charts visibility Striber / Striber edit_document Edit s…" at bounding box center [591, 27] width 1182 height 55
click at [321, 91] on button "undo Undo Undo" at bounding box center [279, 76] width 86 height 35
click at [270, 74] on span "undo" at bounding box center [259, 77] width 22 height 26
click at [321, 74] on button "undo Undo Undo" at bounding box center [279, 76] width 86 height 35
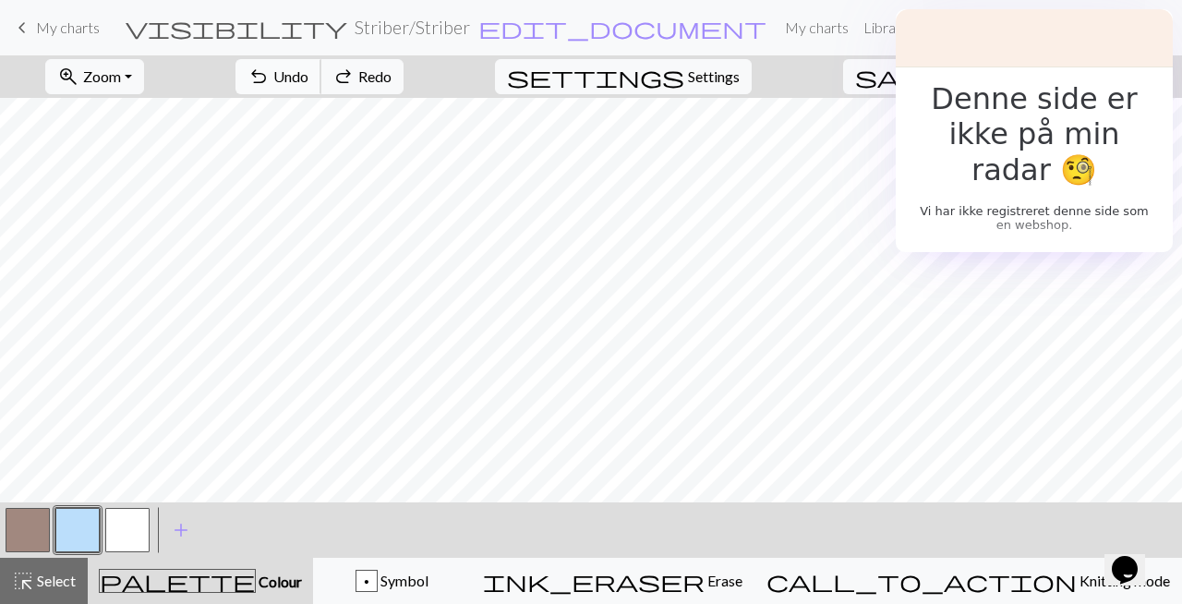
click at [321, 73] on button "undo Undo Undo" at bounding box center [279, 76] width 86 height 35
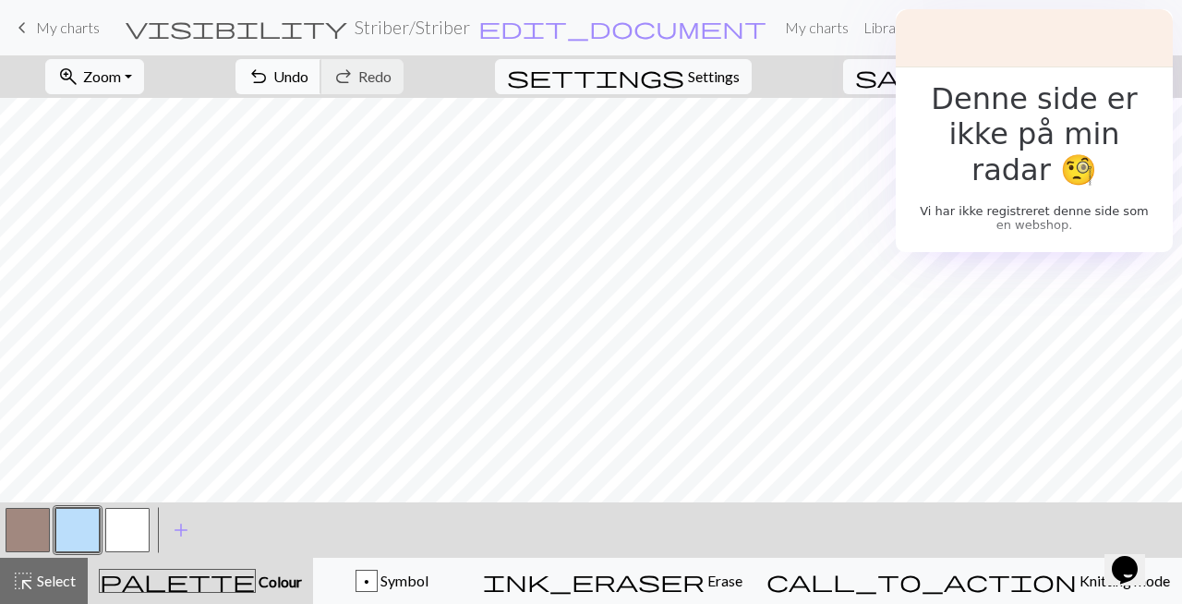
click at [270, 67] on span "undo" at bounding box center [259, 77] width 22 height 26
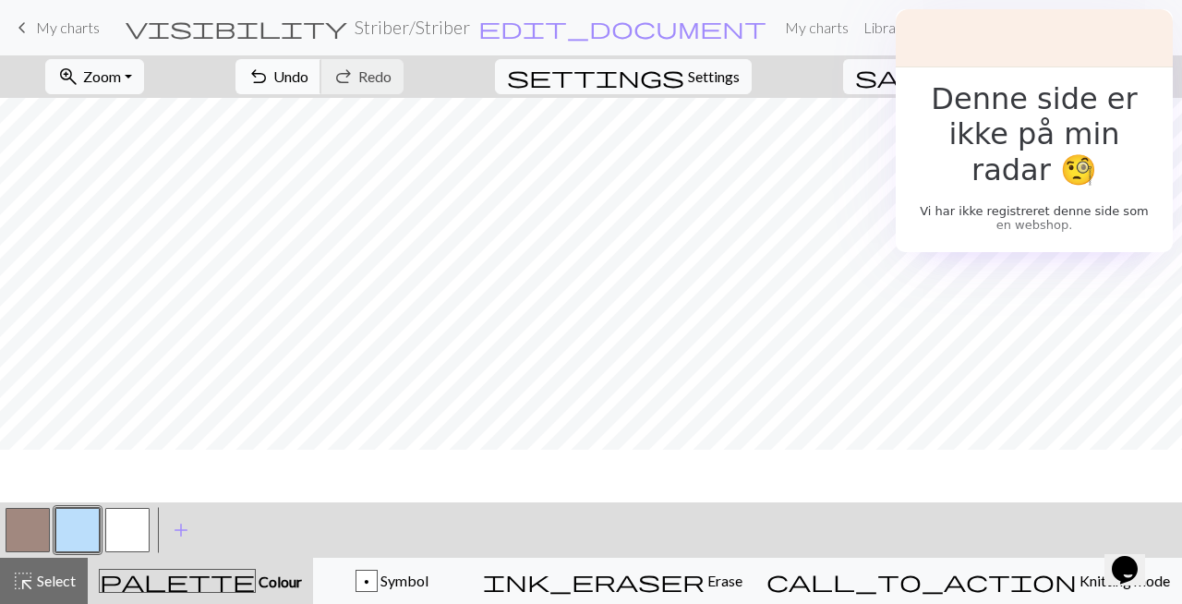
scroll to position [0, 3]
click at [270, 87] on span "undo" at bounding box center [259, 77] width 22 height 26
click at [33, 537] on button "button" at bounding box center [28, 530] width 44 height 44
click at [91, 519] on button "button" at bounding box center [77, 530] width 44 height 44
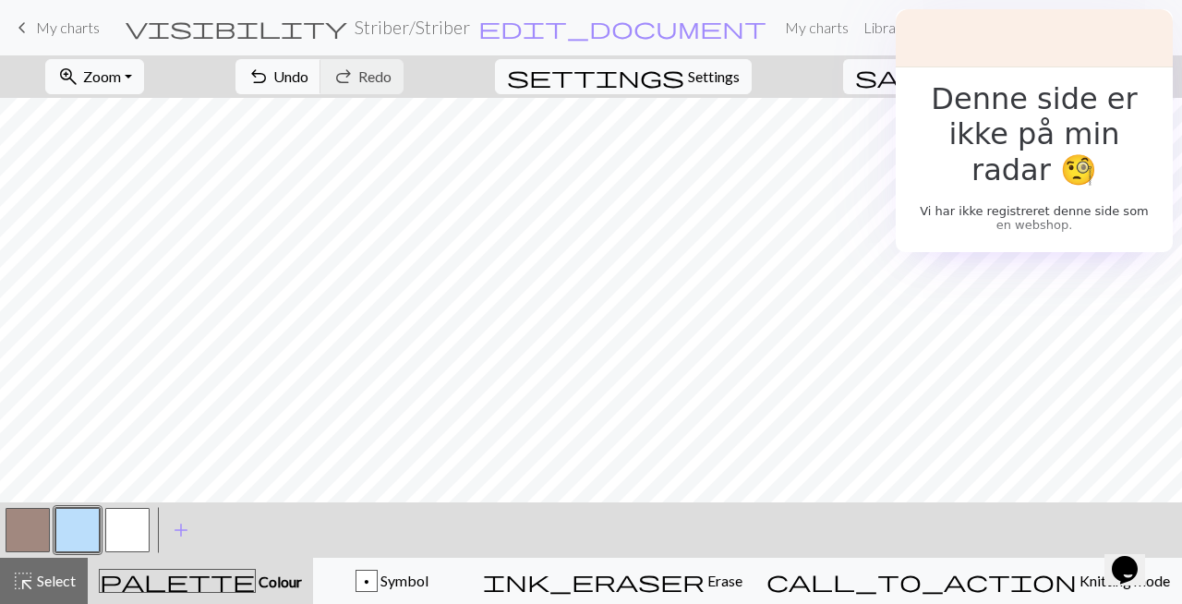
click at [36, 519] on button "button" at bounding box center [28, 530] width 44 height 44
click at [80, 527] on button "button" at bounding box center [77, 530] width 44 height 44
click at [270, 83] on span "undo" at bounding box center [259, 77] width 22 height 26
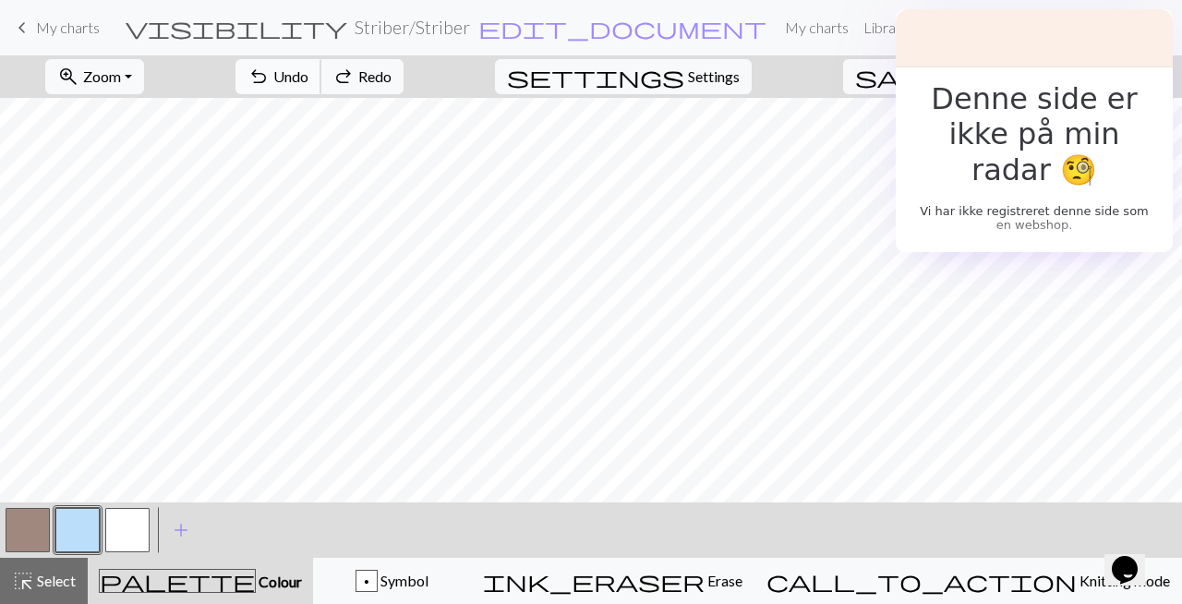
click at [270, 83] on span "undo" at bounding box center [259, 77] width 22 height 26
click at [270, 84] on span "undo" at bounding box center [259, 77] width 22 height 26
click at [270, 76] on span "undo" at bounding box center [259, 77] width 22 height 26
click at [270, 66] on span "undo" at bounding box center [259, 77] width 22 height 26
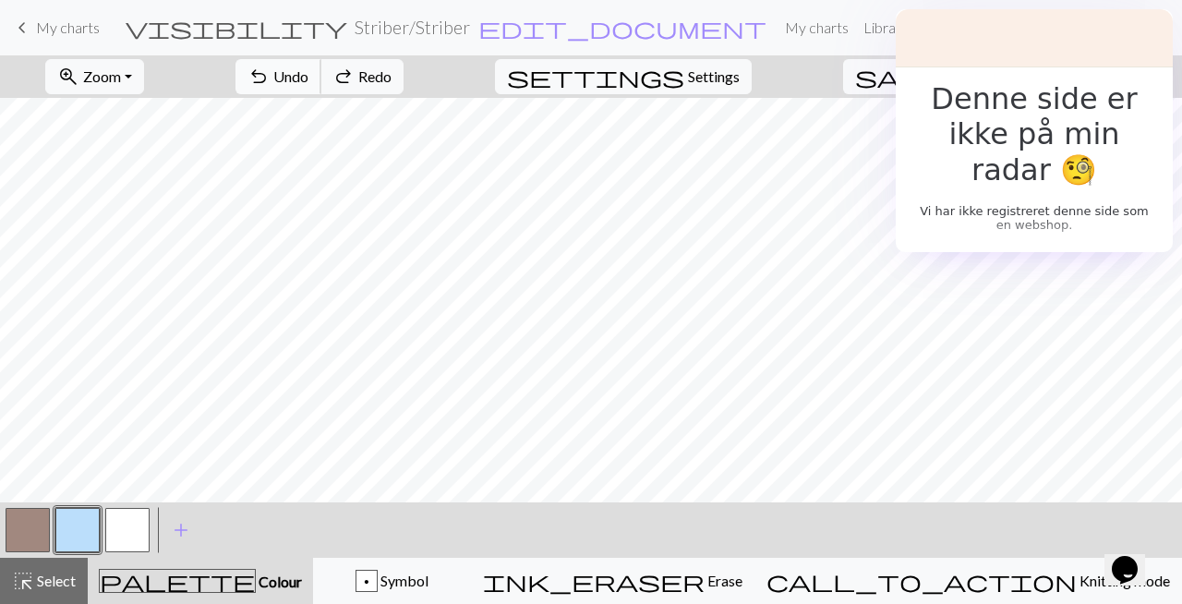
click at [270, 84] on span "undo" at bounding box center [259, 77] width 22 height 26
click at [270, 78] on span "undo" at bounding box center [259, 77] width 22 height 26
click at [35, 541] on button "button" at bounding box center [28, 530] width 44 height 44
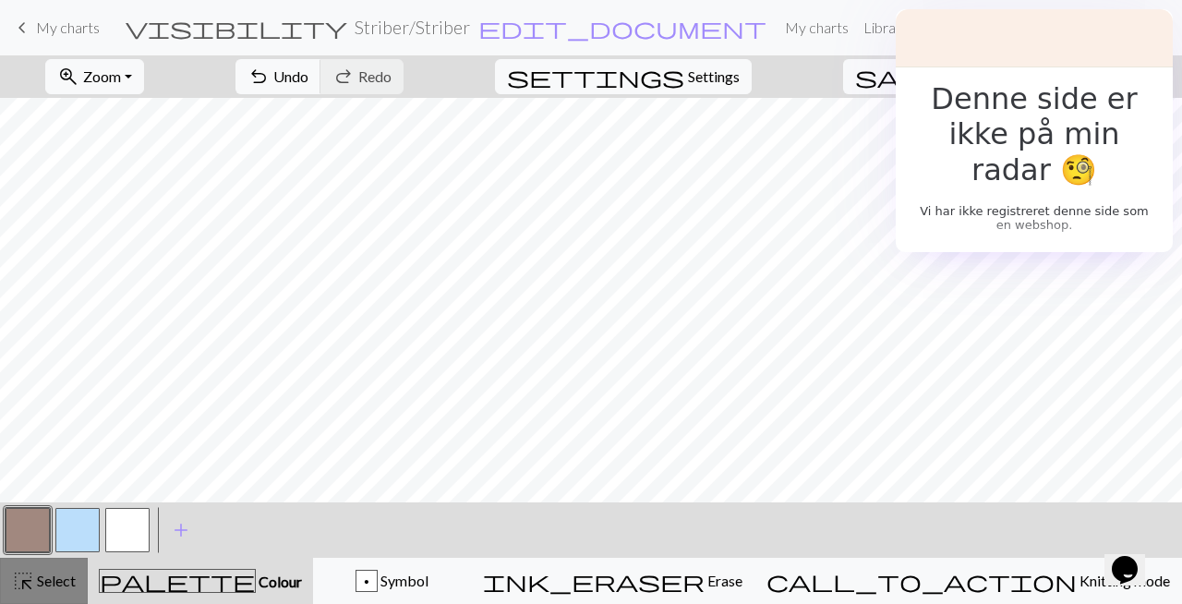
click at [60, 580] on span "Select" at bounding box center [55, 581] width 42 height 18
click at [59, 580] on span "Select" at bounding box center [55, 581] width 42 height 18
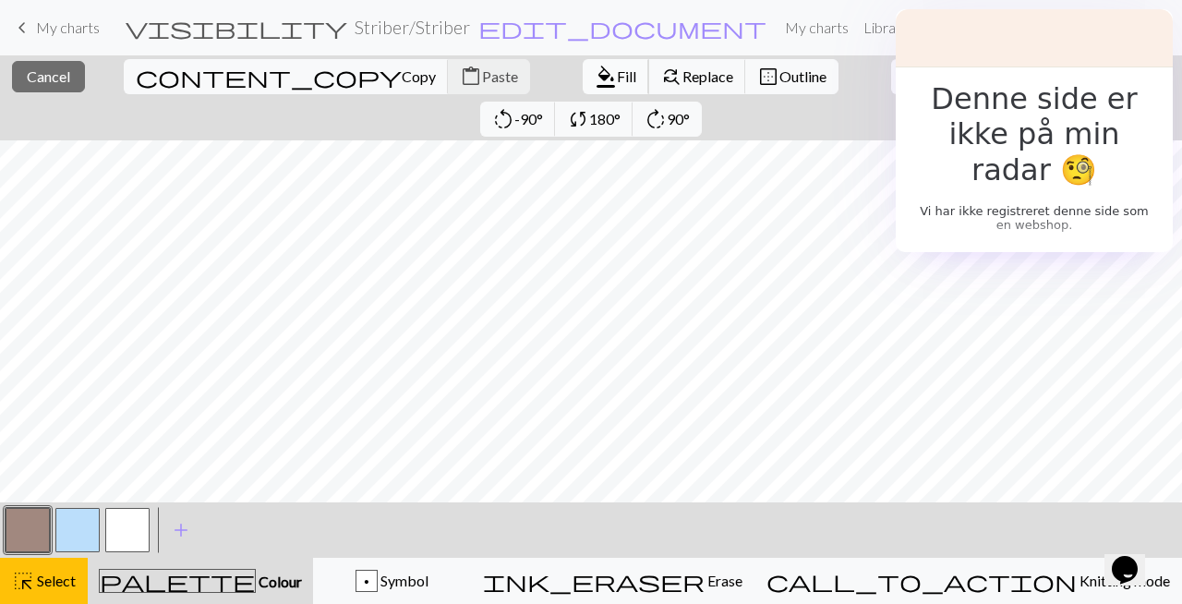
click at [595, 90] on span "format_color_fill" at bounding box center [606, 77] width 22 height 26
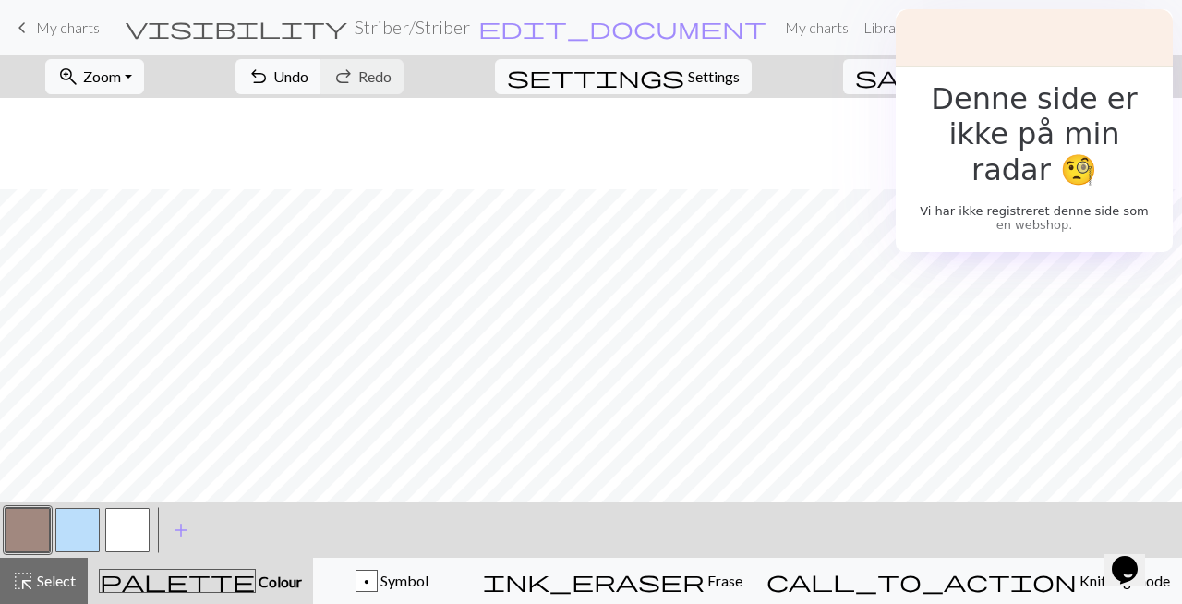
scroll to position [91, 9]
click at [91, 526] on button "button" at bounding box center [77, 530] width 44 height 44
click at [270, 78] on span "undo" at bounding box center [259, 77] width 22 height 26
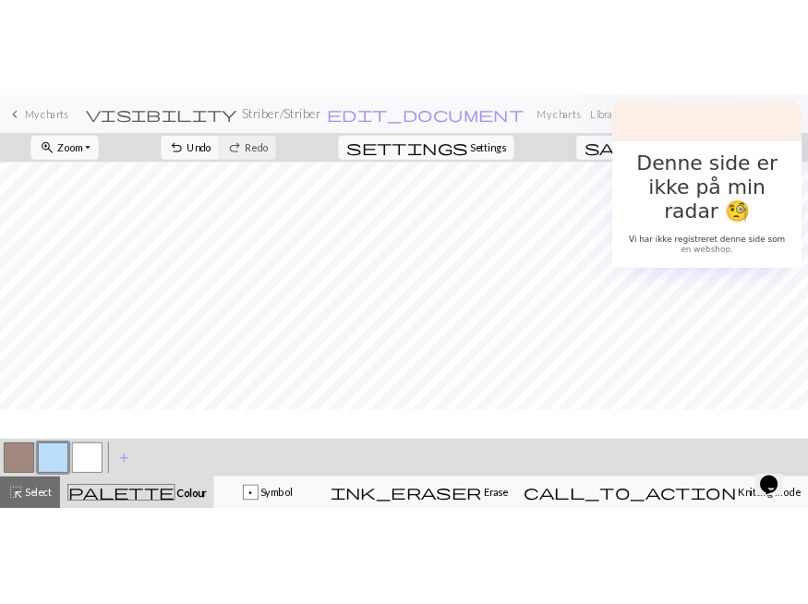
scroll to position [161, 6]
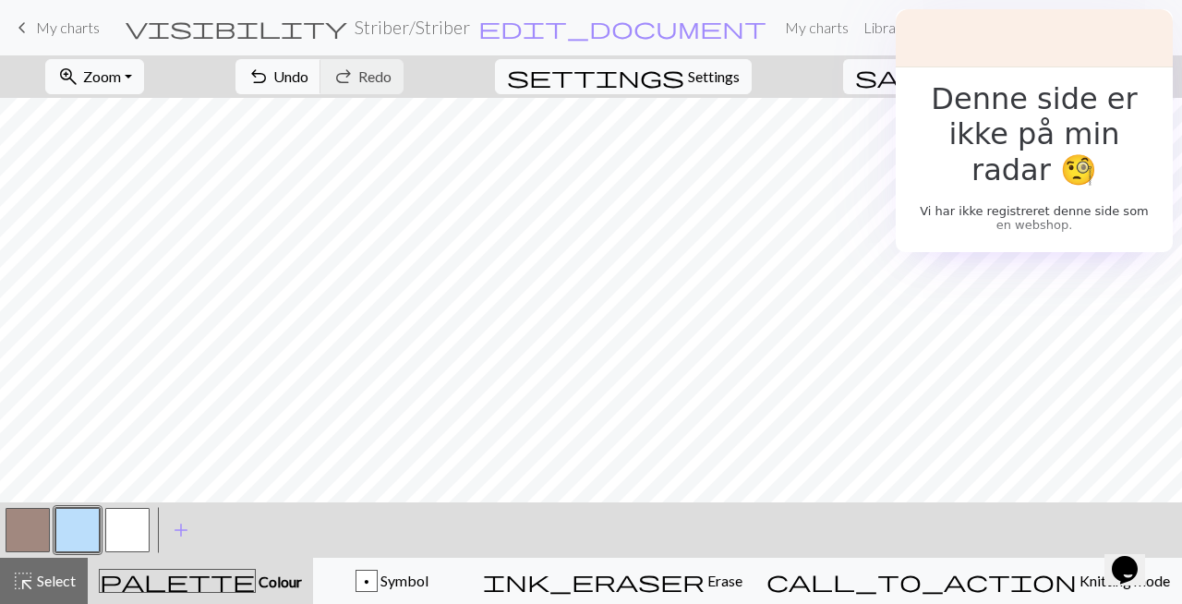
click at [1024, 72] on button "Toggle Dropdown" at bounding box center [1006, 76] width 35 height 35
click at [988, 147] on button "save_alt Download" at bounding box center [871, 147] width 305 height 30
click at [944, 79] on span "save" at bounding box center [899, 77] width 89 height 26
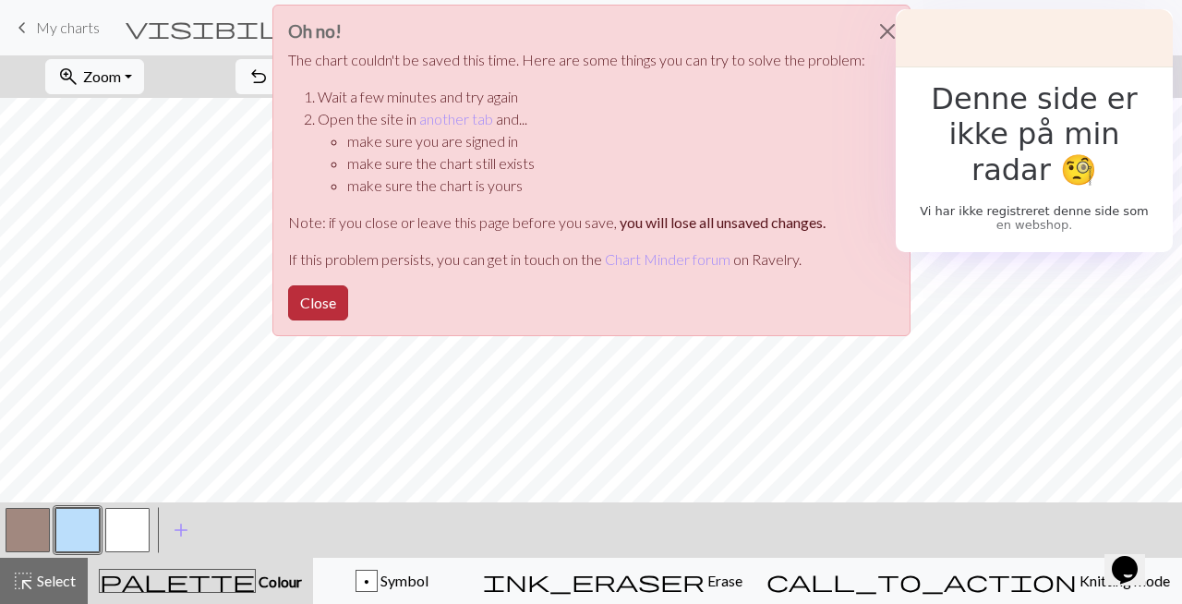
click at [331, 306] on button "Close" at bounding box center [318, 302] width 60 height 35
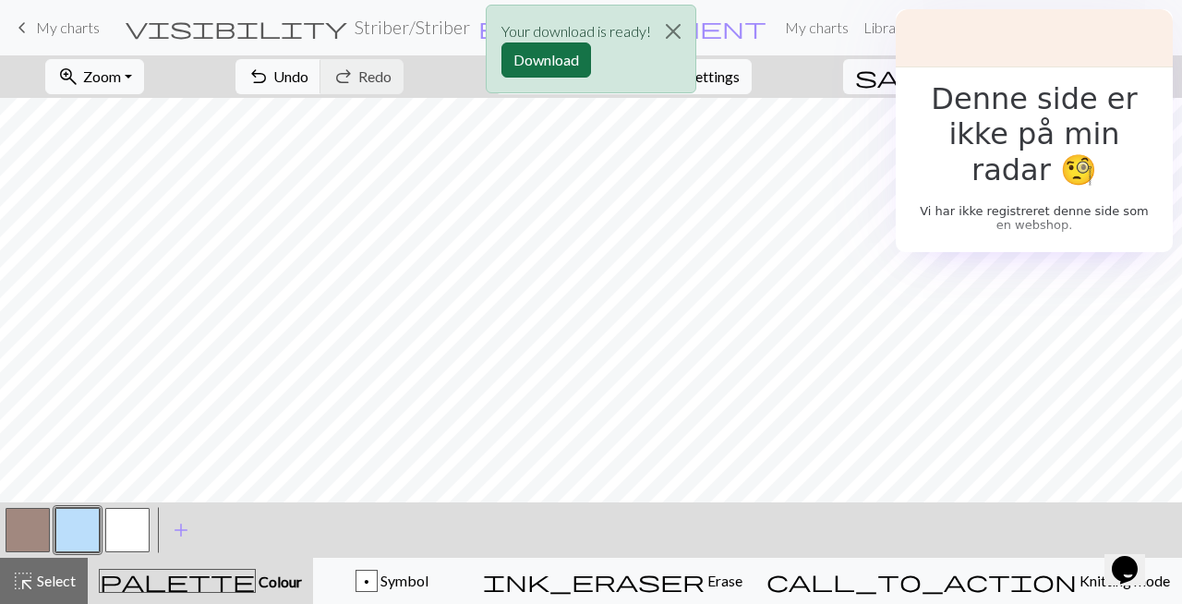
click at [544, 57] on button "Download" at bounding box center [546, 59] width 90 height 35
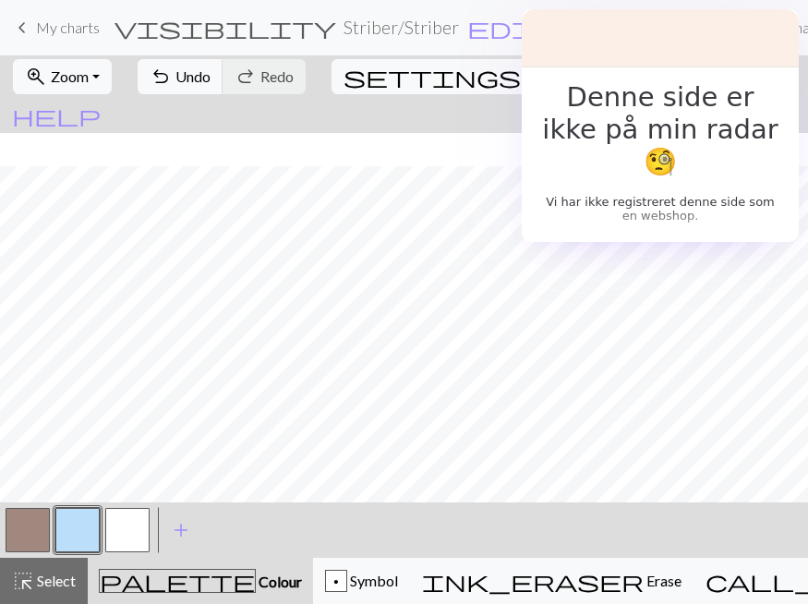
scroll to position [310, 6]
click at [21, 533] on button "button" at bounding box center [28, 530] width 44 height 44
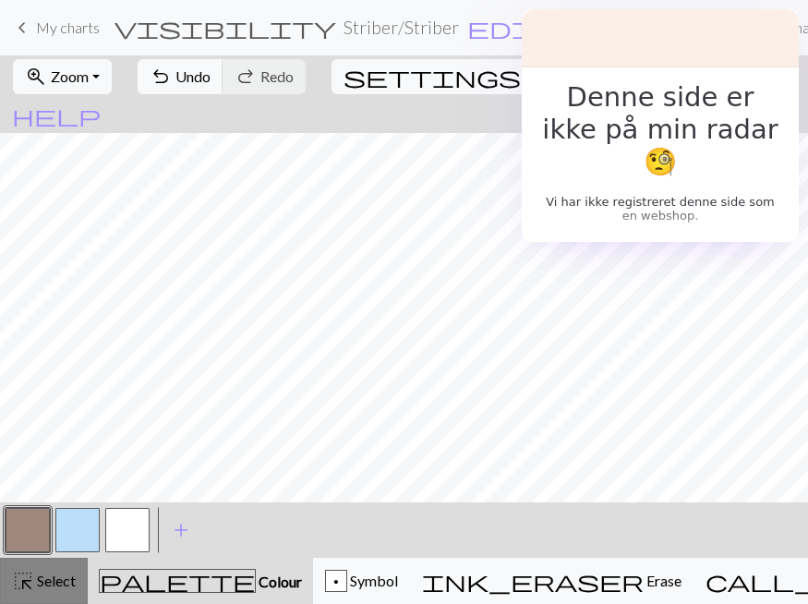
click at [46, 592] on button "highlight_alt Select Select" at bounding box center [44, 581] width 88 height 46
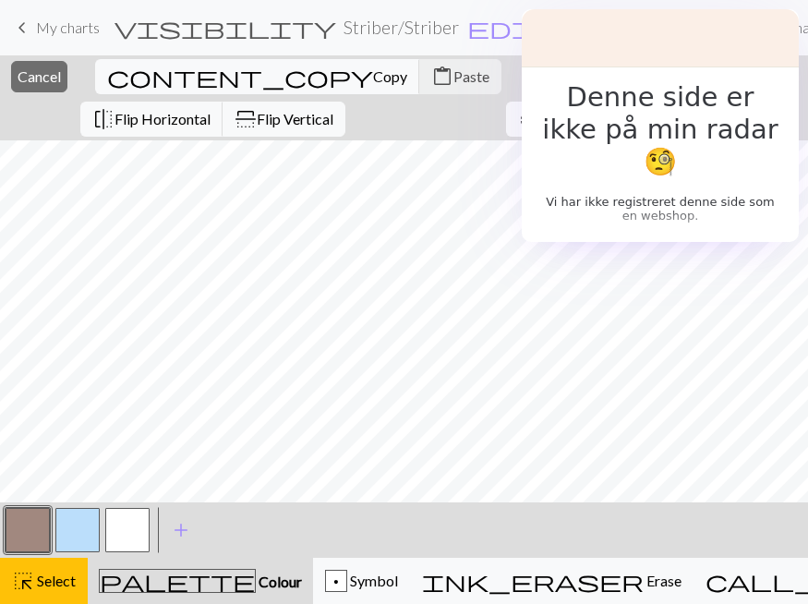
click at [17, 550] on button "button" at bounding box center [28, 530] width 44 height 44
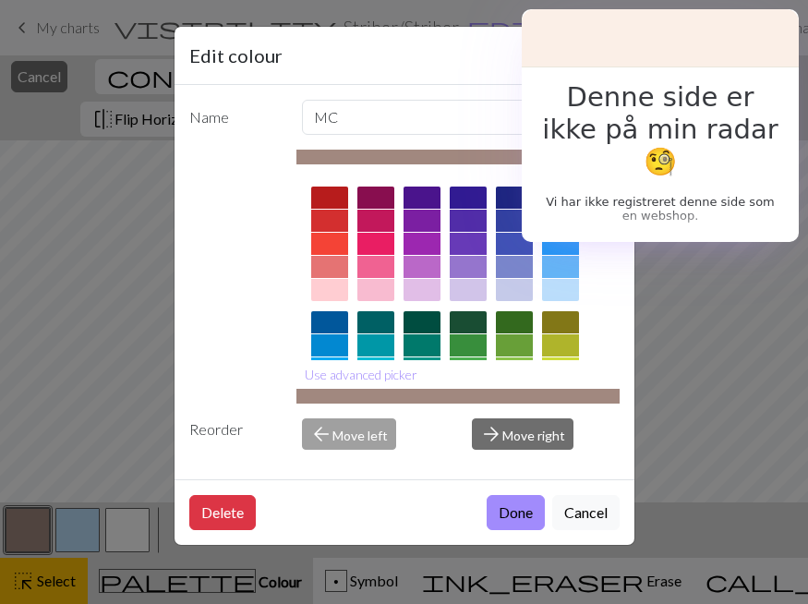
click at [611, 57] on button "Close" at bounding box center [613, 56] width 30 height 30
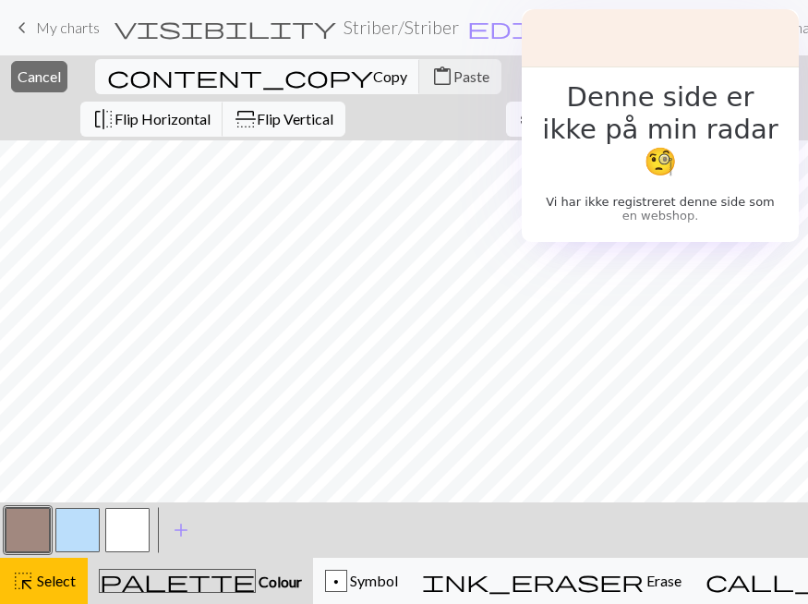
click at [548, 74] on span "format_color_fill" at bounding box center [559, 77] width 22 height 26
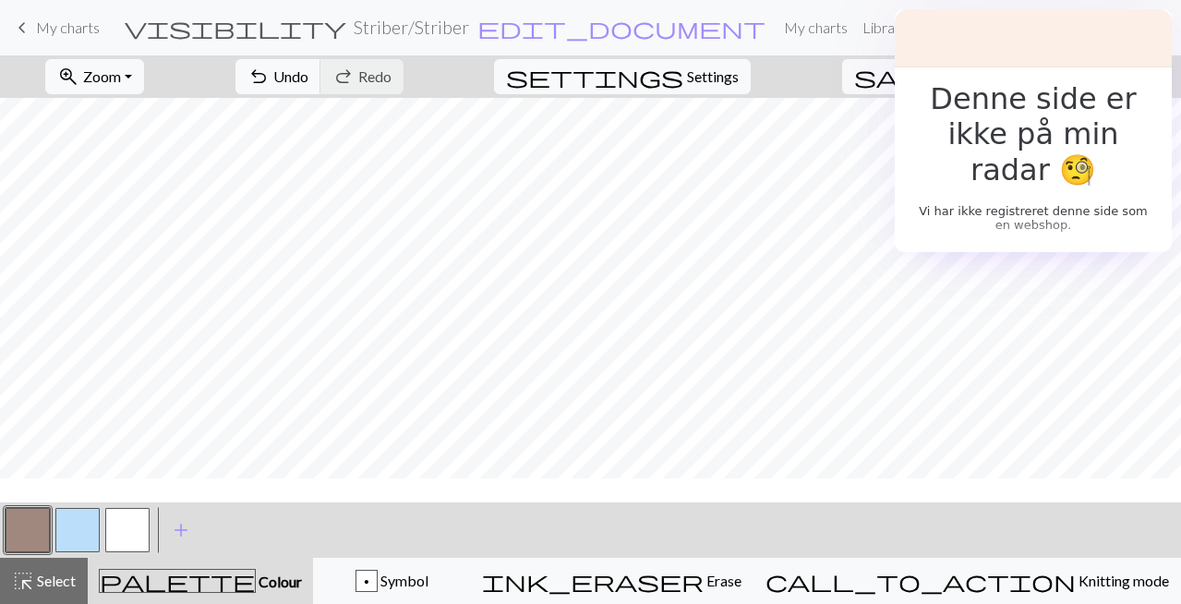
scroll to position [296, 11]
click at [88, 523] on button "button" at bounding box center [77, 530] width 44 height 44
click at [270, 79] on span "undo" at bounding box center [259, 77] width 22 height 26
click at [321, 78] on button "undo Undo Undo" at bounding box center [279, 76] width 86 height 35
click at [270, 73] on span "undo" at bounding box center [259, 77] width 22 height 26
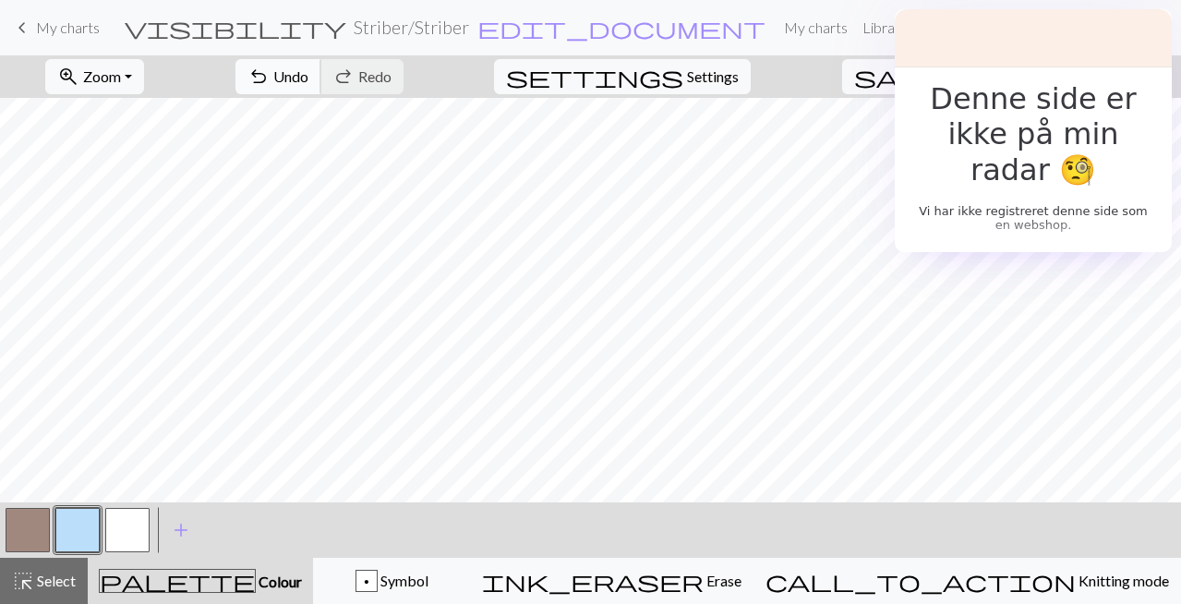
scroll to position [296, 0]
click at [33, 531] on button "button" at bounding box center [28, 530] width 44 height 44
click at [88, 522] on button "button" at bounding box center [77, 530] width 44 height 44
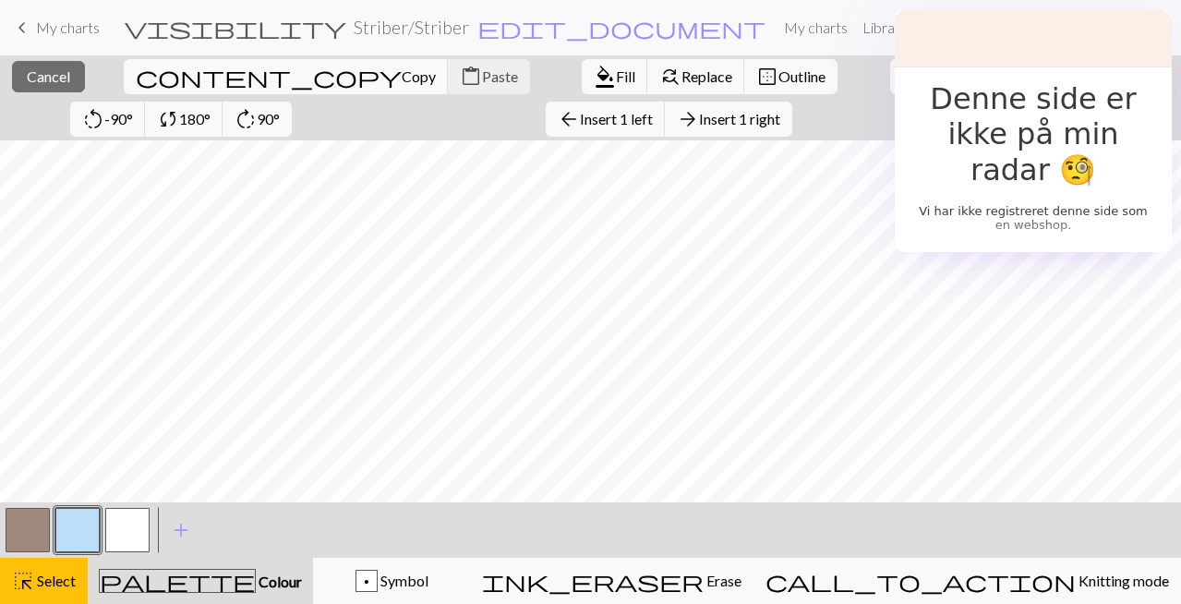
click at [68, 541] on button "button" at bounding box center [77, 530] width 44 height 44
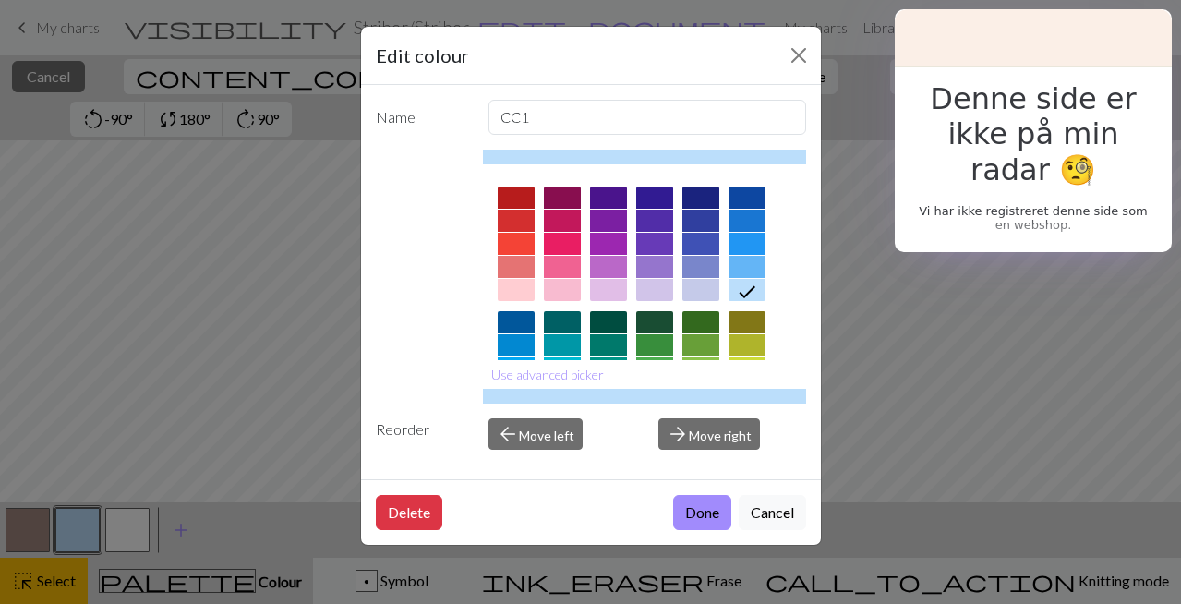
click at [799, 35] on div "Edit colour" at bounding box center [591, 56] width 460 height 58
click at [798, 53] on button "Close" at bounding box center [799, 56] width 30 height 30
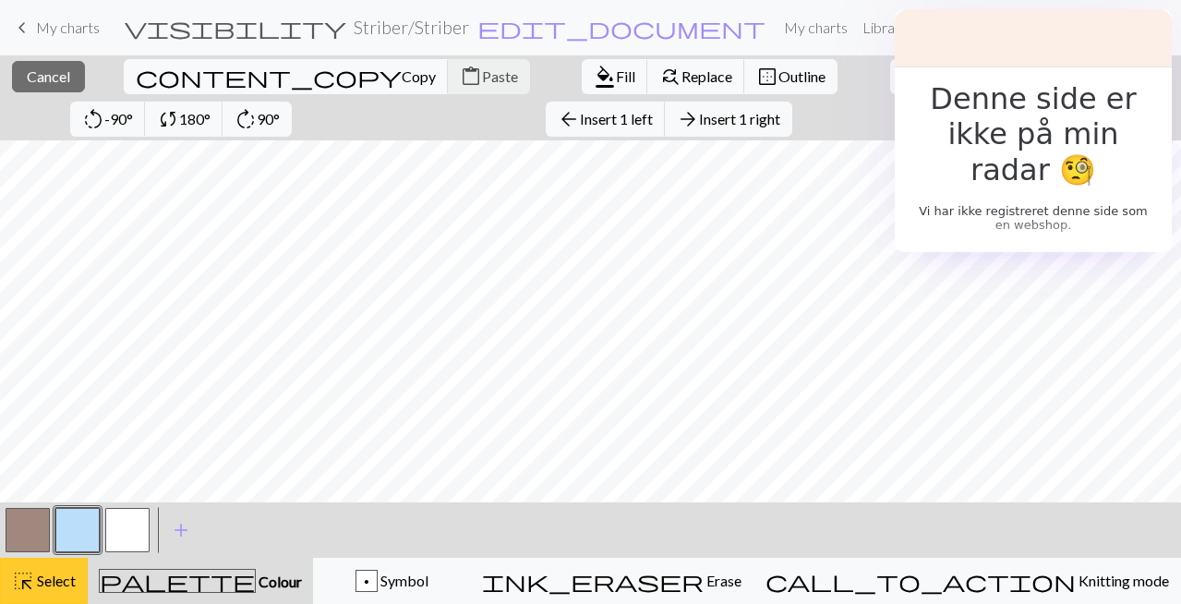
click at [51, 575] on span "Select" at bounding box center [55, 581] width 42 height 18
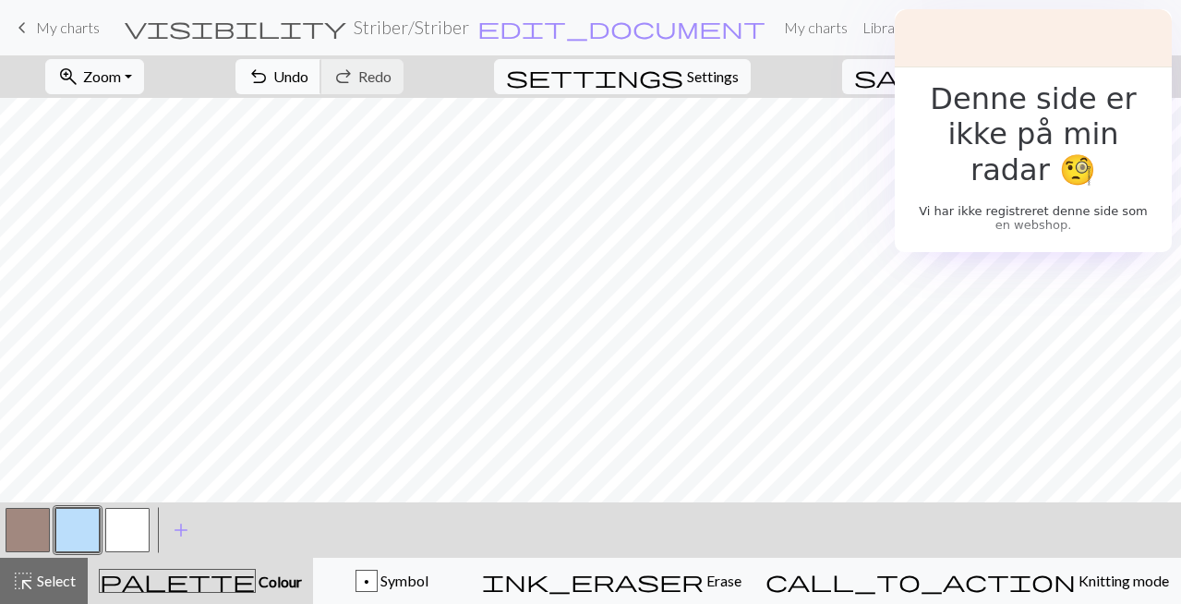
click at [270, 76] on span "undo" at bounding box center [259, 77] width 22 height 26
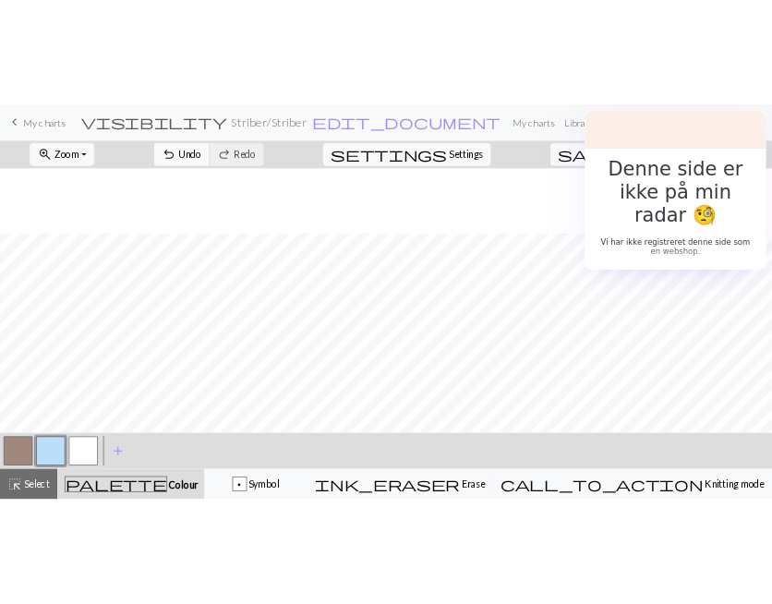
scroll to position [223, 0]
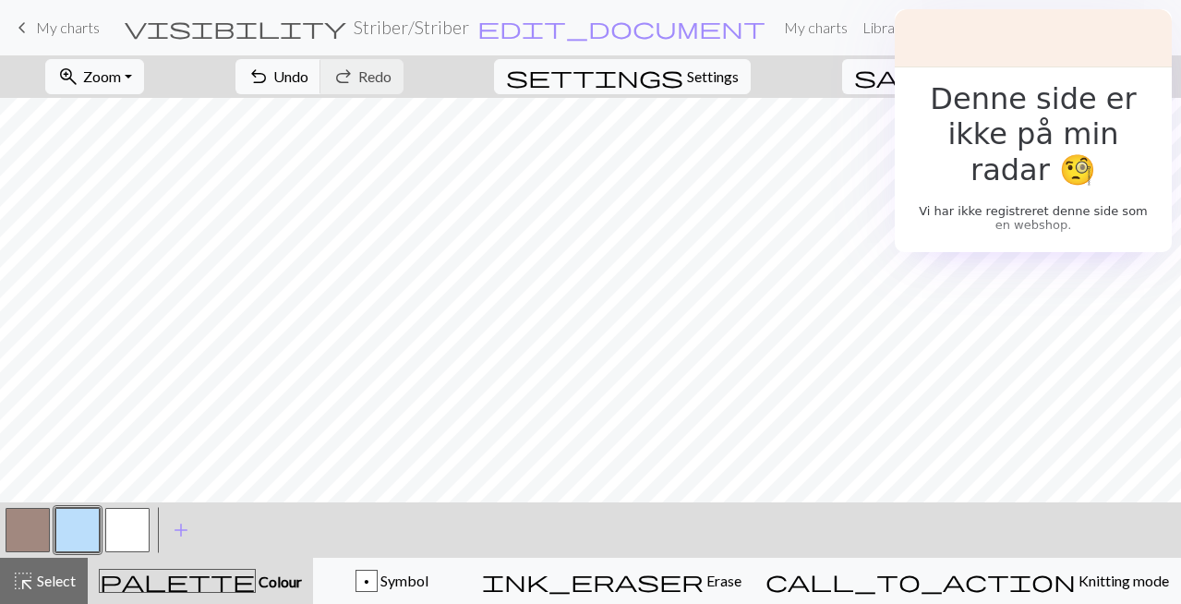
click at [943, 66] on span "save" at bounding box center [898, 77] width 89 height 26
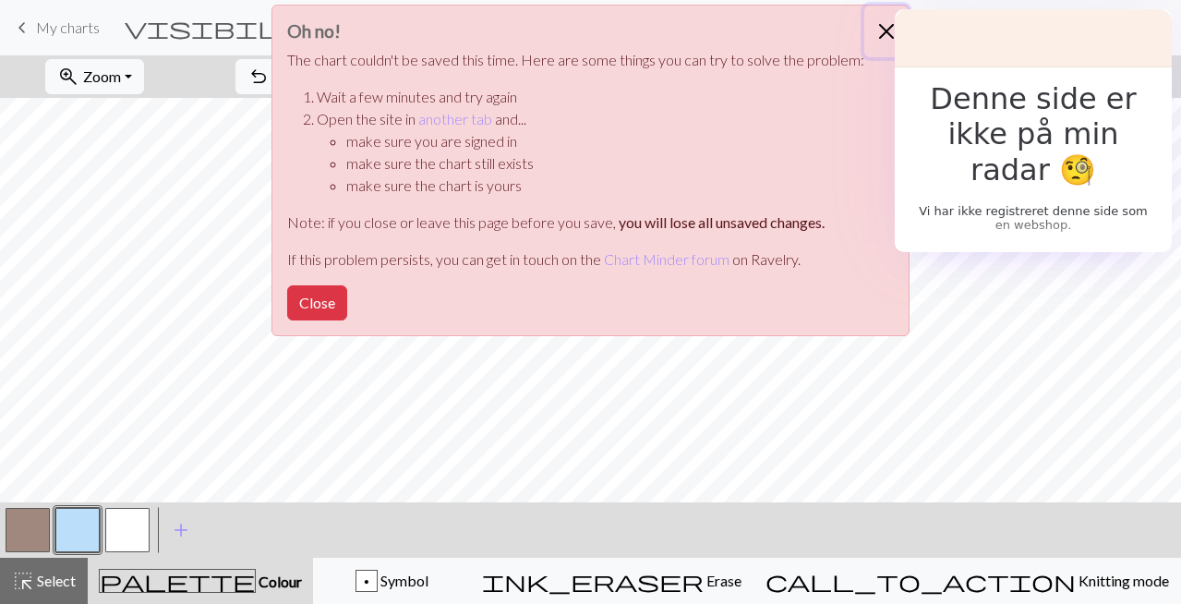
click at [891, 23] on button "Close" at bounding box center [886, 32] width 44 height 52
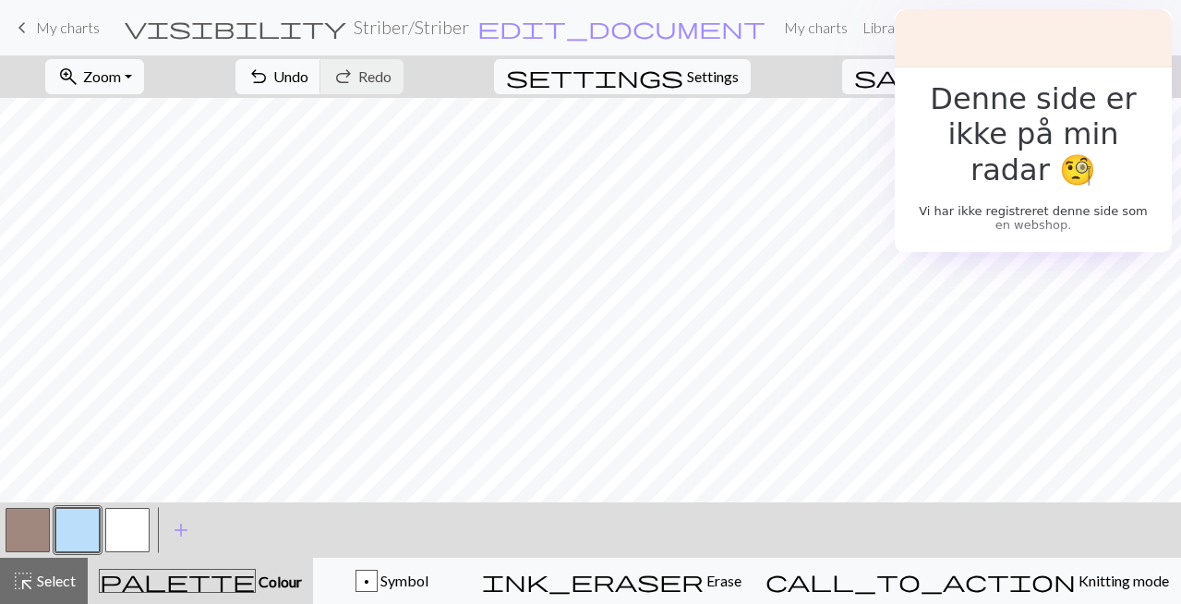
click at [1023, 78] on button "Toggle Dropdown" at bounding box center [1005, 76] width 35 height 35
click at [998, 139] on button "save_alt Download" at bounding box center [870, 147] width 305 height 30
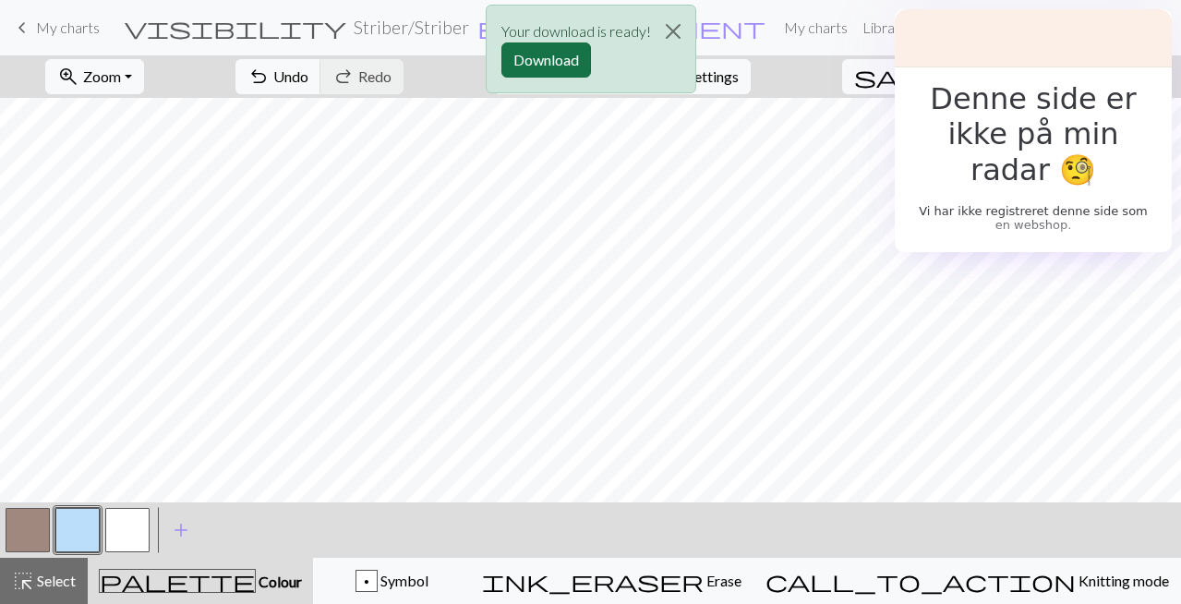
click at [552, 56] on button "Download" at bounding box center [546, 59] width 90 height 35
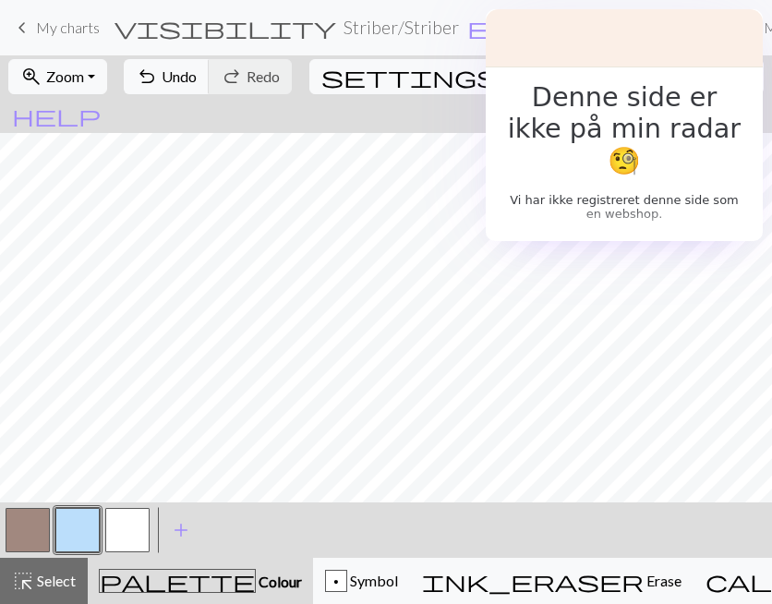
click at [34, 512] on button "button" at bounding box center [28, 530] width 44 height 44
click at [66, 514] on button "button" at bounding box center [77, 530] width 44 height 44
click at [634, 66] on button "save Save Save" at bounding box center [656, 76] width 147 height 35
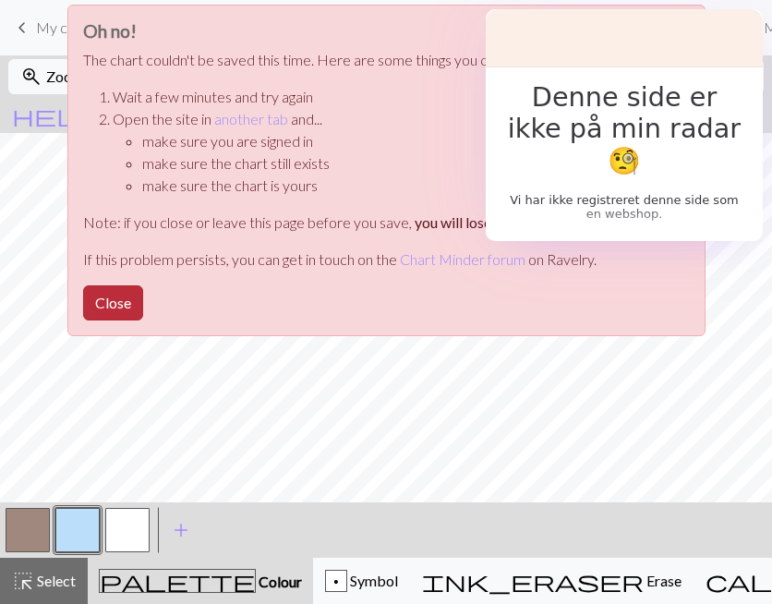
click at [104, 309] on button "Close" at bounding box center [113, 302] width 60 height 35
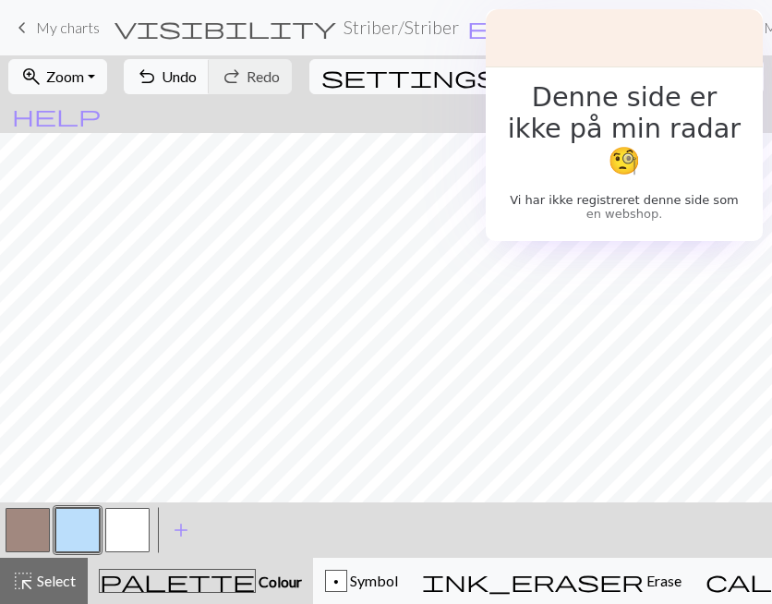
click at [25, 26] on span "keyboard_arrow_left" at bounding box center [22, 28] width 22 height 26
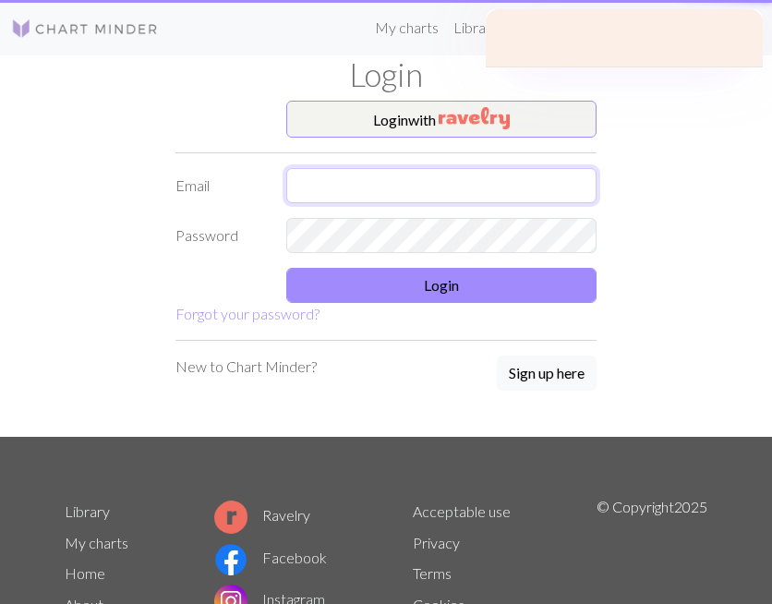
type input "[PERSON_NAME][EMAIL_ADDRESS][PERSON_NAME][DOMAIN_NAME]"
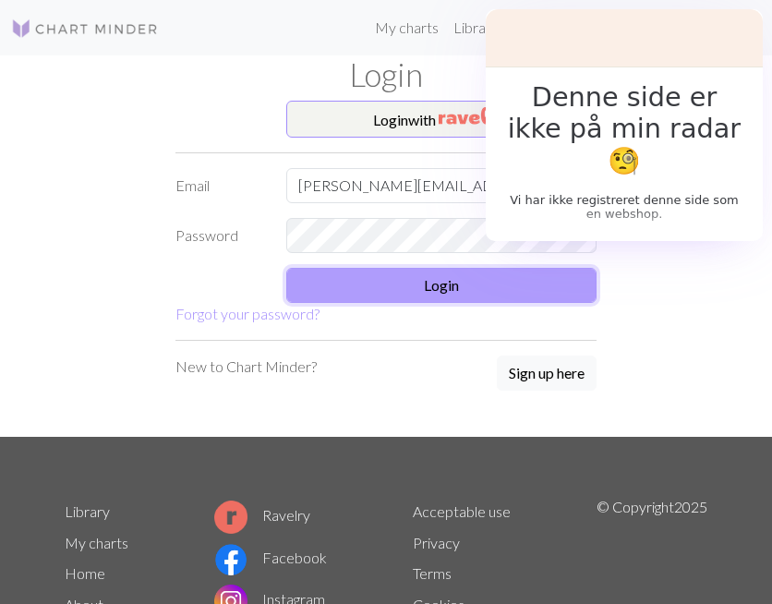
click at [484, 283] on button "Login" at bounding box center [441, 285] width 310 height 35
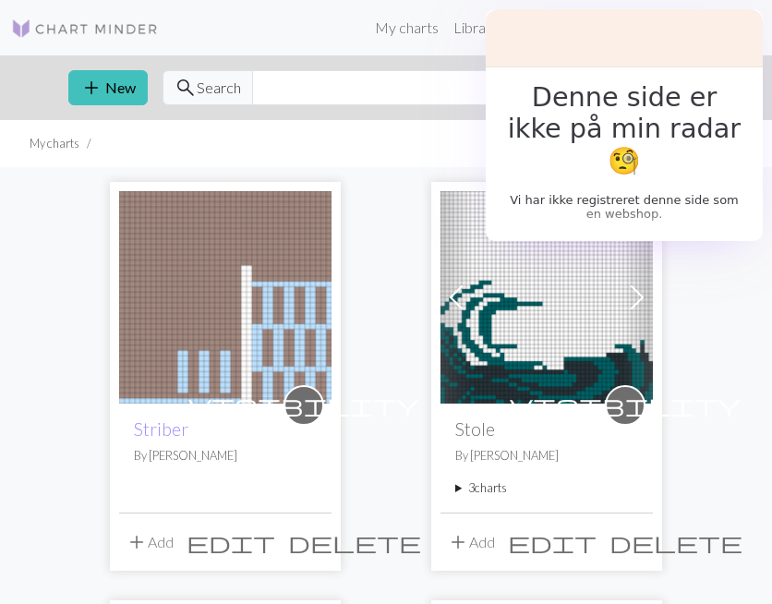
click at [253, 305] on img at bounding box center [225, 297] width 212 height 212
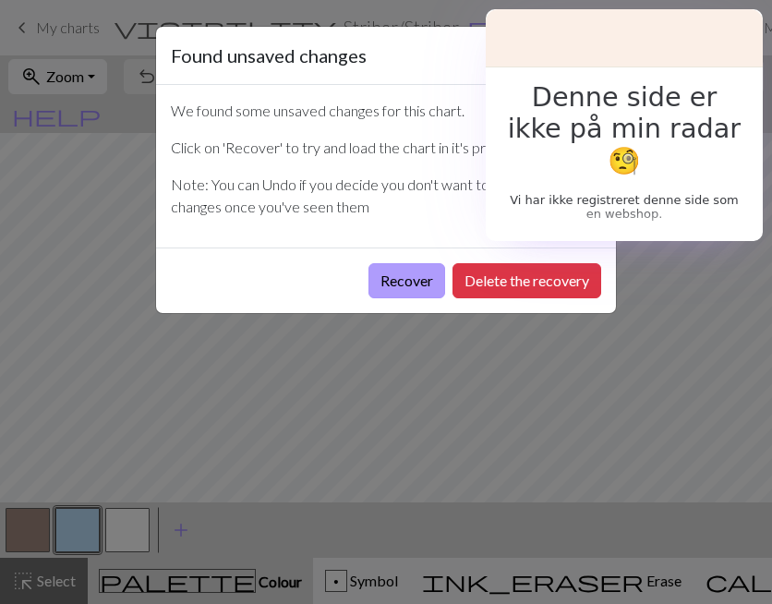
click at [417, 277] on button "Recover" at bounding box center [406, 280] width 77 height 35
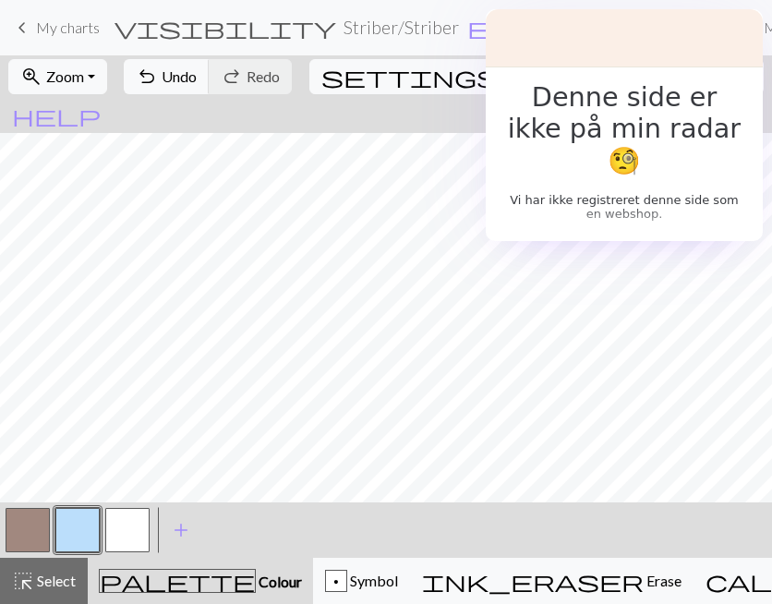
click at [687, 80] on span "Save" at bounding box center [702, 76] width 30 height 18
click at [53, 25] on span "My charts" at bounding box center [68, 27] width 64 height 18
